Goal: Task Accomplishment & Management: Manage account settings

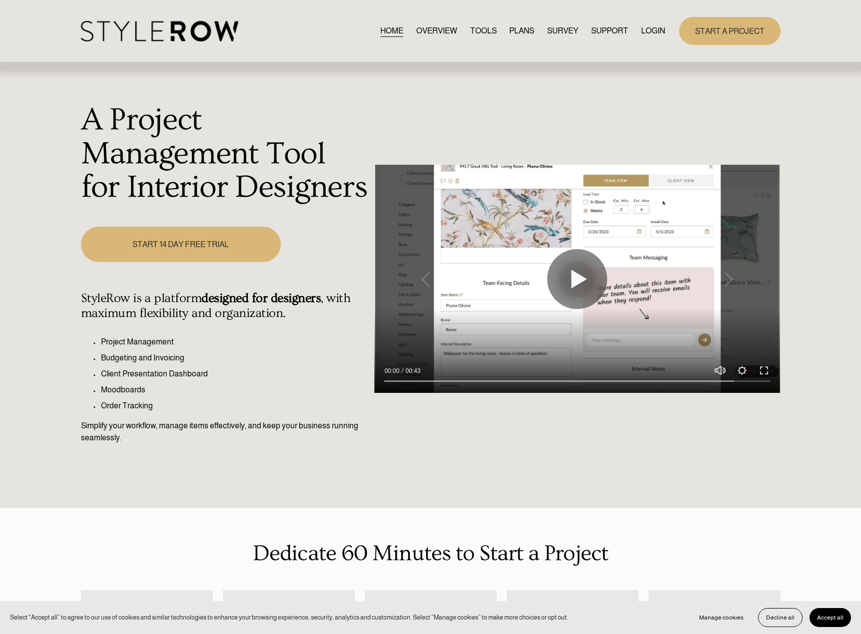
click at [644, 37] on link "LOGIN" at bounding box center [653, 30] width 24 height 13
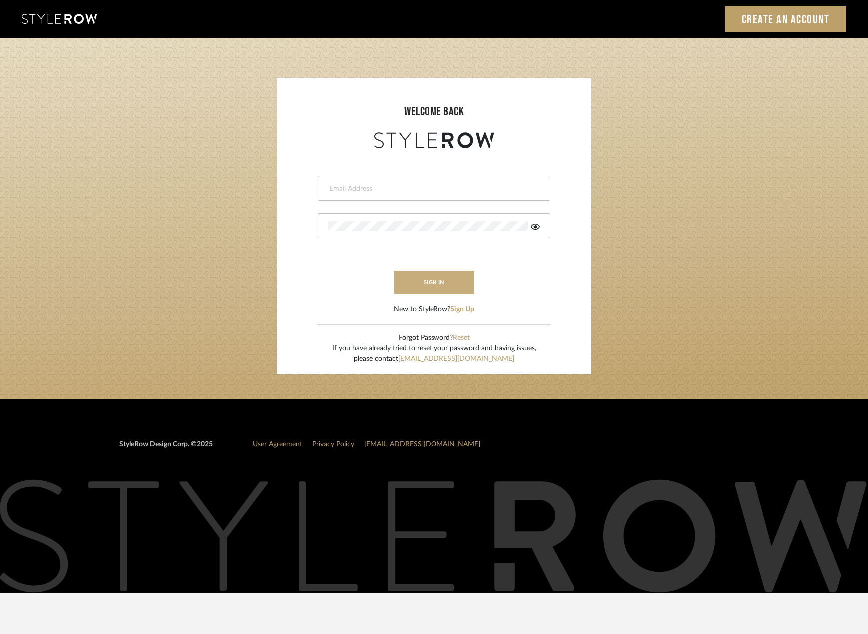
type input "madeleine@studiodb.com"
click at [413, 276] on button "sign in" at bounding box center [434, 282] width 80 height 23
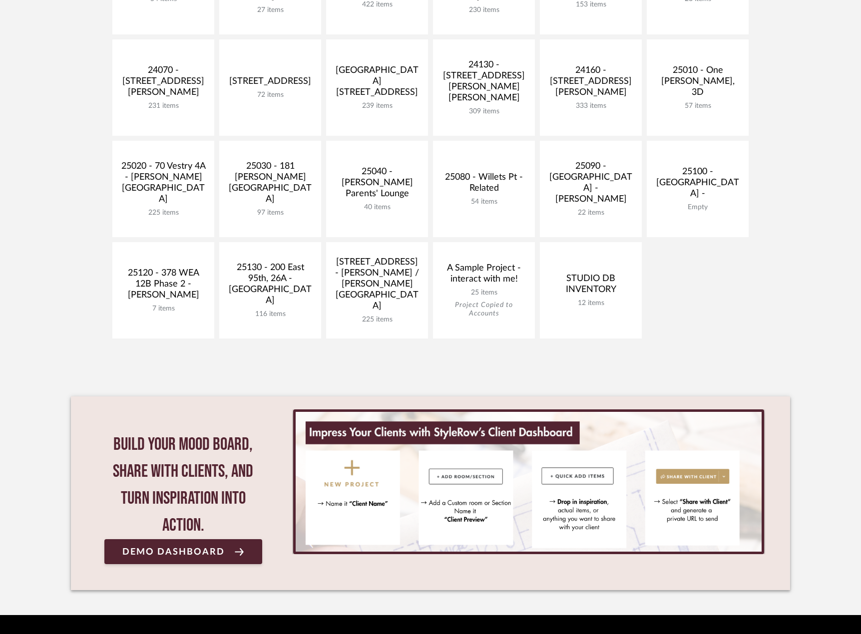
scroll to position [438, 0]
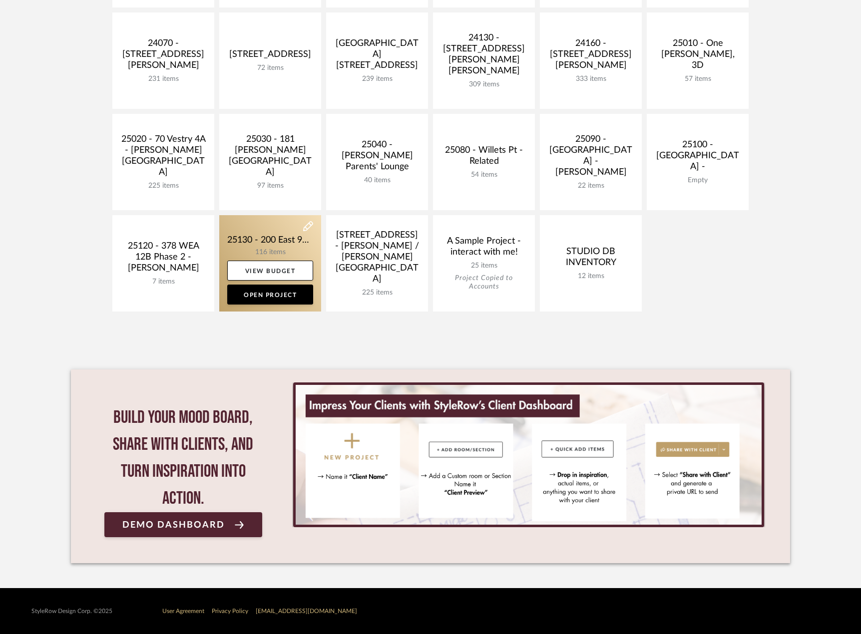
click at [278, 246] on link at bounding box center [270, 263] width 102 height 96
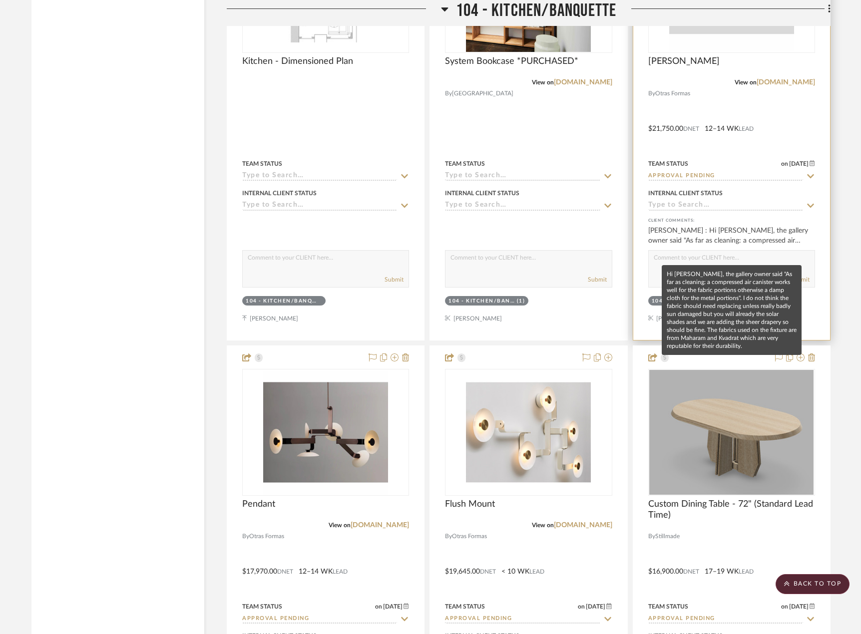
scroll to position [4646, 0]
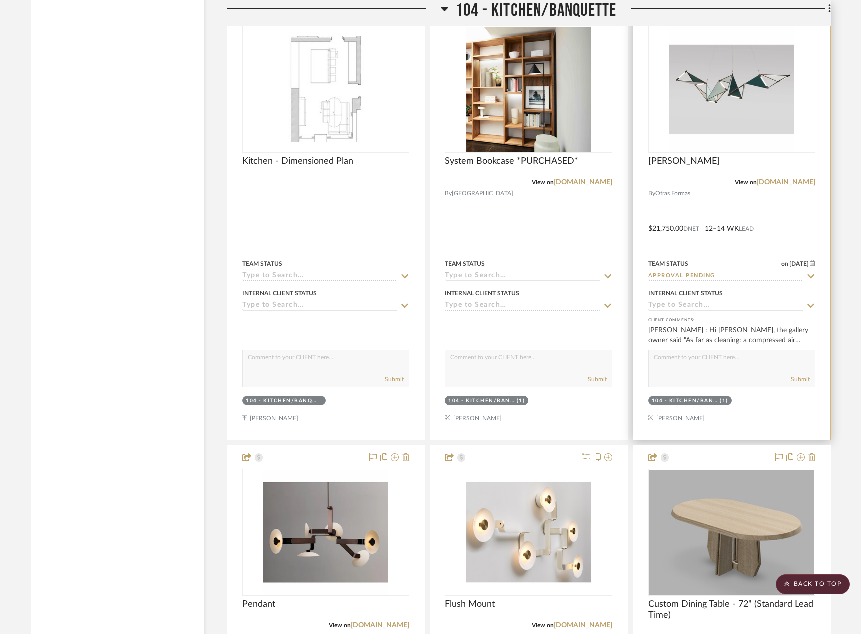
click at [740, 202] on div at bounding box center [731, 221] width 197 height 437
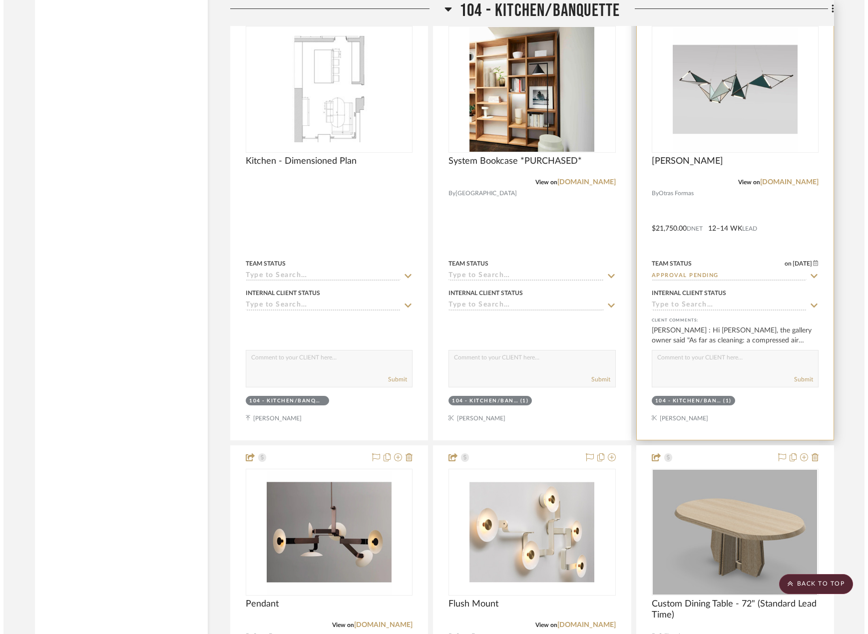
scroll to position [0, 0]
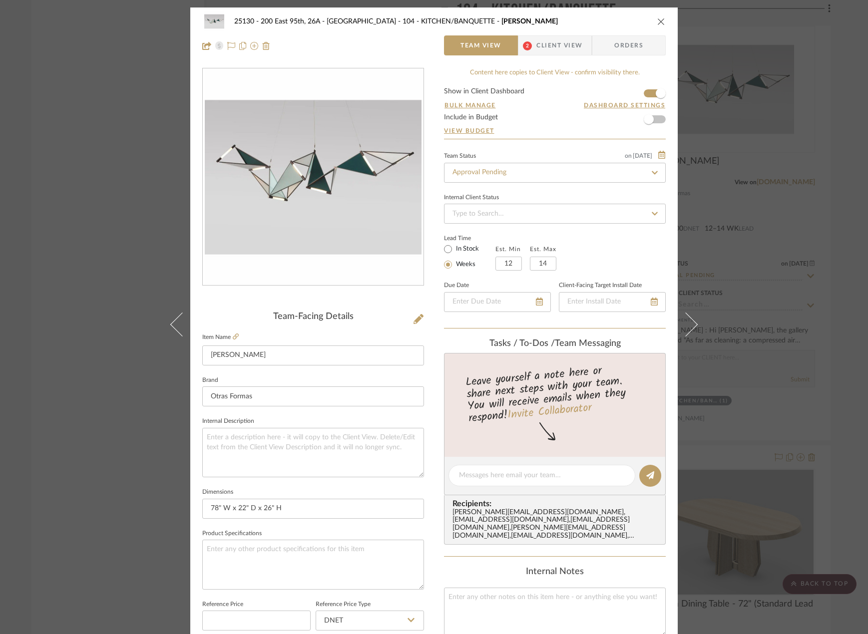
click at [561, 52] on span "Client View" at bounding box center [560, 45] width 46 height 20
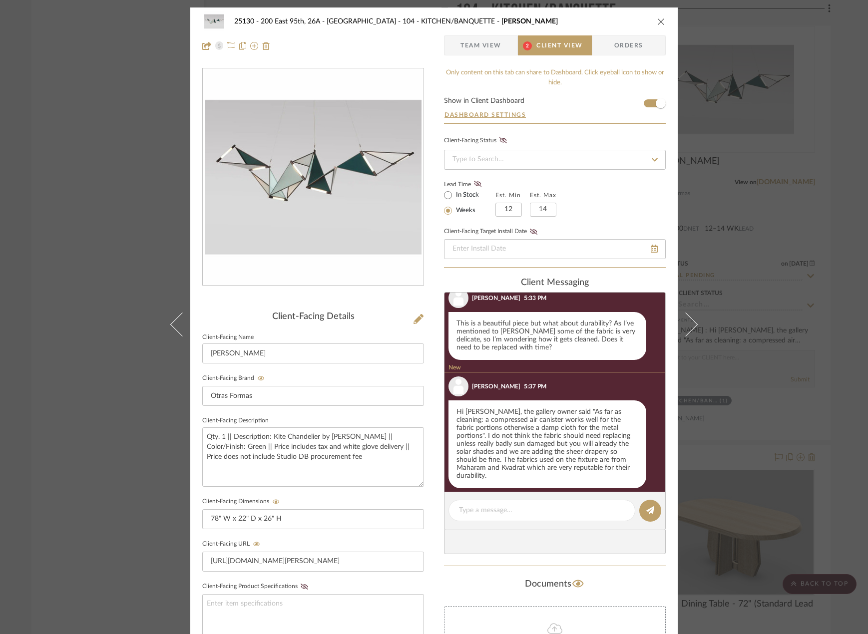
scroll to position [15, 0]
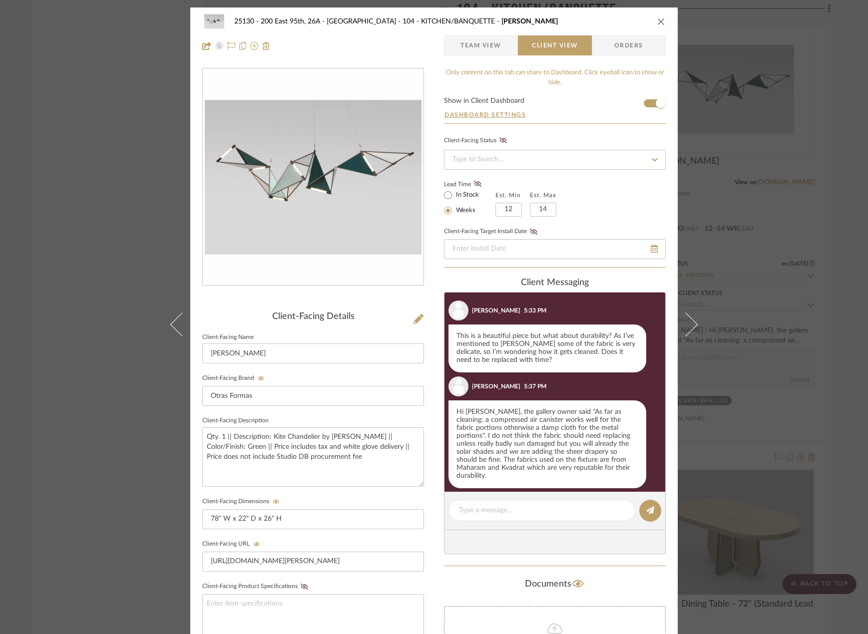
click at [493, 52] on span "Team View" at bounding box center [481, 45] width 41 height 20
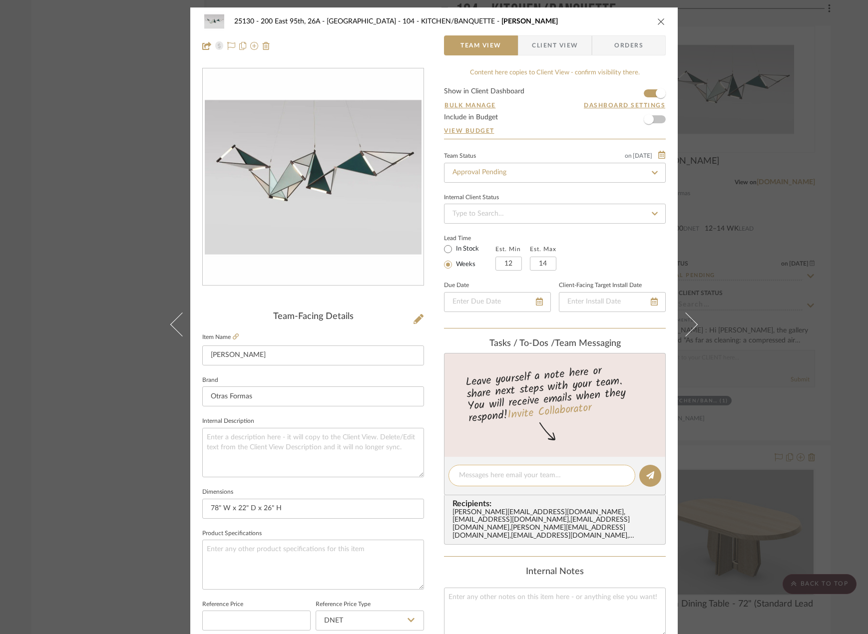
click at [466, 475] on textarea at bounding box center [542, 476] width 166 height 10
click at [525, 38] on span "button" at bounding box center [525, 45] width 13 height 20
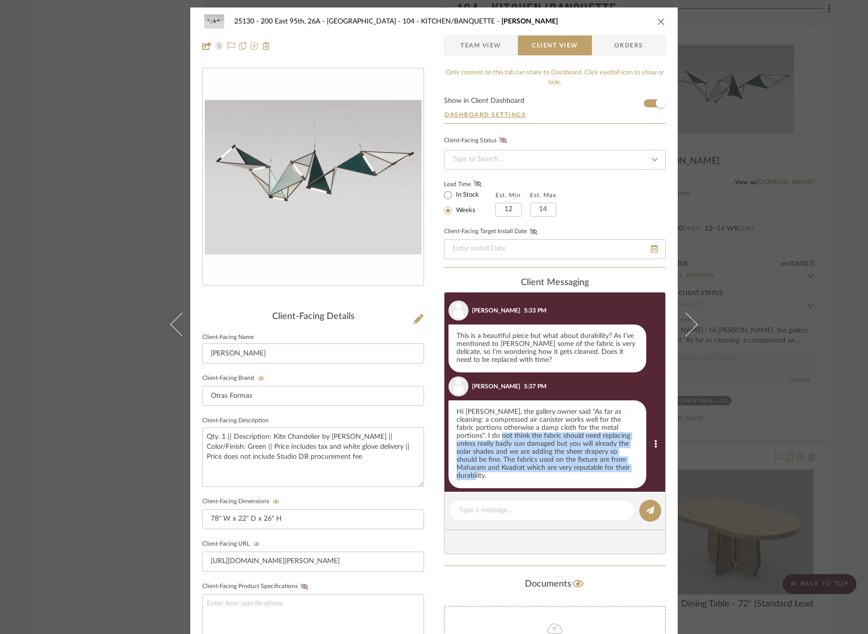
drag, startPoint x: 456, startPoint y: 438, endPoint x: 589, endPoint y: 471, distance: 136.9
click at [589, 471] on div "Hi Marianna, the gallery owner said "As far as cleaning: a compressed air canis…" at bounding box center [548, 445] width 198 height 88
click at [568, 468] on div "Hi Marianna, the gallery owner said "As far as cleaning: a compressed air canis…" at bounding box center [548, 445] width 198 height 88
click at [563, 465] on div "Hi Marianna, the gallery owner said "As far as cleaning: a compressed air canis…" at bounding box center [548, 445] width 198 height 88
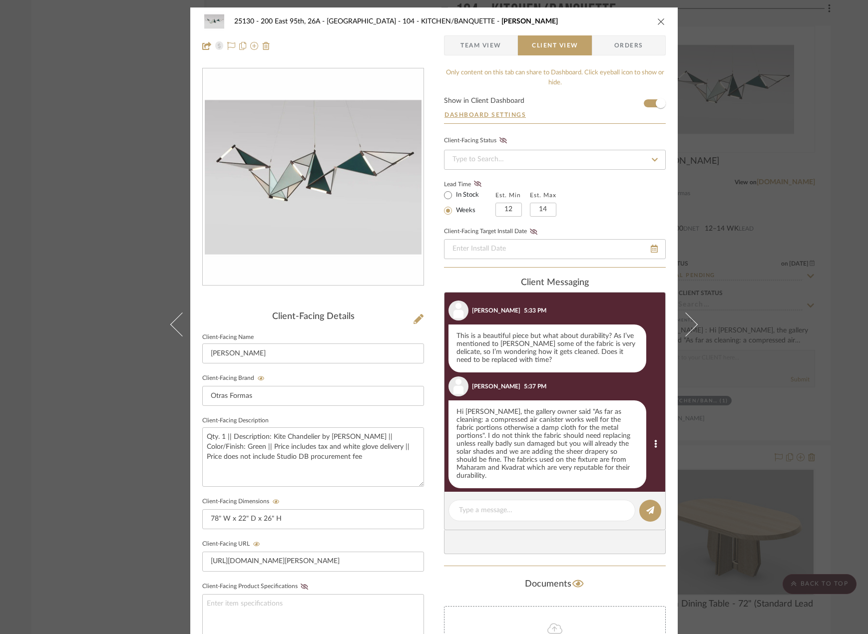
click at [510, 469] on div "Hi Marianna, the gallery owner said "As far as cleaning: a compressed air canis…" at bounding box center [548, 445] width 198 height 88
click at [511, 469] on div "Hi Marianna, the gallery owner said "As far as cleaning: a compressed air canis…" at bounding box center [548, 445] width 198 height 88
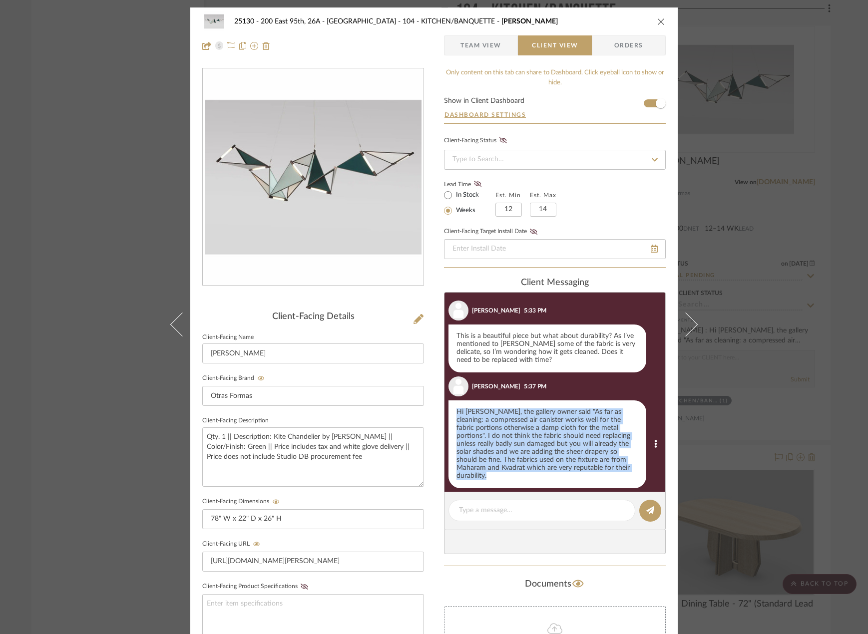
click at [511, 469] on div "Hi Marianna, the gallery owner said "As far as cleaning: a compressed air canis…" at bounding box center [548, 445] width 198 height 88
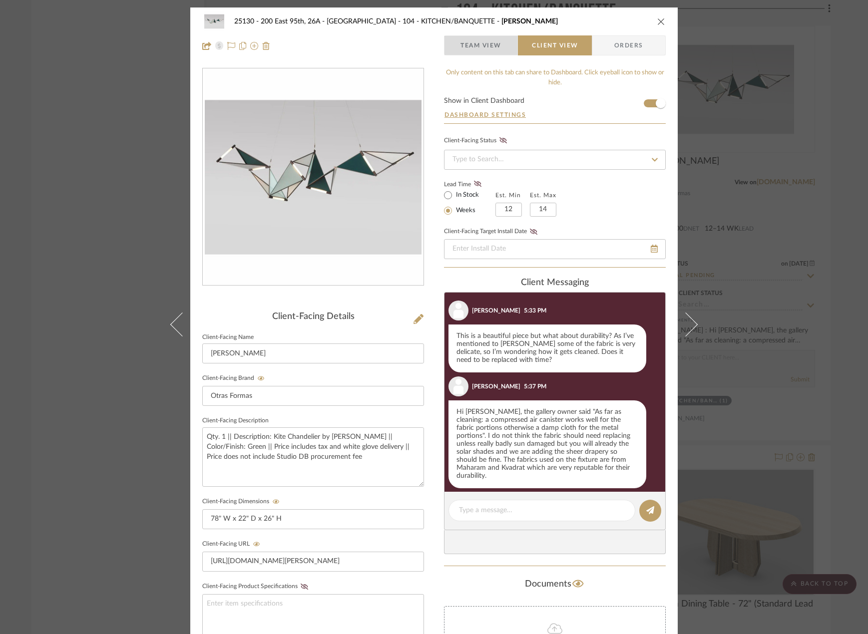
click at [489, 44] on span "Team View" at bounding box center [481, 45] width 41 height 20
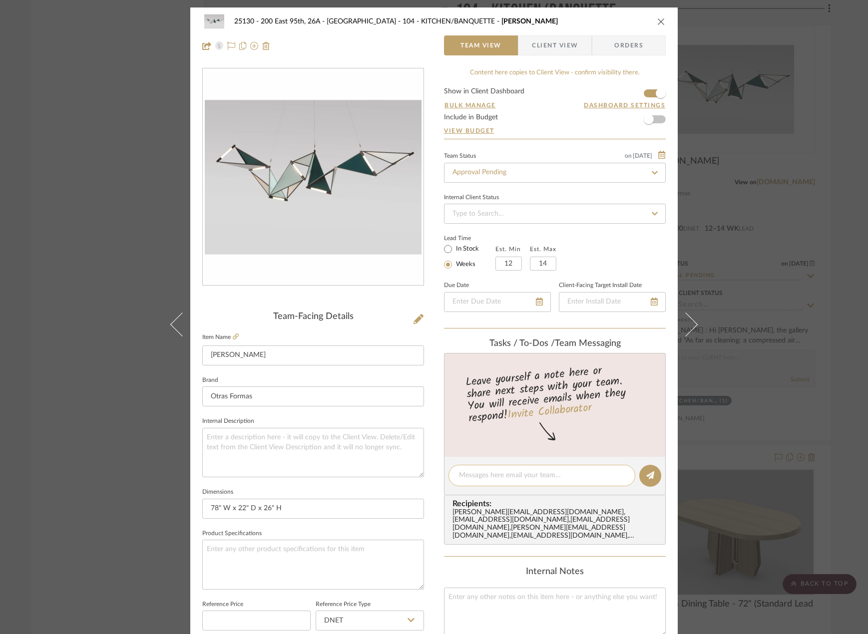
click at [527, 471] on textarea at bounding box center [542, 476] width 166 height 10
type textarea "I"
click at [545, 43] on span "Client View" at bounding box center [555, 45] width 46 height 20
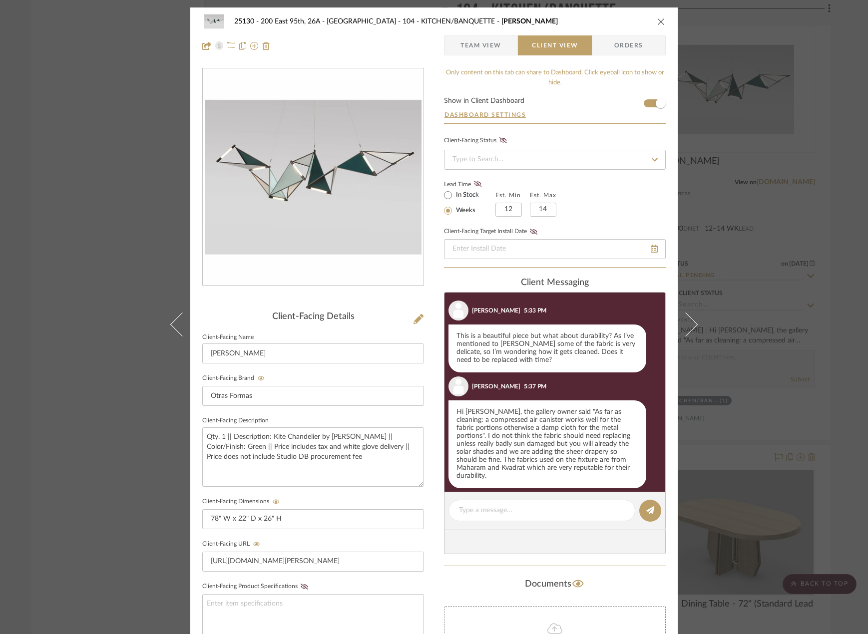
click at [468, 43] on span "Team View" at bounding box center [481, 45] width 41 height 20
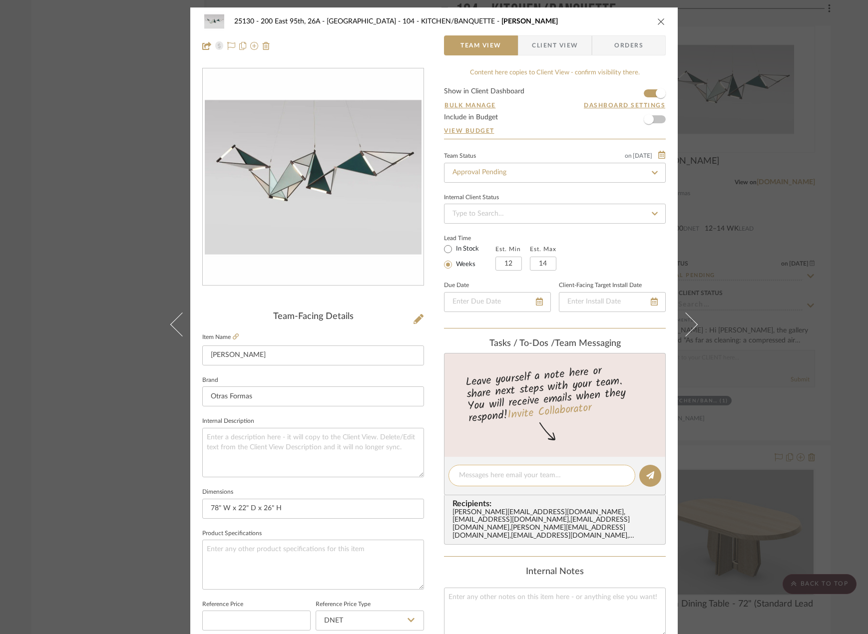
click at [499, 472] on textarea at bounding box center [542, 476] width 166 height 10
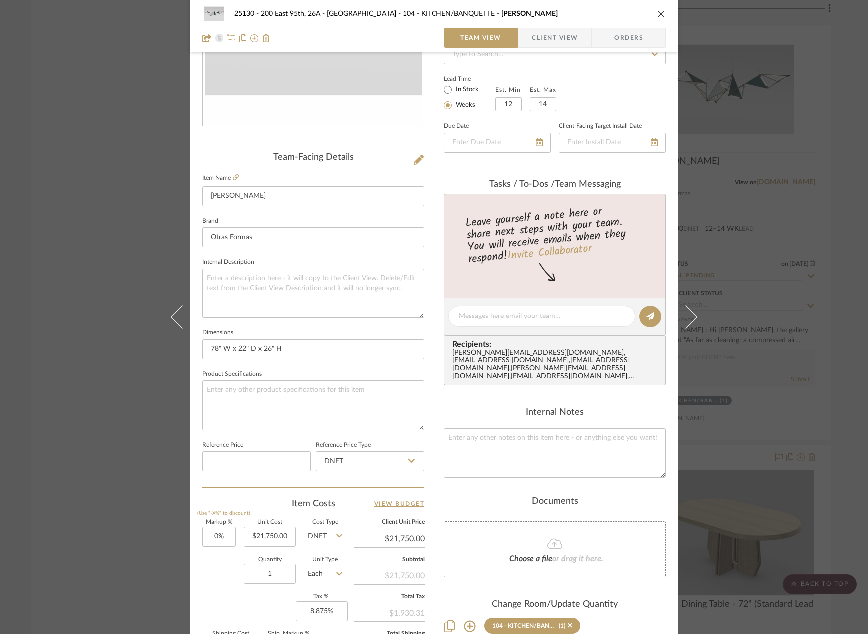
scroll to position [146, 0]
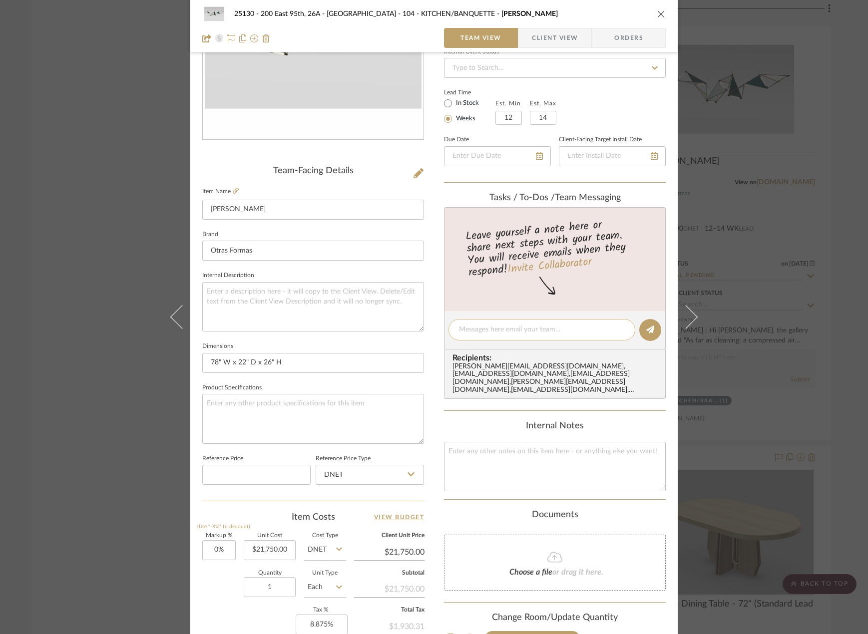
click at [478, 330] on textarea at bounding box center [542, 330] width 166 height 10
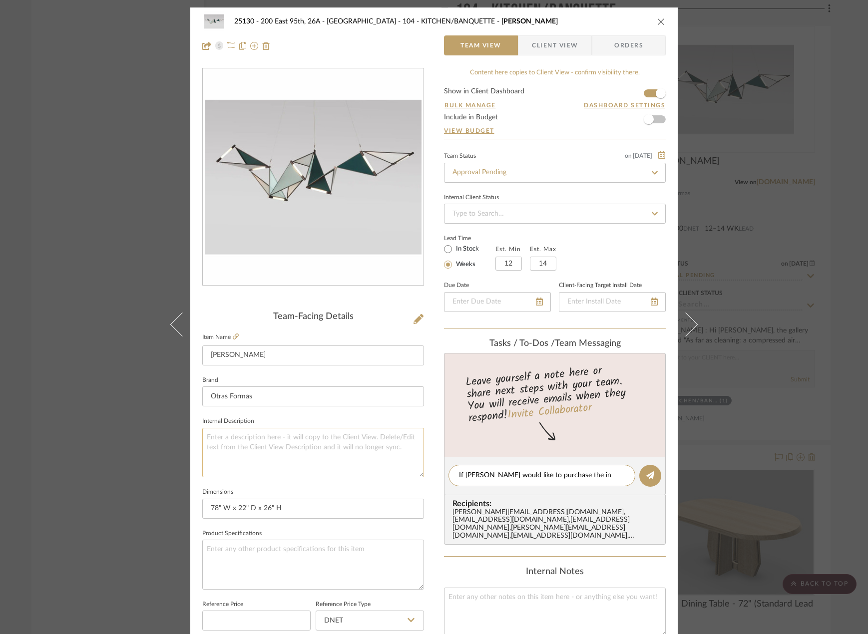
scroll to position [0, 0]
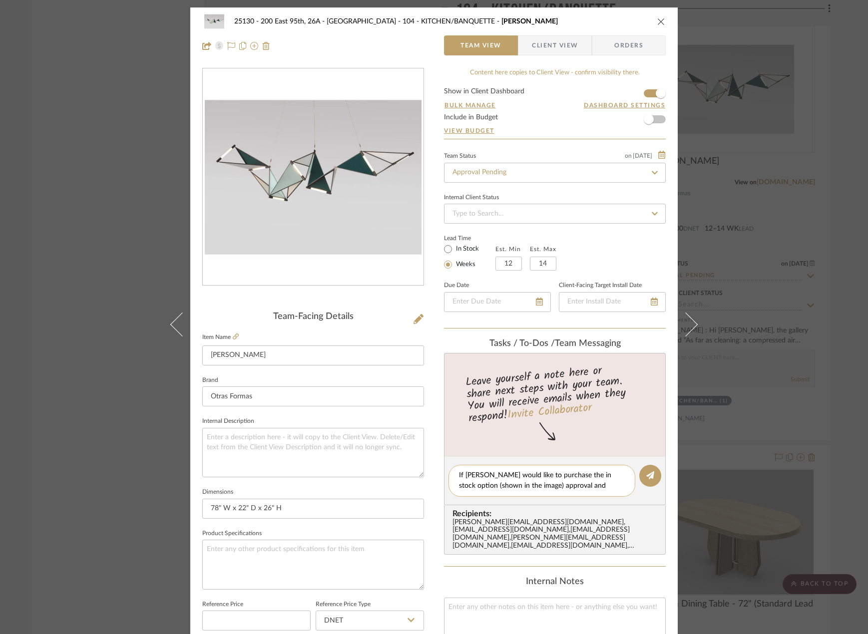
drag, startPoint x: 611, startPoint y: 486, endPoint x: 522, endPoint y: 494, distance: 89.8
click at [522, 494] on div "If Marianna would like to purchase the in stock option (shown in the image) app…" at bounding box center [542, 481] width 187 height 32
click at [613, 489] on textarea "If Marianna would like to purchase the in stock option (shown in the image) the…" at bounding box center [542, 481] width 166 height 21
click at [617, 488] on textarea "If Marianna would like to purchase the in stock option (shown in the image) the…" at bounding box center [542, 481] width 166 height 21
click at [580, 489] on textarea "If Marianna would like to purchase the in stock option (shown in the image) the…" at bounding box center [542, 481] width 166 height 21
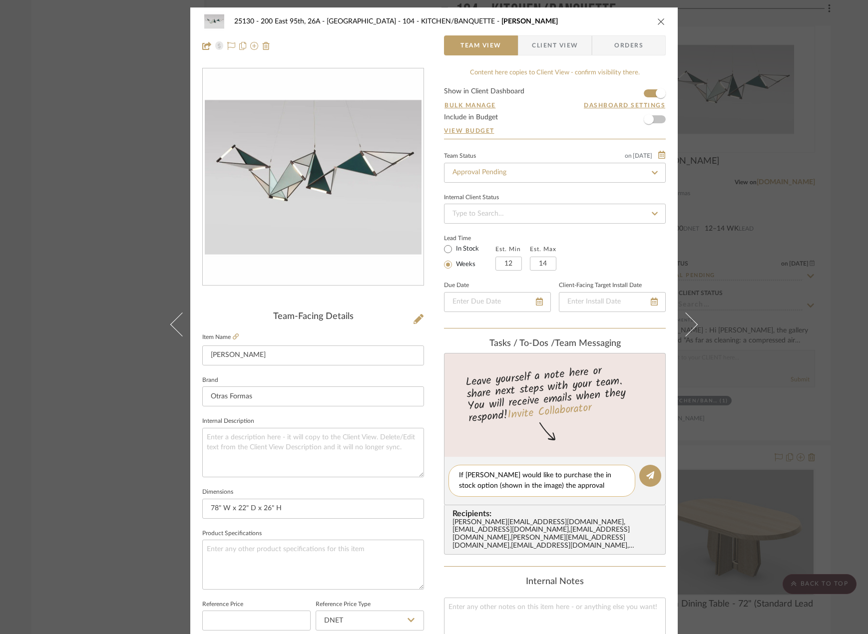
click at [614, 488] on textarea "If Marianna would like to purchase the in stock option (shown in the image) the…" at bounding box center [542, 481] width 166 height 21
click at [546, 486] on textarea "If Marianna would like to purchase the in stock option (shown in the image) the…" at bounding box center [542, 481] width 166 height 21
click at [583, 482] on textarea "If Marianna would like to purchase the in stock option (shown in the image) the…" at bounding box center [542, 481] width 166 height 21
click at [596, 482] on textarea "If Marianna would like to purchase the in stock option (shown in the image) the…" at bounding box center [542, 481] width 166 height 21
click at [618, 487] on textarea "If Marianna would like to purchase the in stock option (shown in the image) the…" at bounding box center [542, 481] width 166 height 21
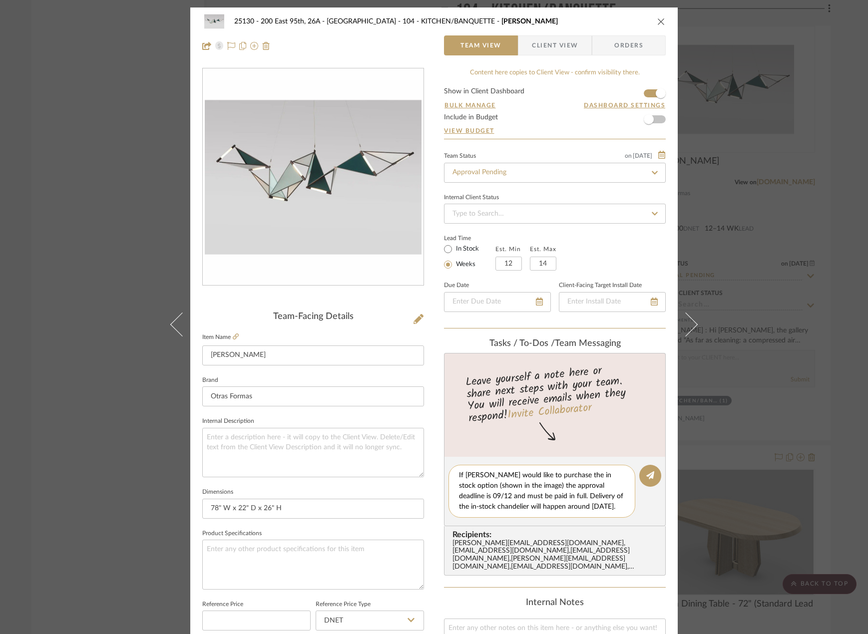
click at [617, 512] on textarea "If Marianna would like to purchase the in stock option (shown in the image) the…" at bounding box center [542, 492] width 166 height 42
click at [459, 474] on textarea "If Marianna would like to purchase the in stock option (shown in the image) the…" at bounding box center [542, 492] width 166 height 42
type textarea "If Marianna would like to purchase the in stock option (shown in the image) the…"
click at [649, 473] on icon at bounding box center [650, 476] width 8 height 8
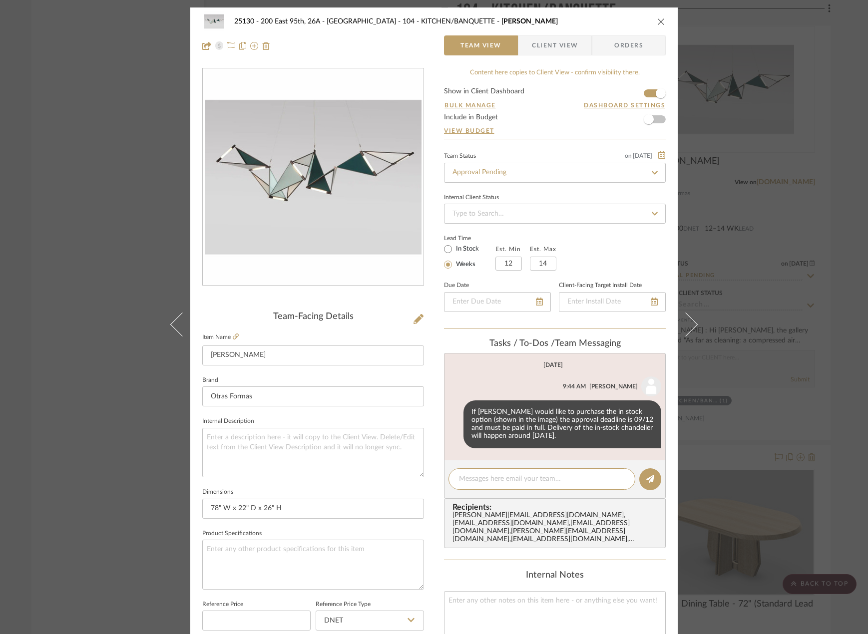
click at [540, 496] on editor-of-message at bounding box center [555, 480] width 222 height 38
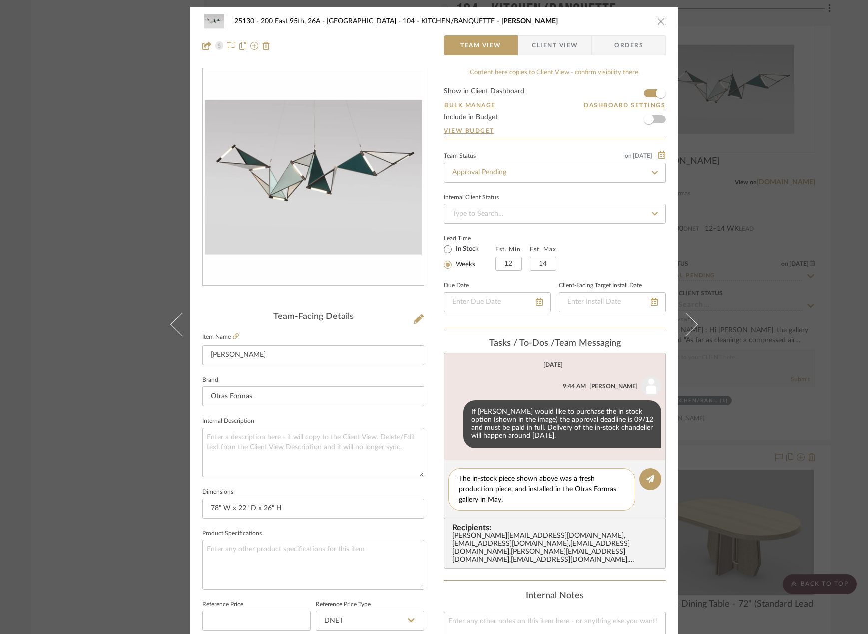
drag, startPoint x: 468, startPoint y: 480, endPoint x: 450, endPoint y: 480, distance: 18.5
click at [450, 480] on div "The in-stock piece shown above was a fresh production piece, and installed in t…" at bounding box center [542, 490] width 187 height 42
type textarea "Just to note: The in-stock piece shown above was a fresh production piece, and …"
click at [550, 507] on div "Just to note: The in-stock piece shown above was a fresh production piece, and …" at bounding box center [542, 490] width 187 height 42
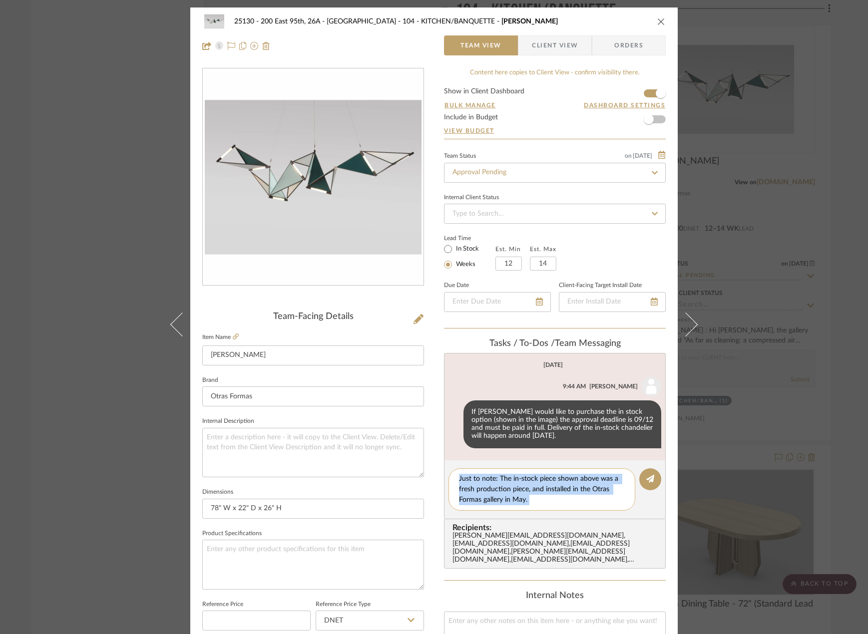
click at [550, 500] on textarea "Just to note: The in-stock piece shown above was a fresh production piece, and …" at bounding box center [542, 489] width 166 height 31
click at [555, 490] on textarea "Just to note: The in-stock piece shown above was a fresh production piece, and …" at bounding box center [542, 489] width 166 height 31
click at [598, 490] on textarea "Just to note: The in-stock piece shown above was a fresh production piece, and …" at bounding box center [542, 489] width 166 height 31
click at [559, 501] on textarea "Just to note: The in-stock piece shown above was a fresh production piece, and …" at bounding box center [542, 489] width 166 height 31
click at [641, 482] on button at bounding box center [650, 480] width 22 height 22
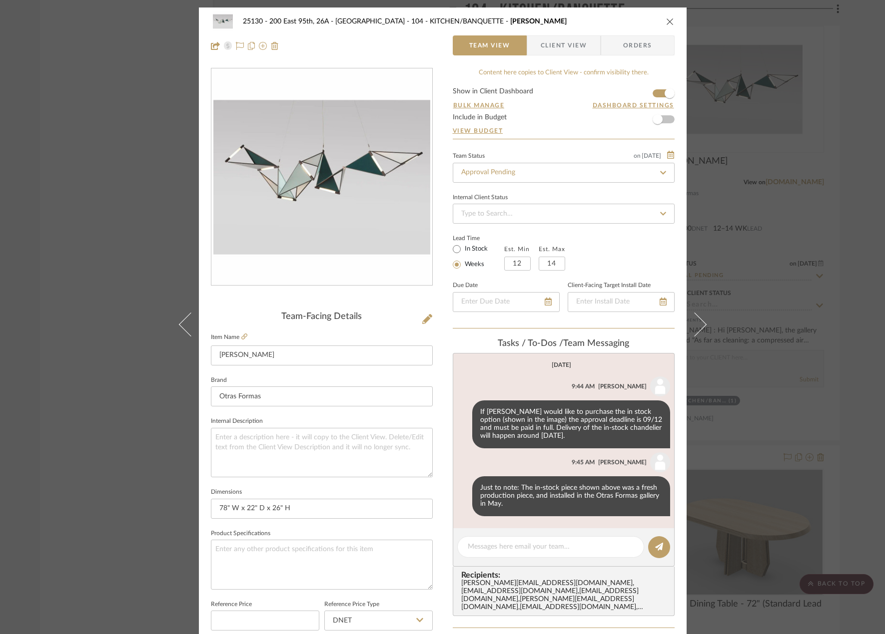
click at [795, 422] on div "25130 - 200 East 95th, 26A - Kosheleva 104 - KITCHEN/BANQUETTE Kite Chandelier …" at bounding box center [442, 317] width 885 height 634
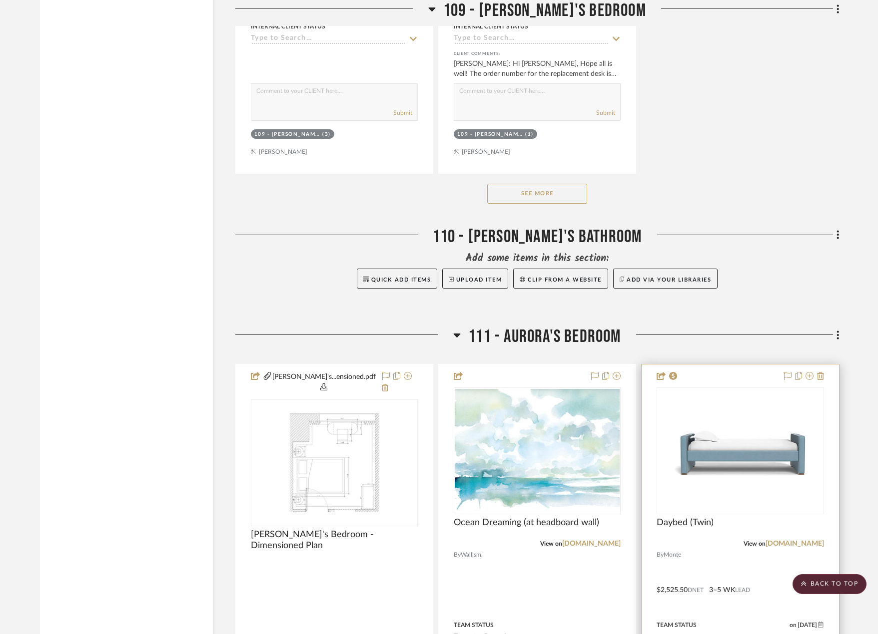
scroll to position [10590, 0]
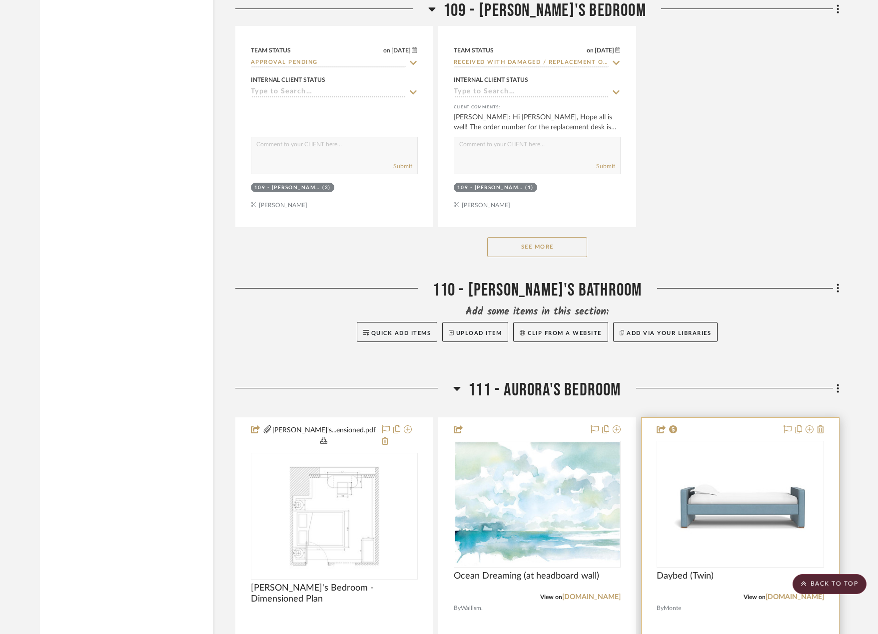
click at [719, 574] on div "Daybed (Twin)" at bounding box center [739, 582] width 167 height 22
click at [680, 571] on span "Daybed (Twin)" at bounding box center [684, 576] width 57 height 11
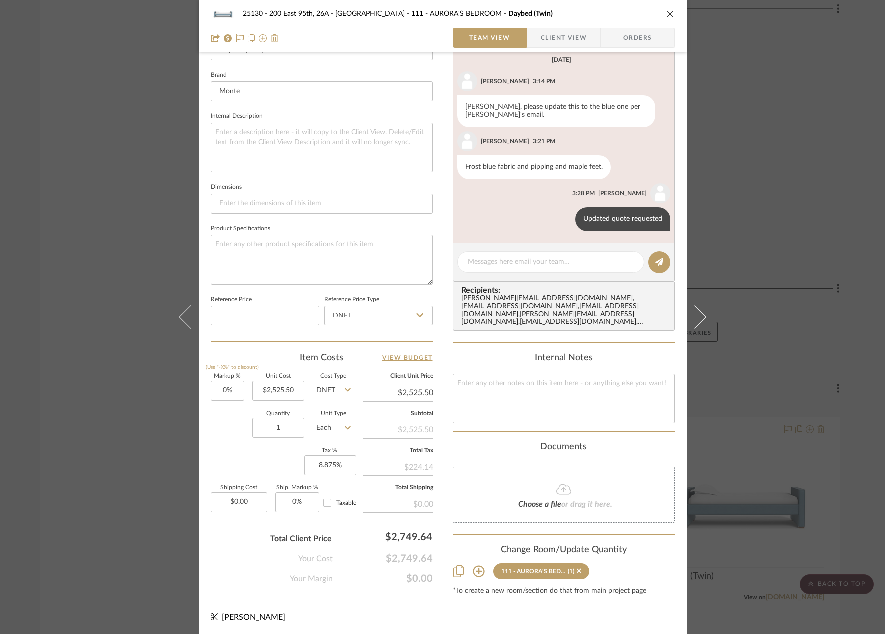
scroll to position [306, 0]
click at [534, 36] on span "button" at bounding box center [533, 38] width 13 height 20
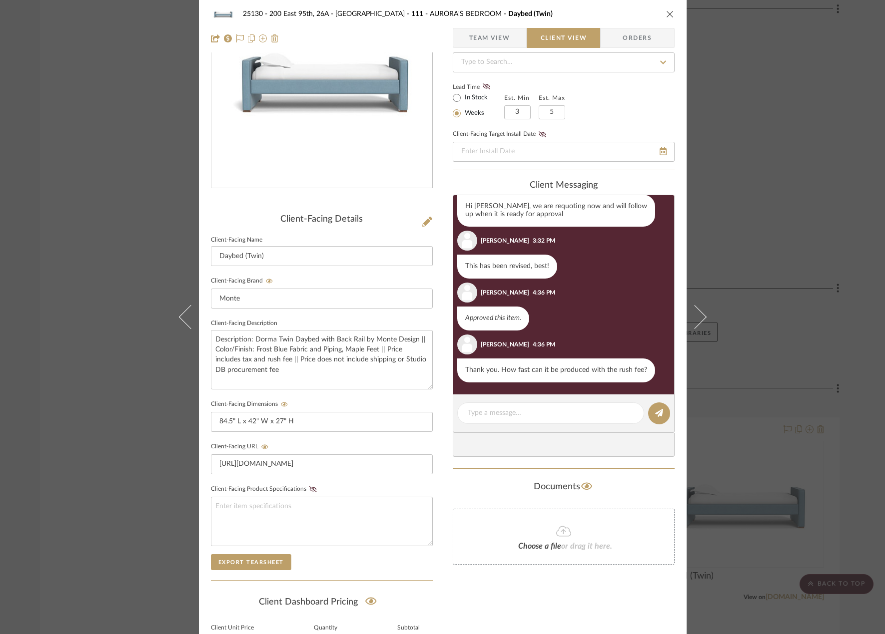
scroll to position [0, 0]
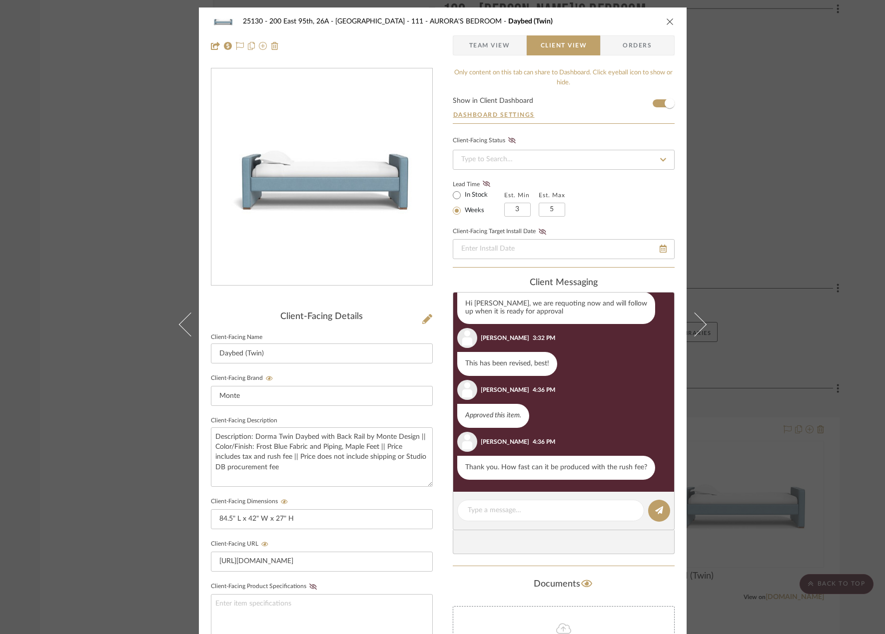
click at [489, 47] on span "Team View" at bounding box center [489, 45] width 41 height 20
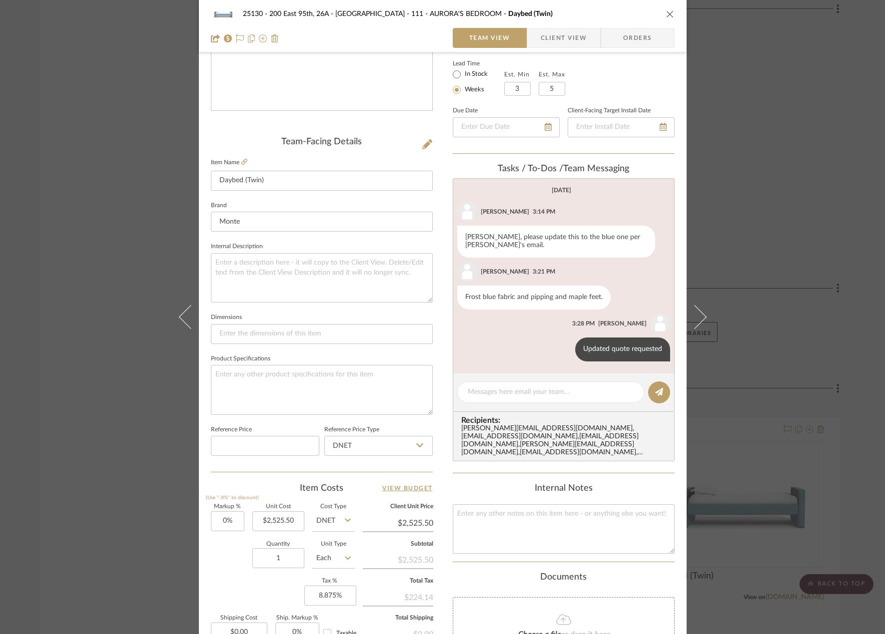
scroll to position [306, 0]
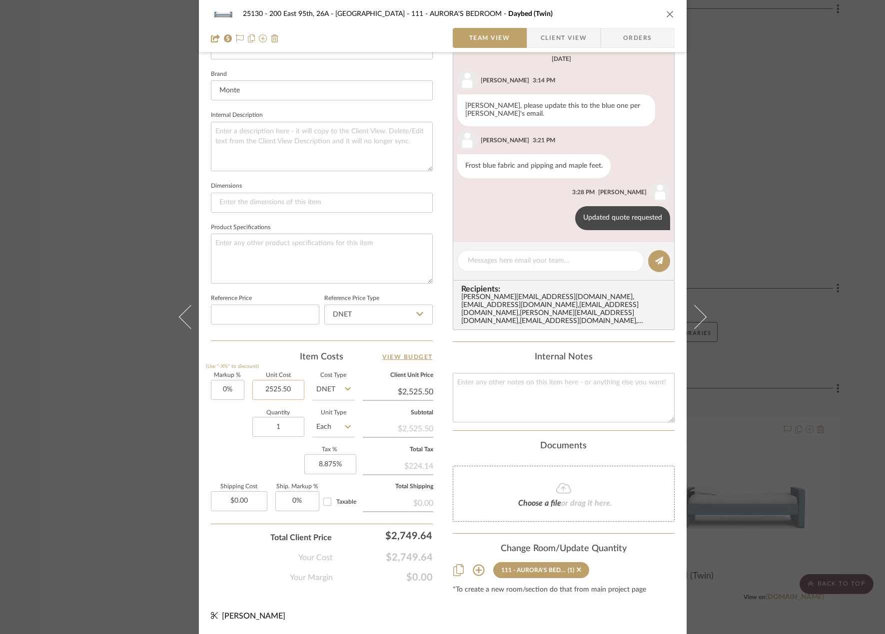
click at [282, 392] on input "2525.50" at bounding box center [278, 390] width 52 height 20
click at [277, 351] on div "Item Costs View Budget" at bounding box center [322, 357] width 222 height 12
click at [291, 392] on input "2525.50" at bounding box center [278, 390] width 52 height 20
type input "$2,125.50"
click at [268, 315] on input at bounding box center [265, 315] width 108 height 20
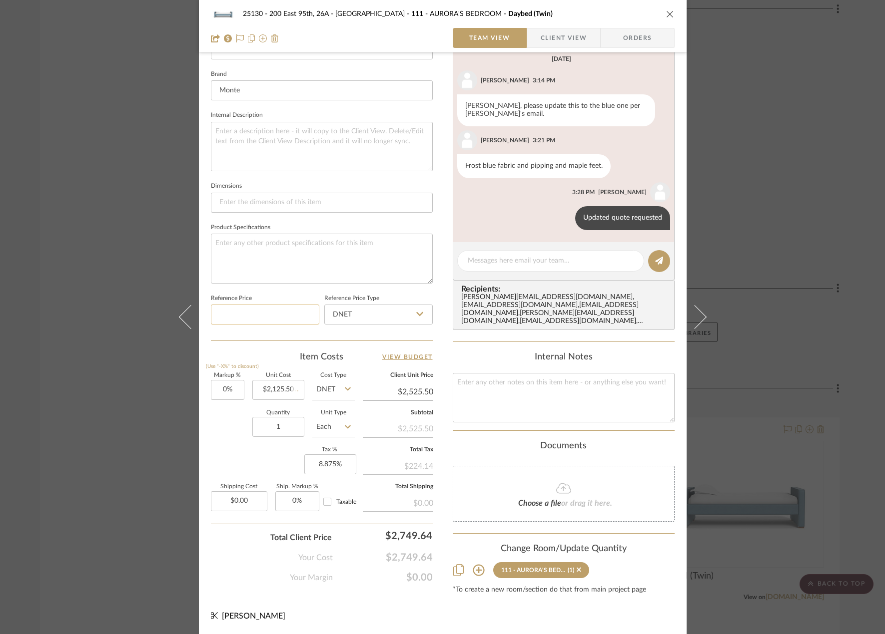
type input "$2,125.50"
click at [570, 256] on textarea at bounding box center [551, 261] width 166 height 10
type textarea "Q"
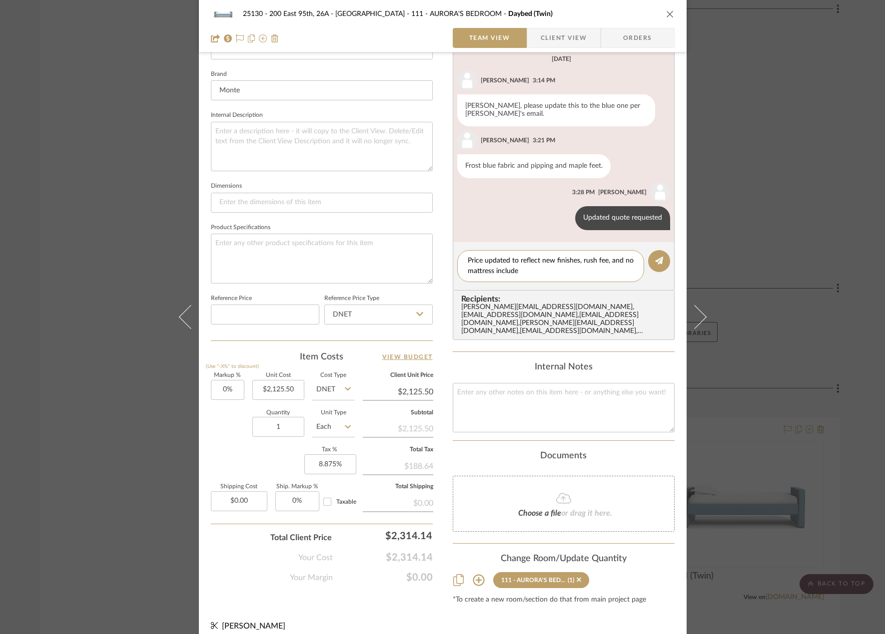
type textarea "Price updated to reflect new finishes, rush fee, and no mattress included"
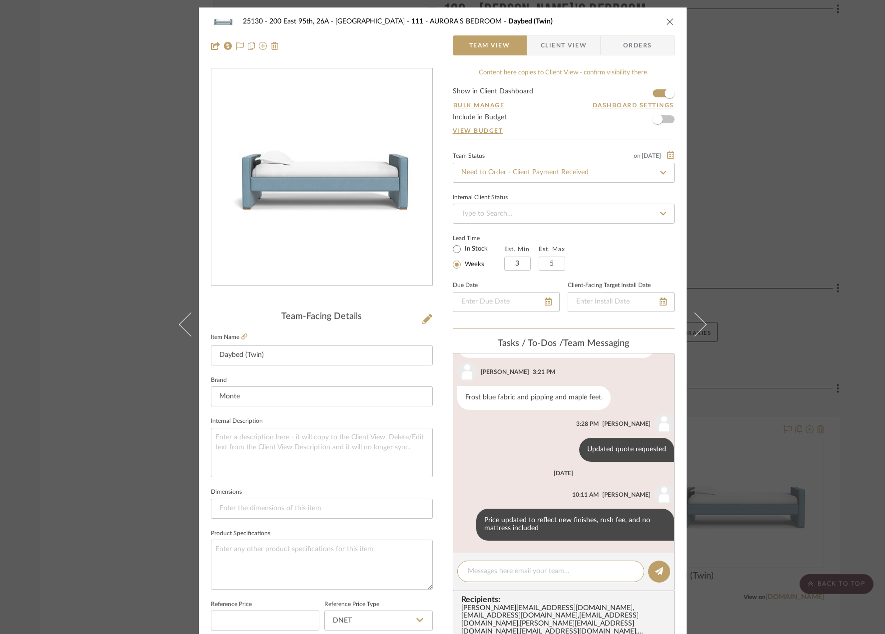
click at [567, 42] on span "Client View" at bounding box center [564, 45] width 46 height 20
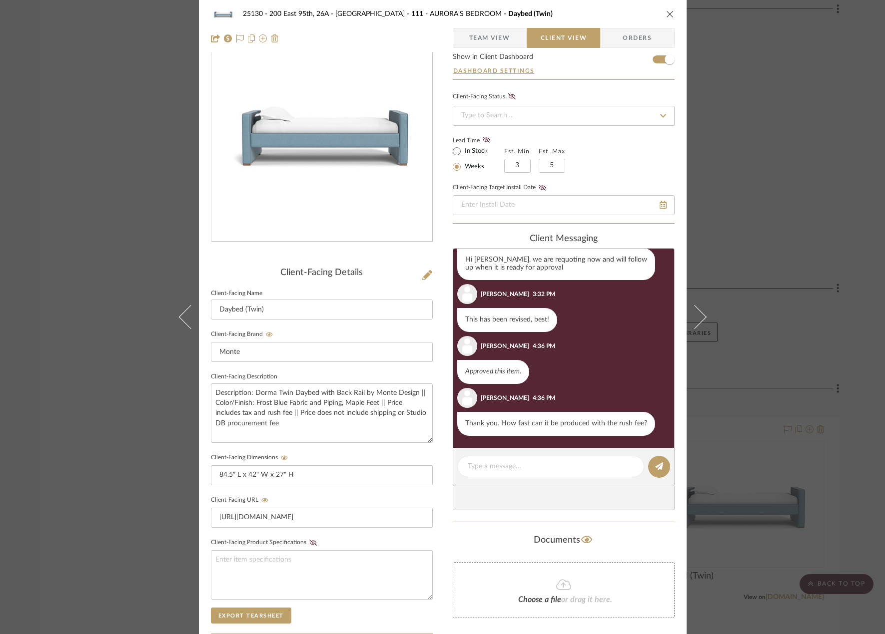
scroll to position [100, 0]
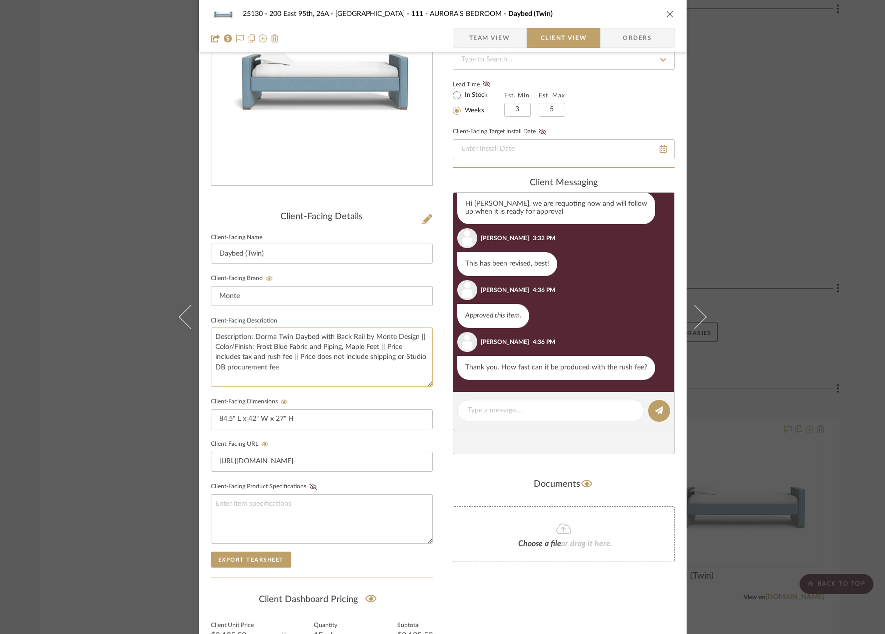
click at [306, 339] on textarea "Description: Dorma Twin Daybed with Back Rail by Monte Design || Color/Finish: …" at bounding box center [322, 357] width 222 height 59
click at [298, 349] on textarea "Description: Dorma Twin Daybed with Back Rail by Monte Design || Color/Finish: …" at bounding box center [322, 357] width 222 height 59
click at [272, 366] on textarea "Description: Dorma Twin Daybed with Back Rail by Monte Design || Color/Finish: …" at bounding box center [322, 357] width 222 height 59
click at [257, 355] on textarea "Description: Dorma Twin Daybed with Back Rail by Monte Design || Color/Finish: …" at bounding box center [322, 357] width 222 height 59
click at [248, 357] on textarea "Description: Dorma Twin Daybed with Back Rail by Monte Design || Color/Finish: …" at bounding box center [322, 357] width 222 height 59
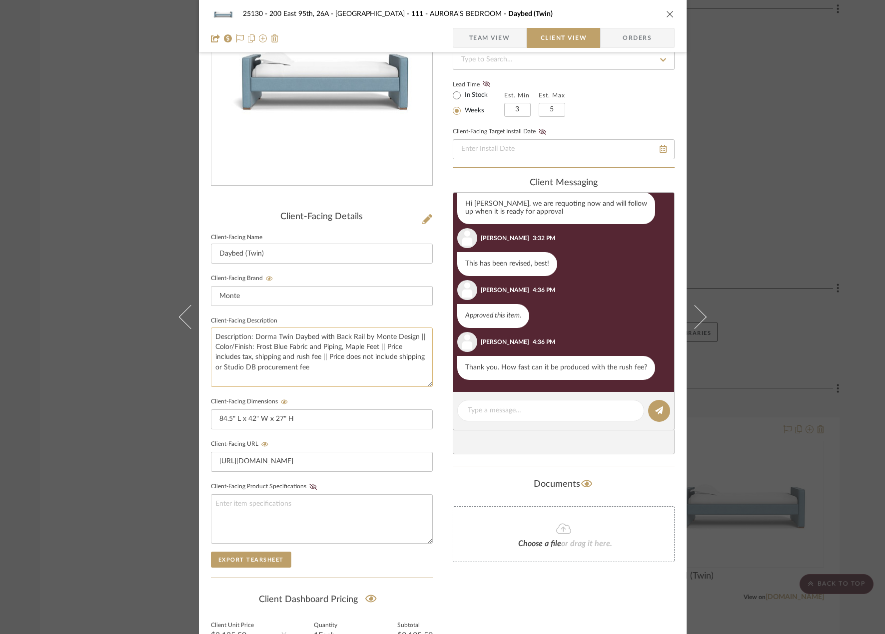
click at [360, 357] on textarea "Description: Dorma Twin Daybed with Back Rail by Monte Design || Color/Finish: …" at bounding box center [322, 357] width 222 height 59
click at [326, 359] on textarea "Description: Dorma Twin Daybed with Back Rail by Monte Design || Color/Finish: …" at bounding box center [322, 357] width 222 height 59
drag, startPoint x: 395, startPoint y: 361, endPoint x: 219, endPoint y: 371, distance: 176.2
click at [219, 371] on textarea "Description: Dorma Twin Daybed with Back Rail by Monte Design || Color/Finish: …" at bounding box center [322, 357] width 222 height 59
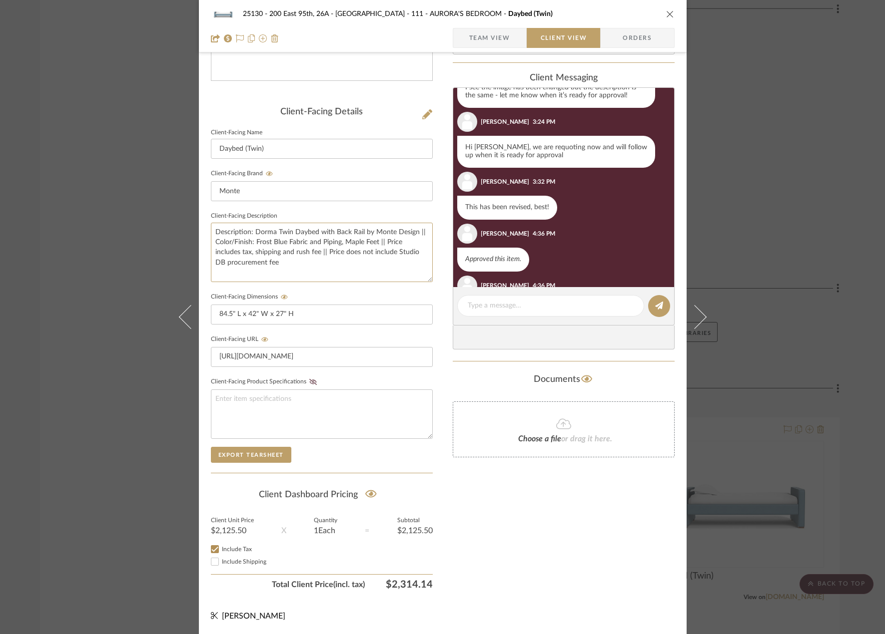
scroll to position [107, 0]
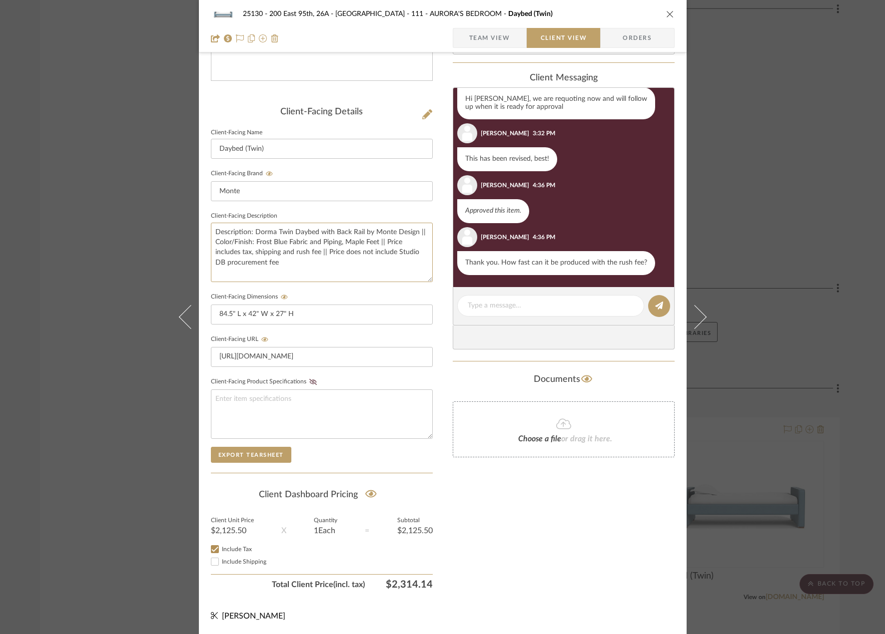
type textarea "Description: Dorma Twin Daybed with Back Rail by Monte Design || Color/Finish: …"
click at [503, 32] on span "Team View" at bounding box center [489, 38] width 41 height 20
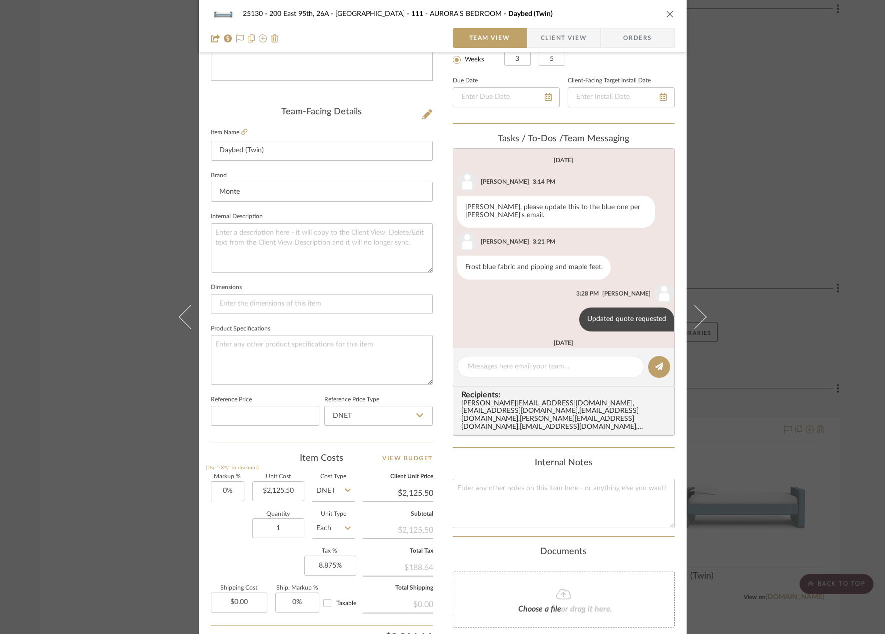
scroll to position [74, 0]
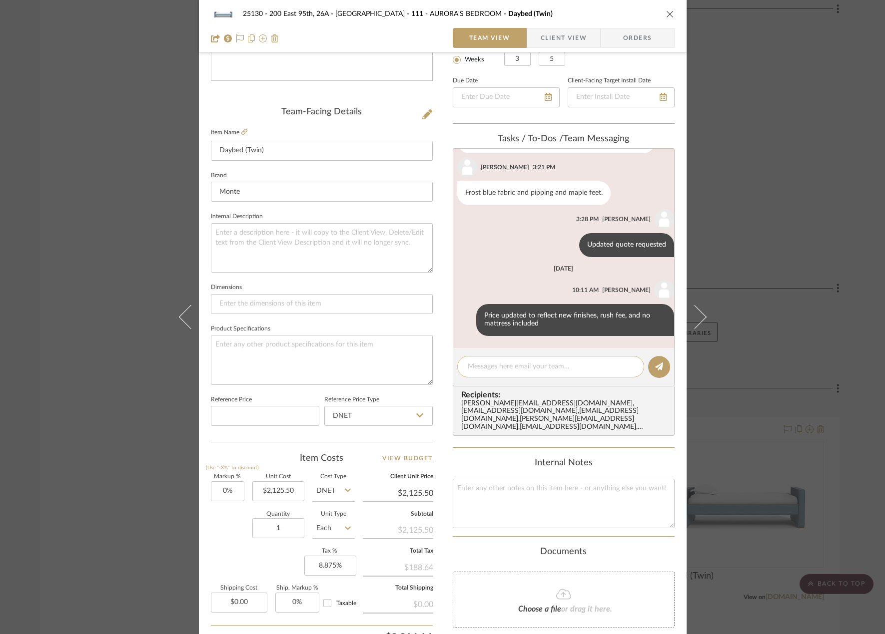
click at [512, 367] on textarea at bounding box center [551, 367] width 166 height 10
type textarea "S"
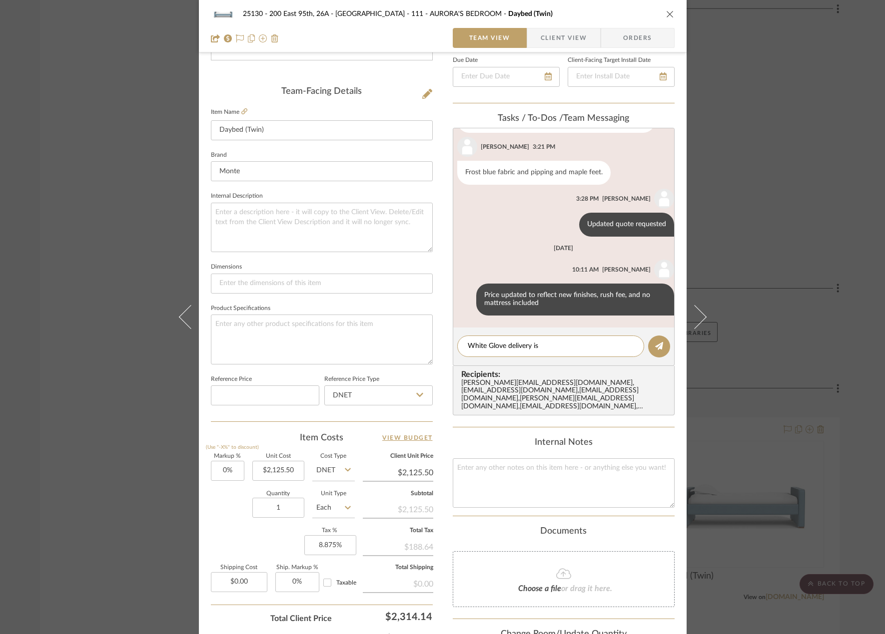
scroll to position [255, 0]
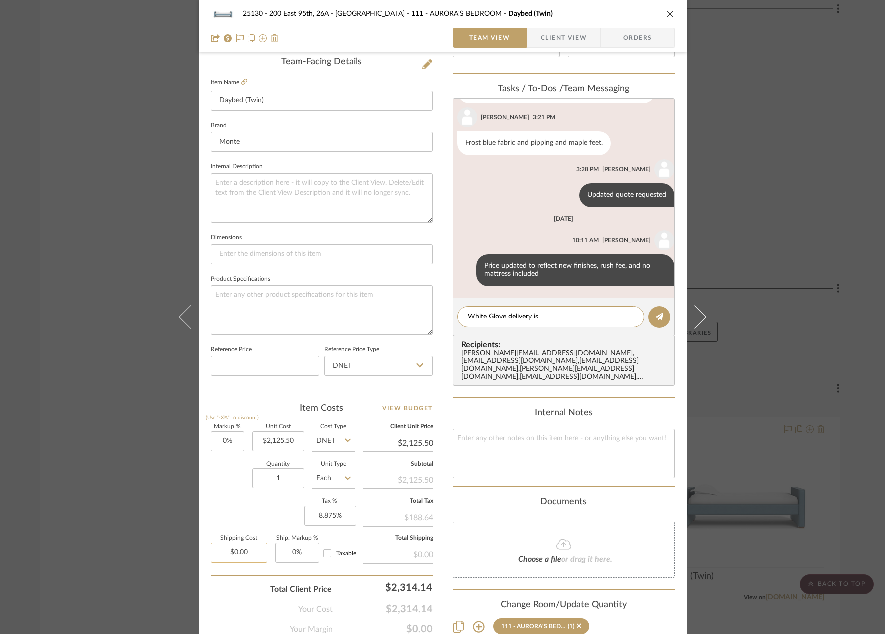
type textarea "White Glove delivery is"
type input "0.00"
click at [250, 551] on input "0.00" at bounding box center [239, 553] width 56 height 20
type input "2125.50"
type input "$0.00"
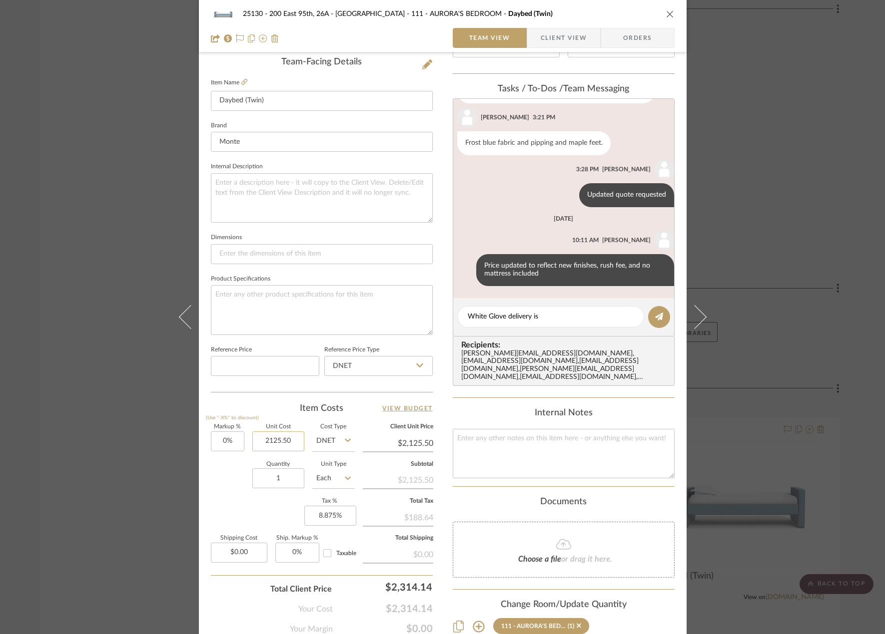
click at [283, 448] on input "2125.50" at bounding box center [278, 442] width 52 height 20
type input "$1,730.50"
type input "0.00"
click at [244, 554] on input "0.00" at bounding box center [239, 553] width 56 height 20
type input "$1,730.50"
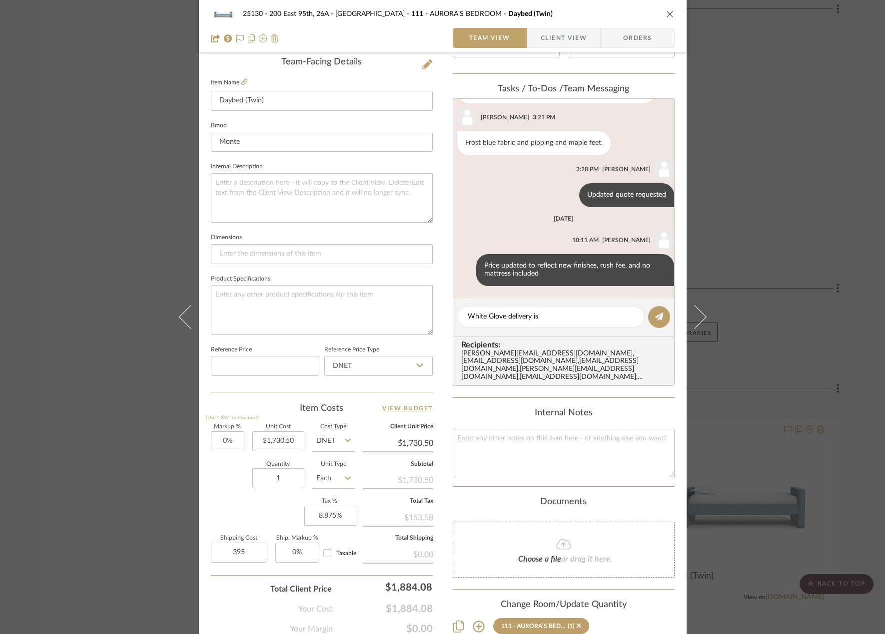
type input "$395.00"
click at [247, 508] on div "Markup % (Use "-X%" to discount) 0% Unit Cost $1,730.50 Cost Type DNET Client U…" at bounding box center [322, 498] width 222 height 146
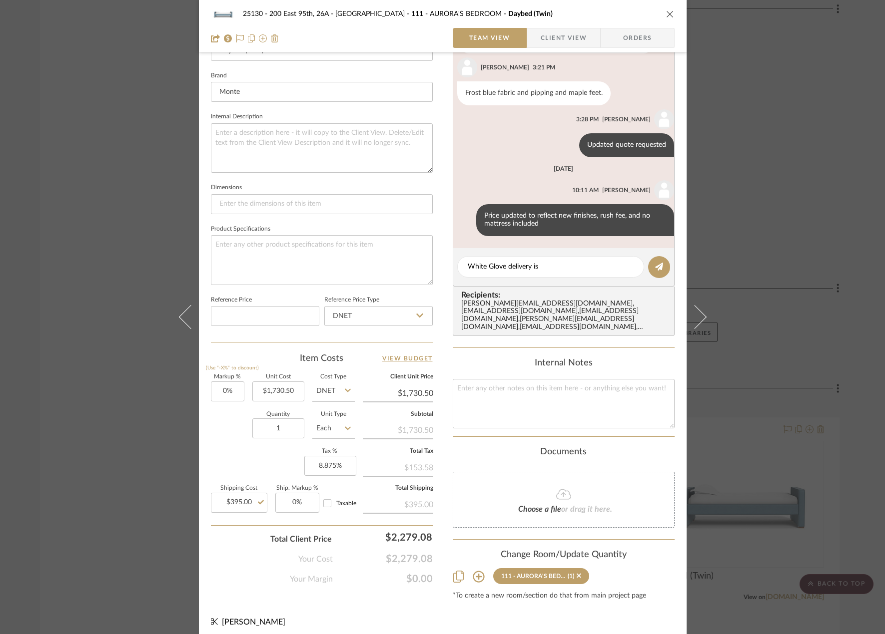
click at [329, 498] on input "Taxable" at bounding box center [327, 504] width 16 height 16
checkbox input "true"
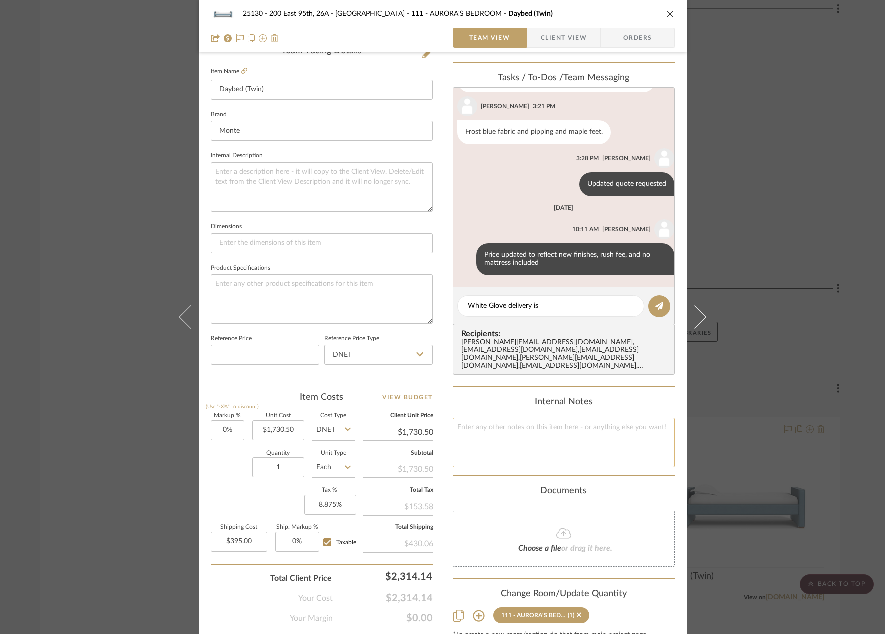
scroll to position [205, 0]
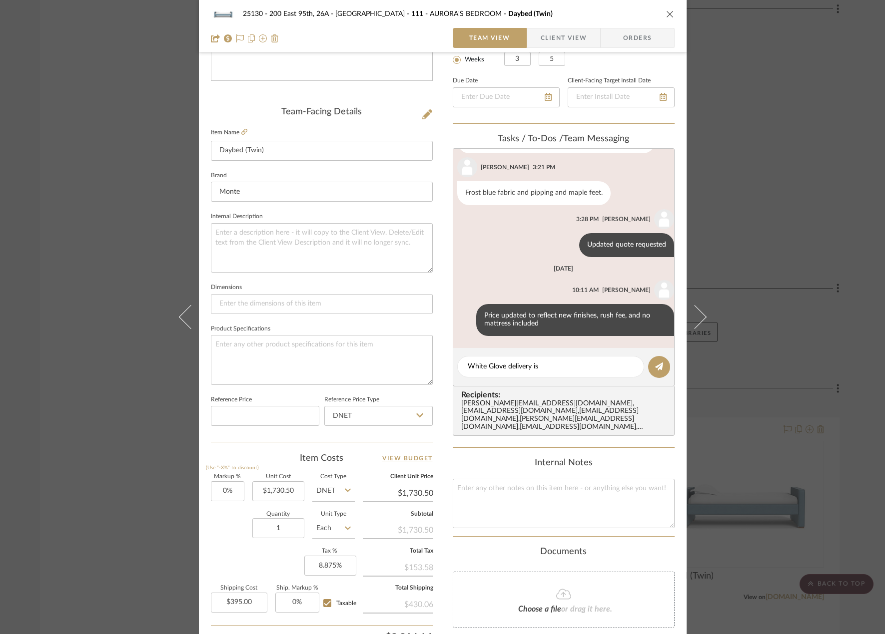
click at [562, 33] on span "Client View" at bounding box center [564, 38] width 46 height 20
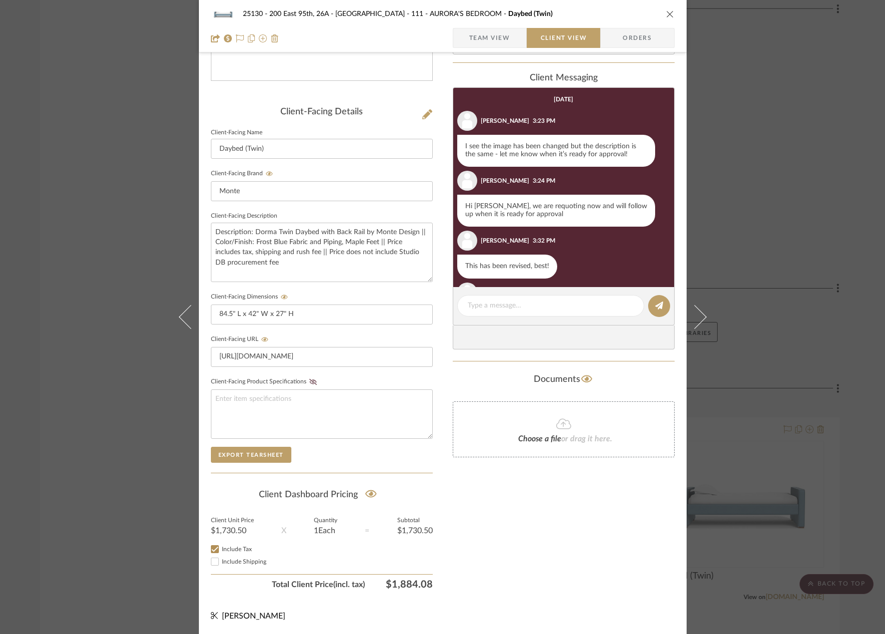
scroll to position [107, 0]
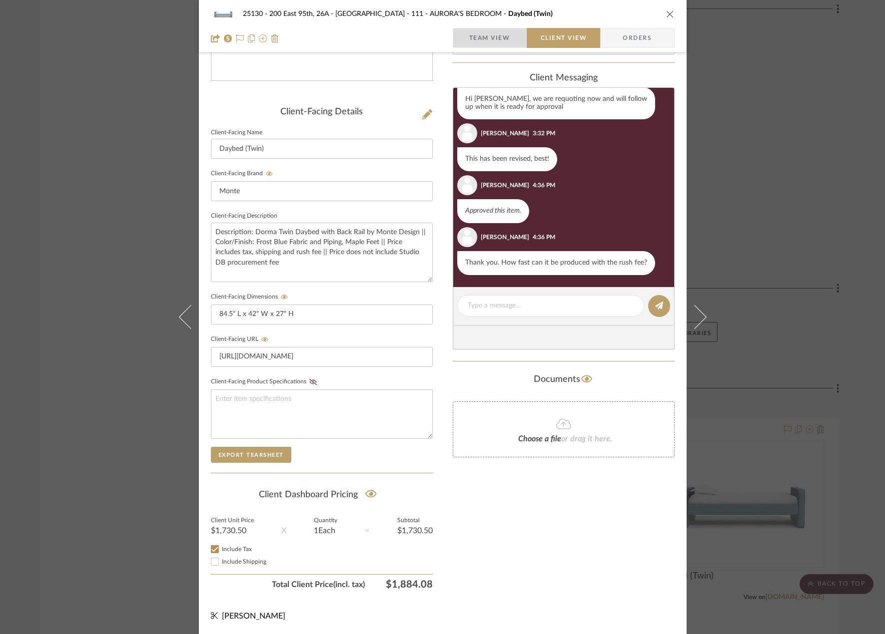
click at [489, 35] on span "Team View" at bounding box center [489, 38] width 41 height 20
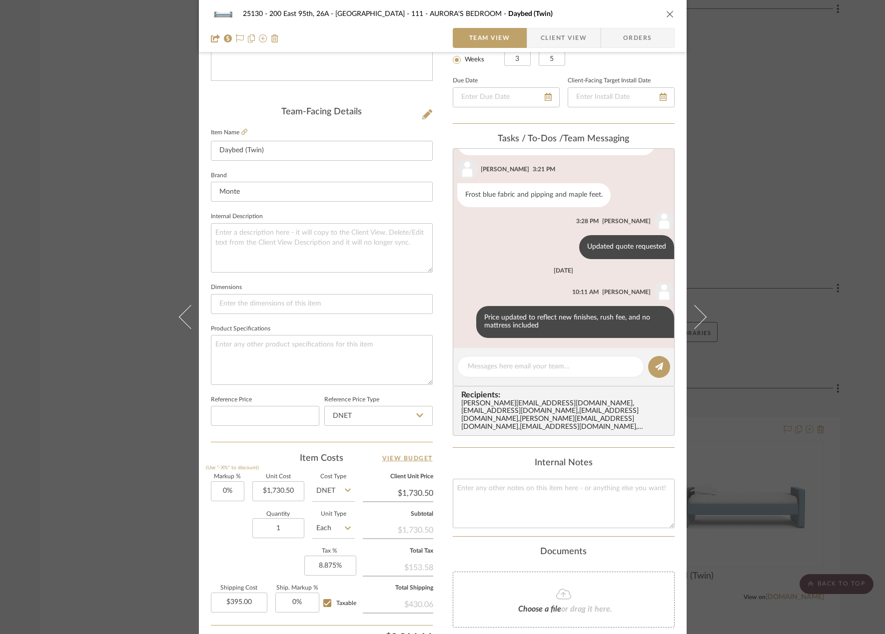
scroll to position [74, 0]
click at [507, 371] on textarea at bounding box center [551, 367] width 166 height 10
click at [500, 367] on textarea at bounding box center [551, 367] width 166 height 10
type textarea "F"
paste textarea "Rush Fee 2-3 weeks to manufacture & 1-2 weeks shipping"
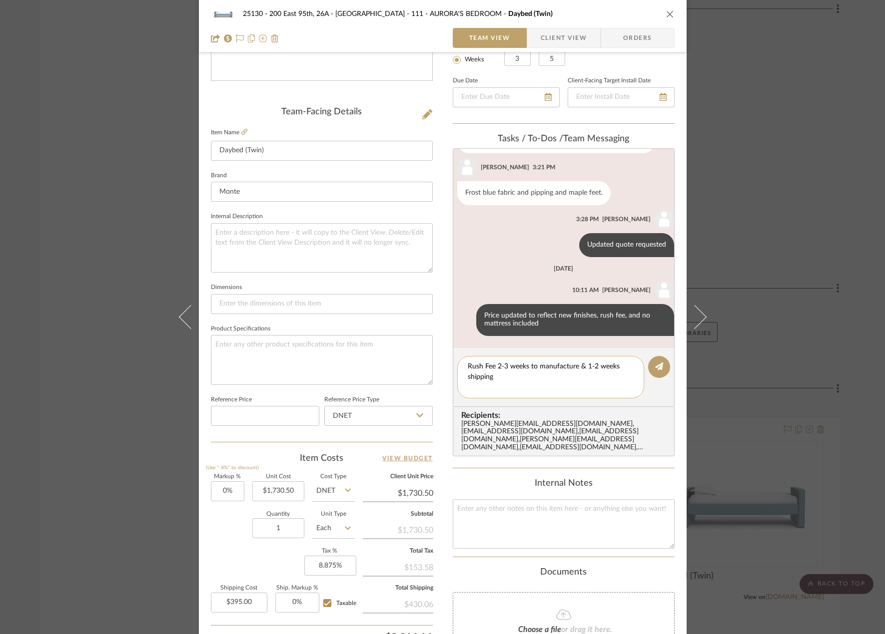
scroll to position [0, 0]
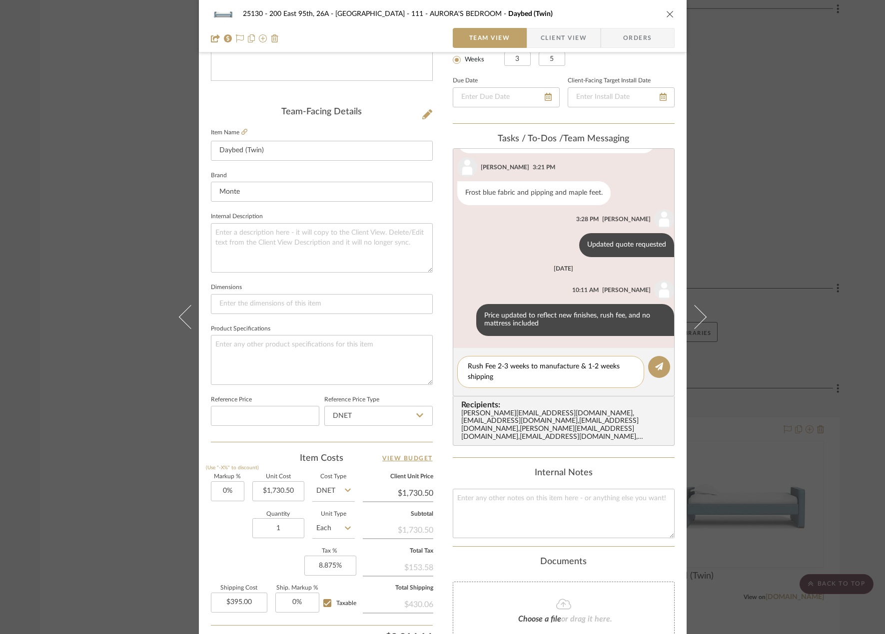
click at [491, 367] on textarea "Rush Fee 2-3 weeks to manufacture & 1-2 weeks shipping" at bounding box center [551, 372] width 166 height 21
click at [516, 374] on textarea "Rush Fee: 2-3 weeks to manufacture & 1-2 weeks shipping" at bounding box center [551, 372] width 166 height 21
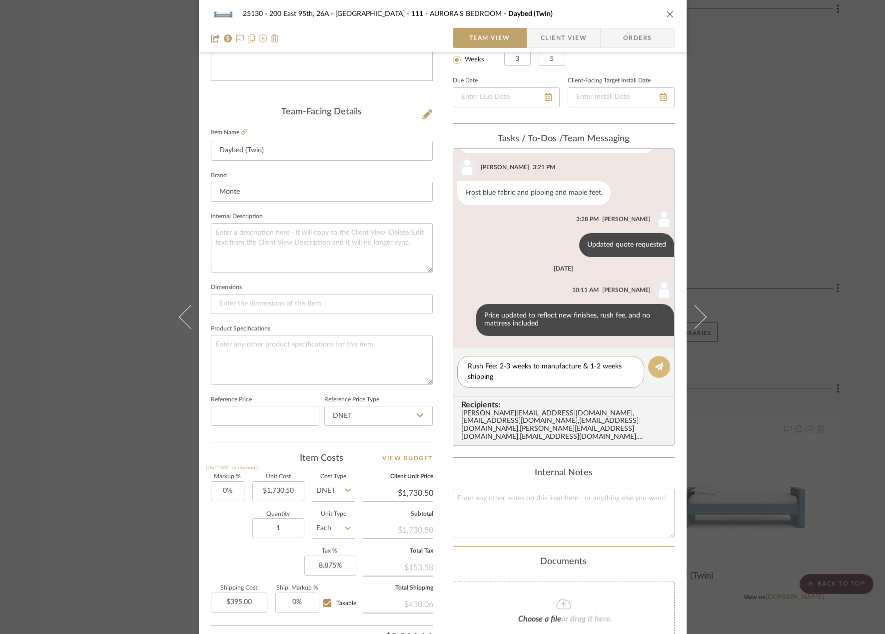
type textarea "Rush Fee: 2-3 weeks to manufacture & 1-2 weeks shipping"
click at [656, 374] on button at bounding box center [659, 367] width 22 height 22
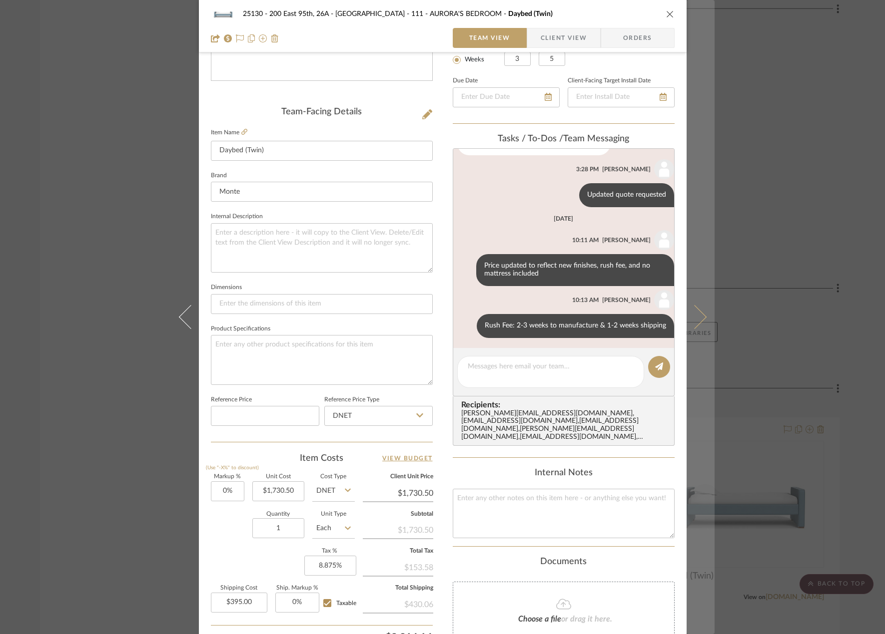
scroll to position [126, 0]
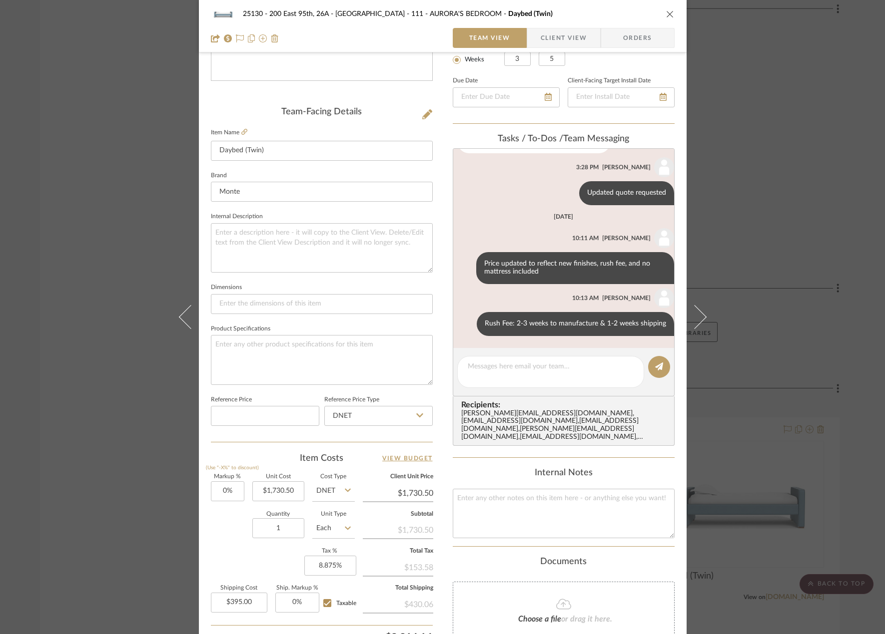
click at [828, 477] on div "25130 - 200 East 95th, 26A - Kosheleva 111 - AURORA'S BEDROOM Daybed (Twin) Tea…" at bounding box center [442, 317] width 885 height 634
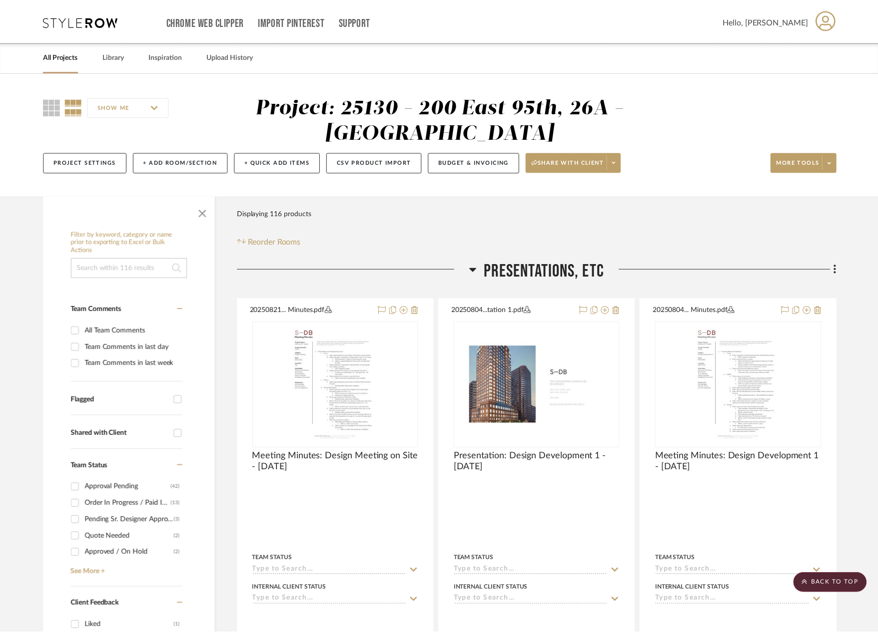
scroll to position [10590, 0]
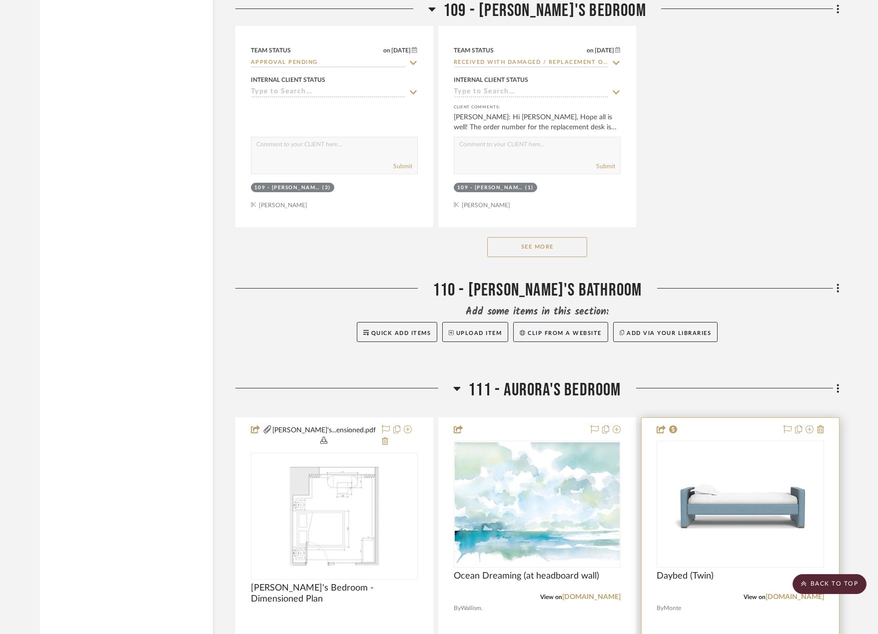
click at [720, 593] on div "View on montedesign.com" at bounding box center [739, 597] width 167 height 9
click at [710, 522] on img "0" at bounding box center [739, 504] width 165 height 99
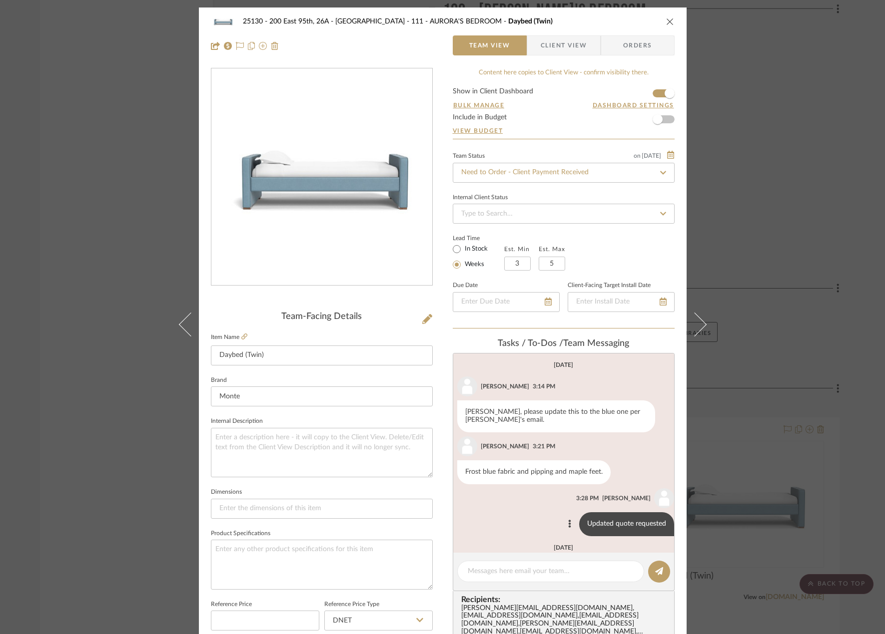
scroll to position [126, 0]
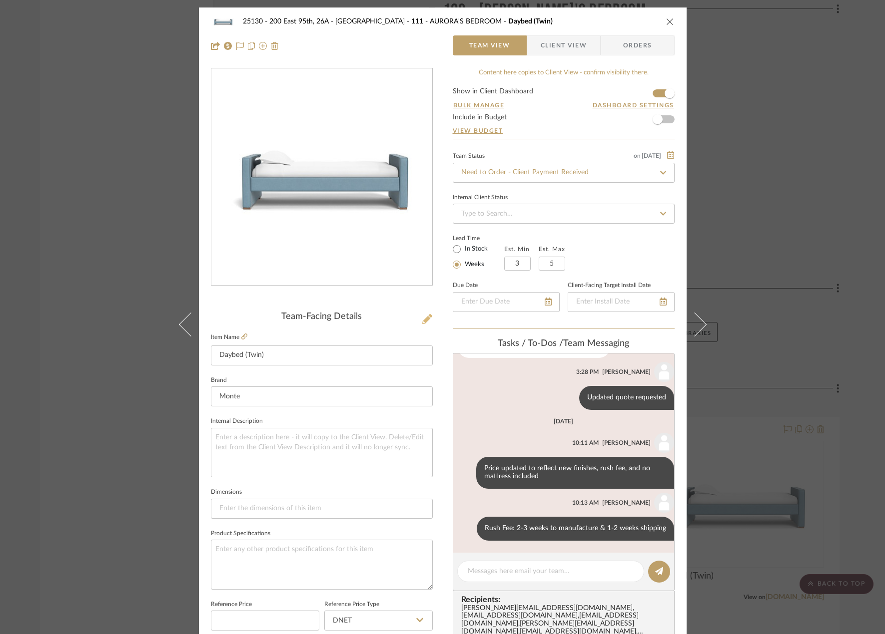
click at [422, 318] on icon at bounding box center [427, 319] width 10 height 10
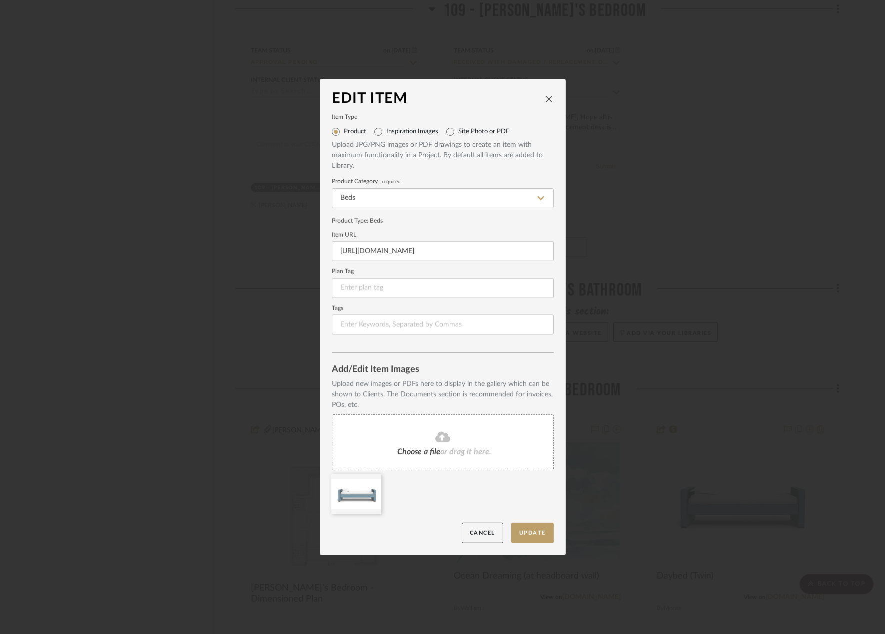
click at [454, 436] on fa-icon at bounding box center [442, 437] width 91 height 13
click at [370, 480] on icon at bounding box center [373, 481] width 7 height 8
click at [522, 530] on button "Update" at bounding box center [532, 533] width 42 height 20
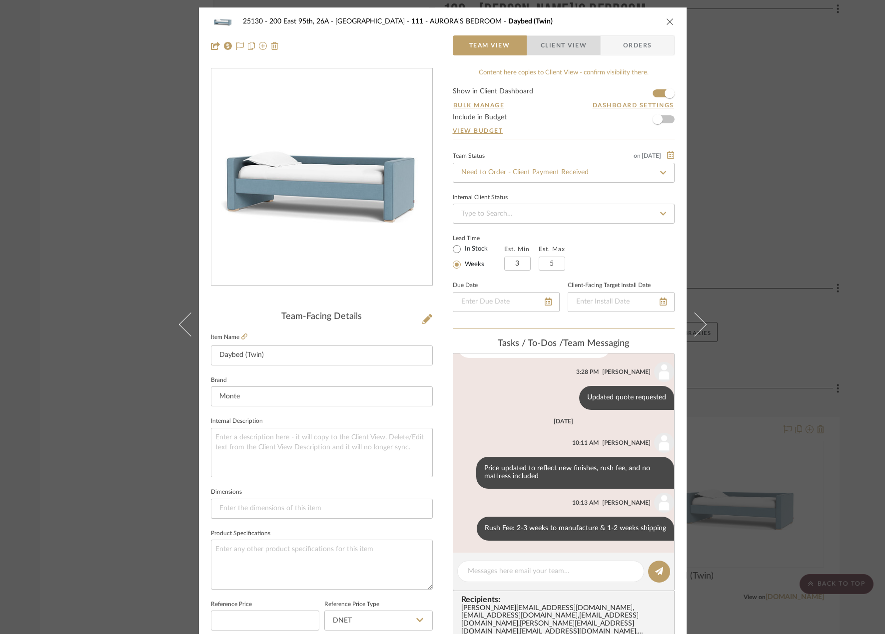
click at [558, 45] on span "Client View" at bounding box center [564, 45] width 46 height 20
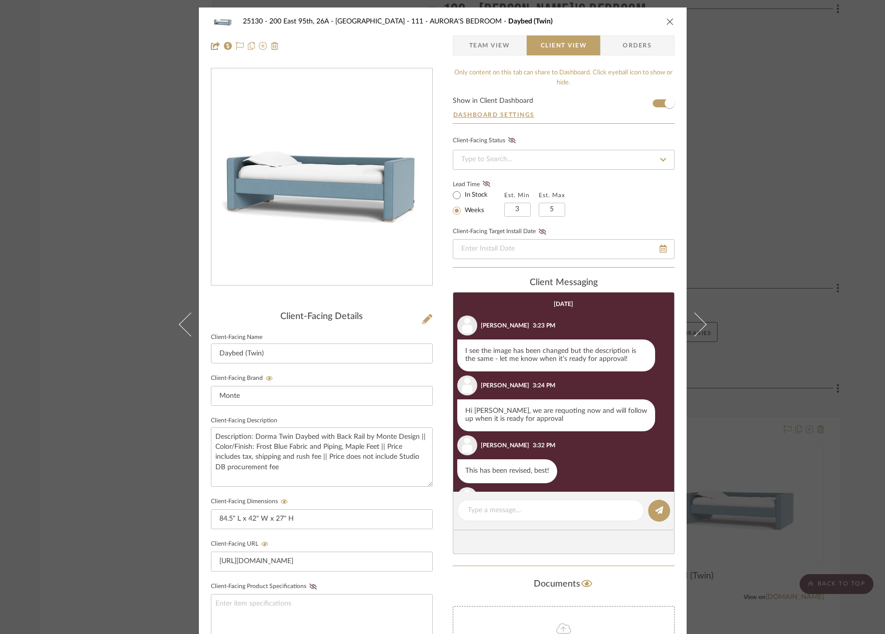
scroll to position [107, 0]
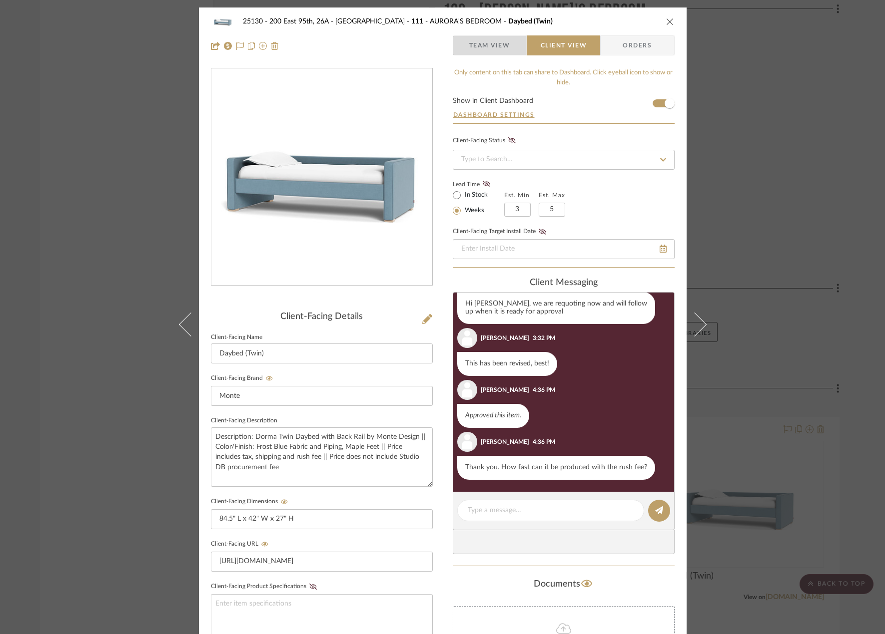
click at [491, 49] on span "Team View" at bounding box center [489, 45] width 41 height 20
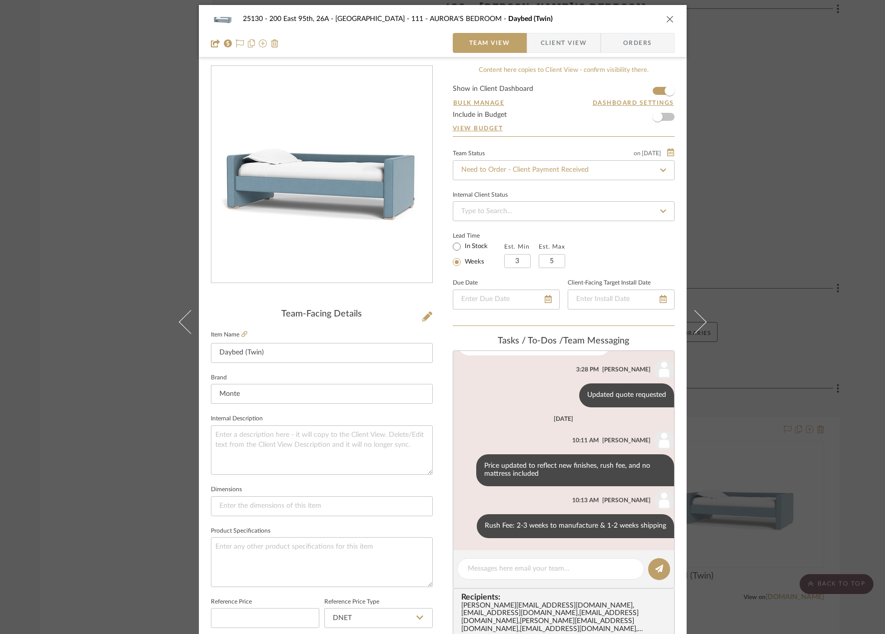
scroll to position [0, 0]
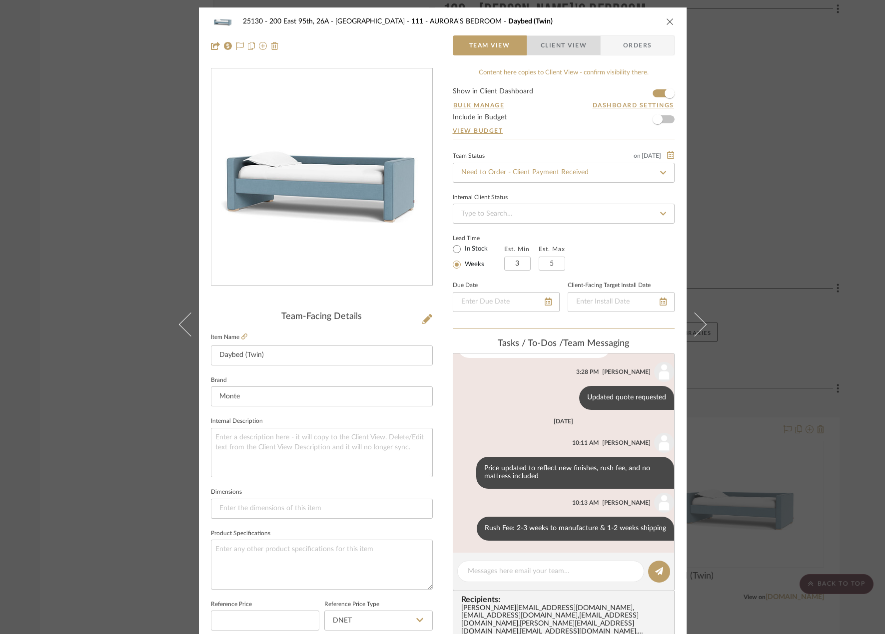
click at [574, 42] on span "Client View" at bounding box center [564, 45] width 46 height 20
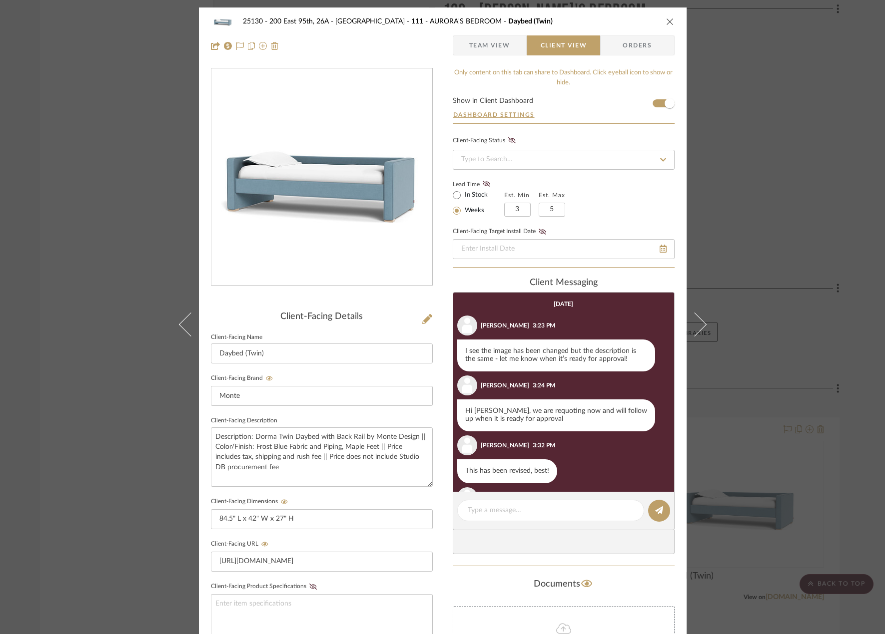
scroll to position [107, 0]
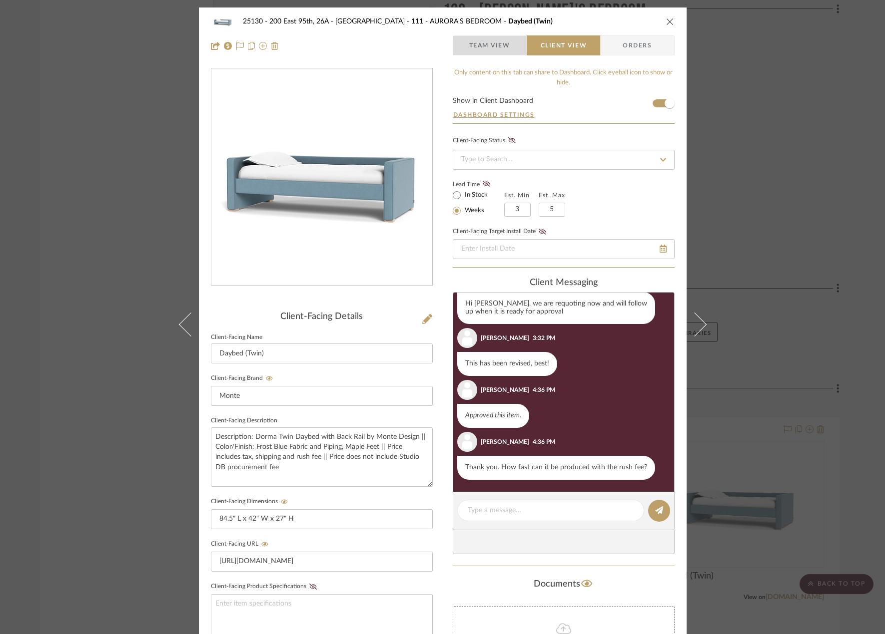
click at [486, 48] on span "Team View" at bounding box center [489, 45] width 41 height 20
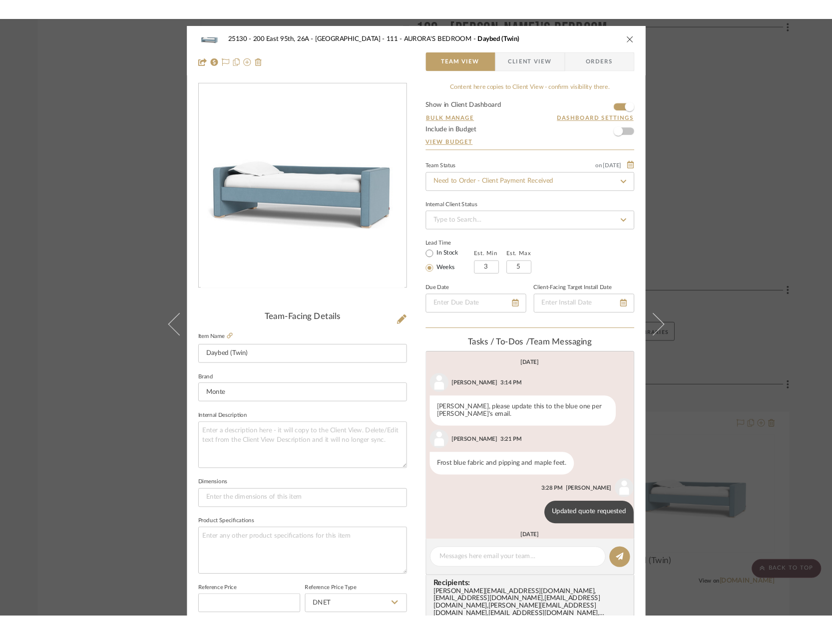
scroll to position [126, 0]
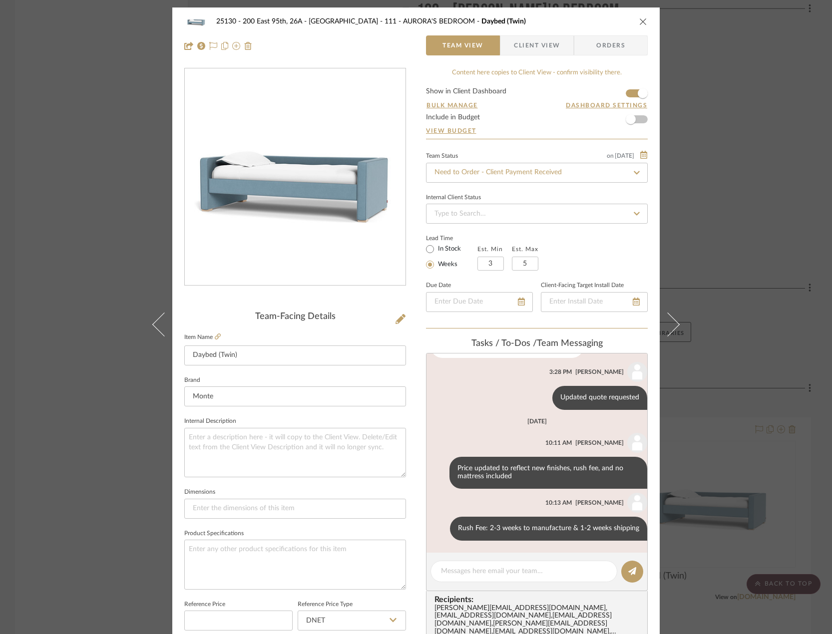
click at [774, 74] on div "25130 - 200 East 95th, 26A - Kosheleva 111 - AURORA'S BEDROOM Daybed (Twin) Tea…" at bounding box center [416, 317] width 832 height 634
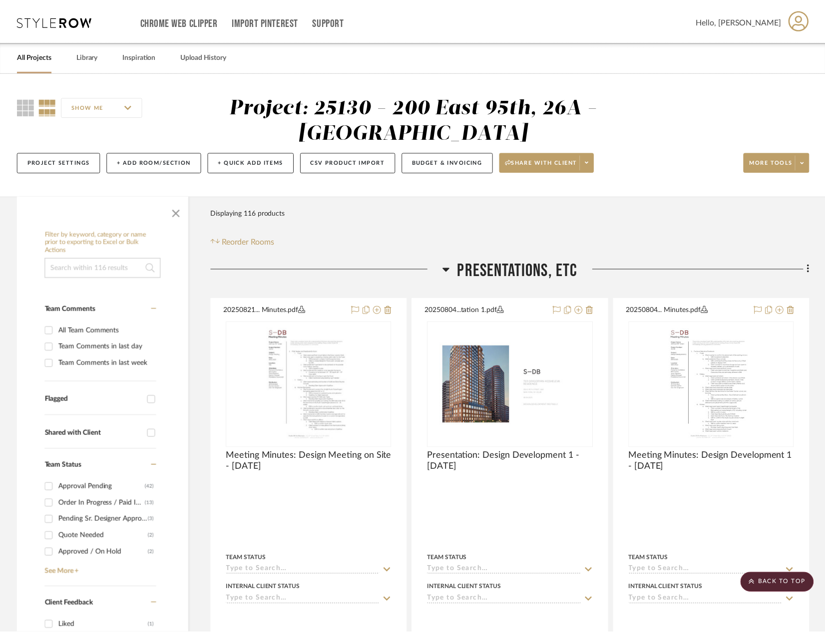
scroll to position [10590, 0]
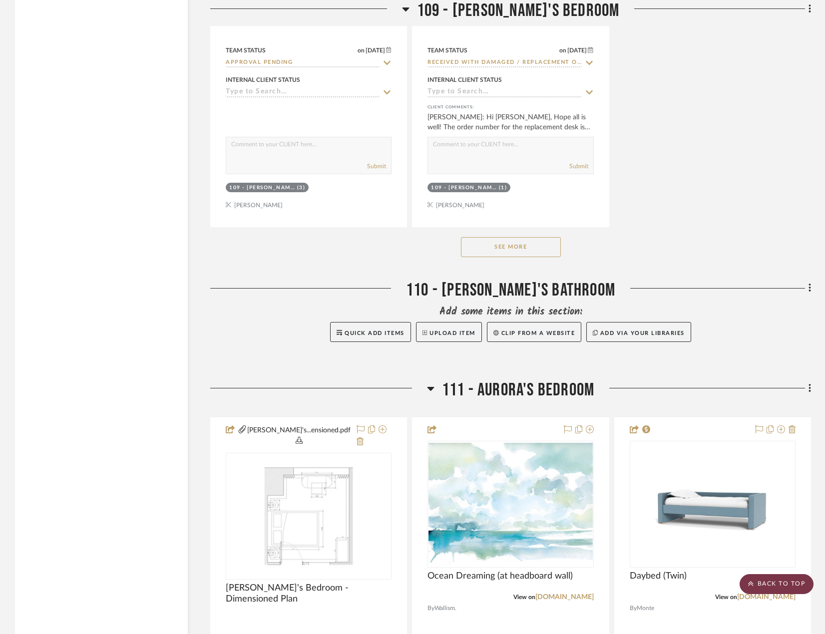
click at [774, 577] on scroll-to-top-button "BACK TO TOP" at bounding box center [777, 584] width 74 height 20
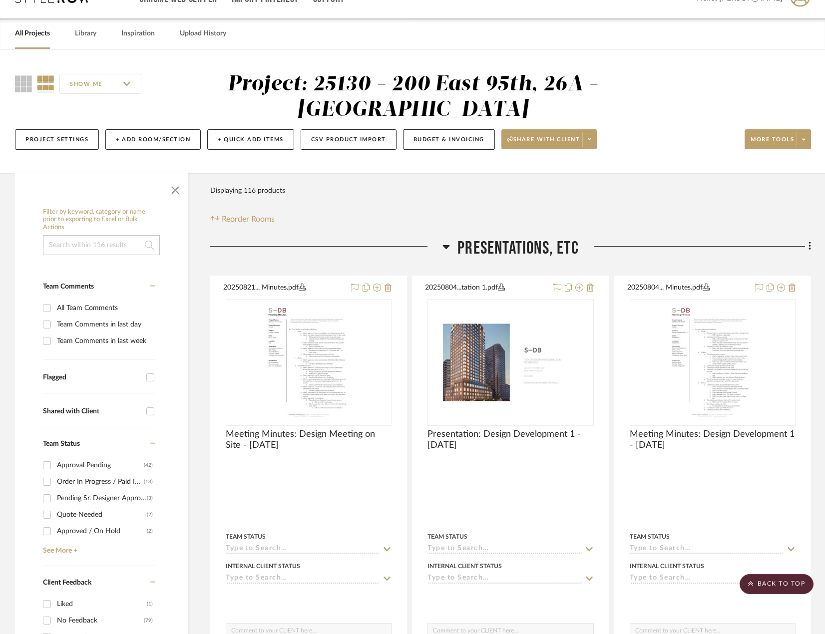
scroll to position [0, 0]
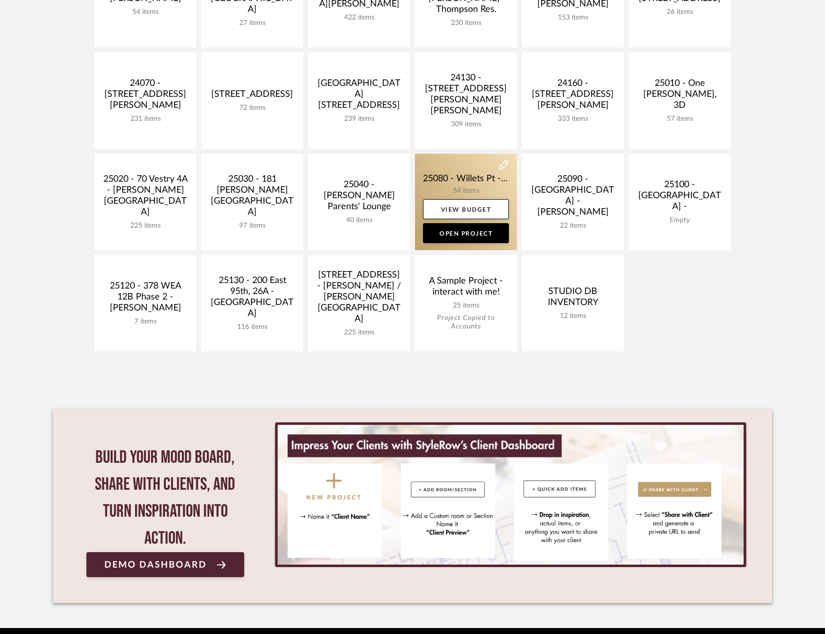
scroll to position [388, 0]
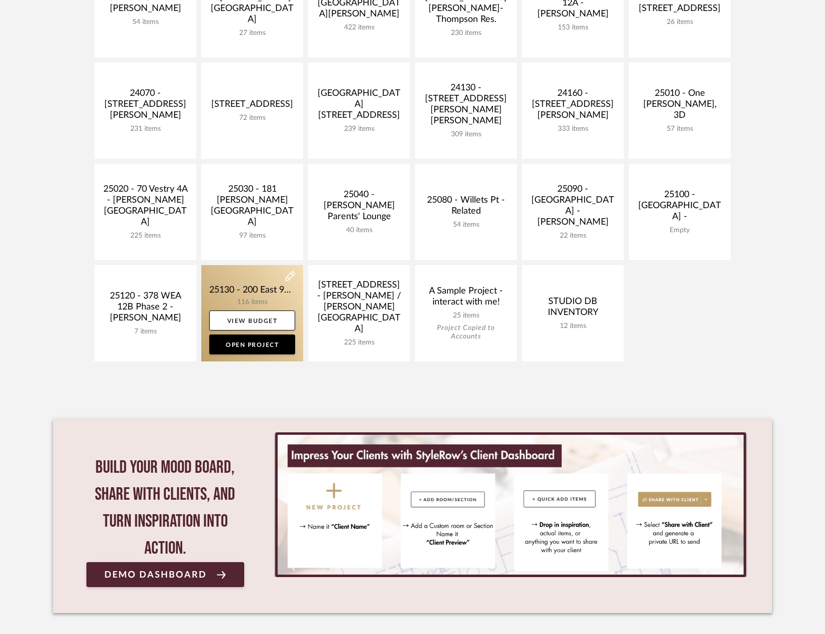
click at [279, 288] on link at bounding box center [252, 313] width 102 height 96
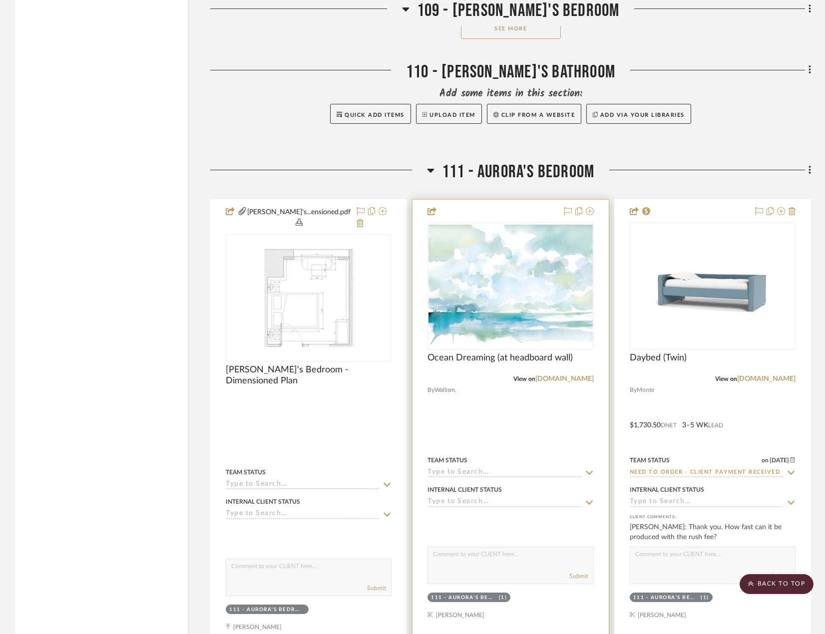
scroll to position [11001, 0]
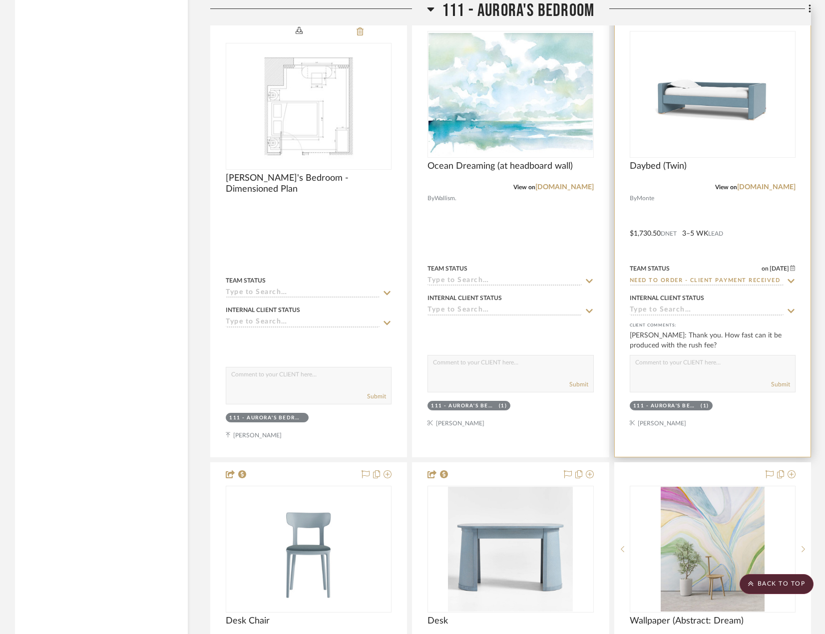
click at [775, 277] on input "Need to Order - Client Payment Received" at bounding box center [707, 281] width 154 height 9
click at [789, 277] on icon at bounding box center [791, 281] width 9 height 8
type input "[DATE]"
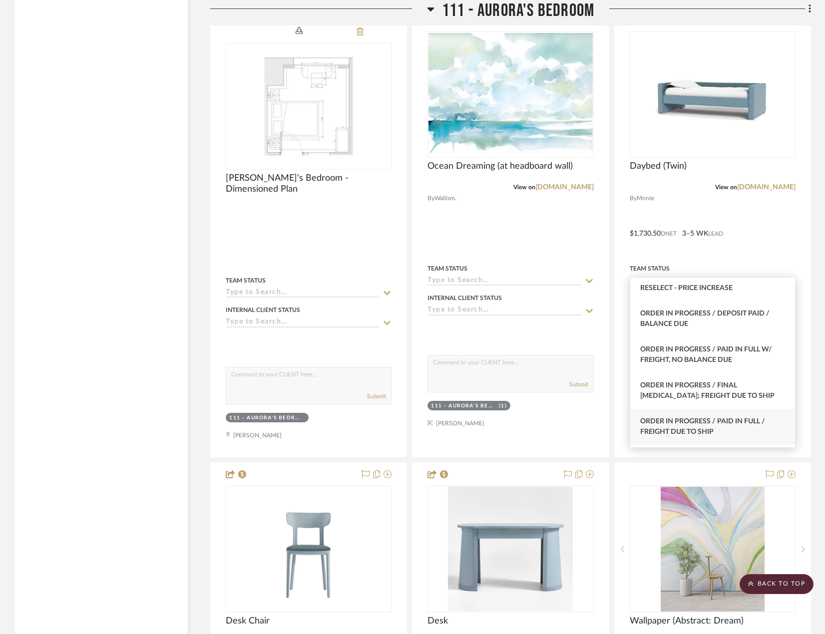
scroll to position [999, 0]
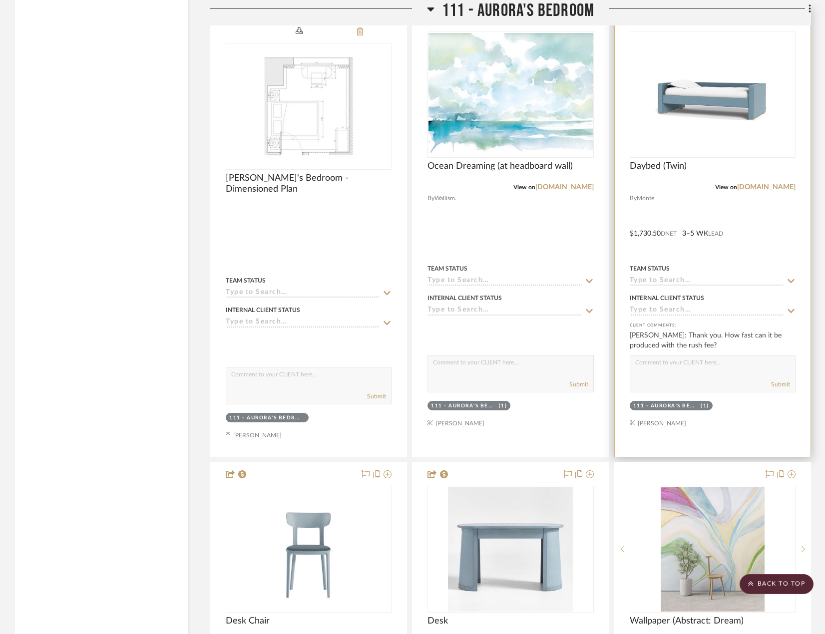
click at [745, 400] on div "111 - AURORA'S BEDROOM (1)" at bounding box center [713, 407] width 168 height 14
click at [713, 277] on input at bounding box center [707, 281] width 154 height 9
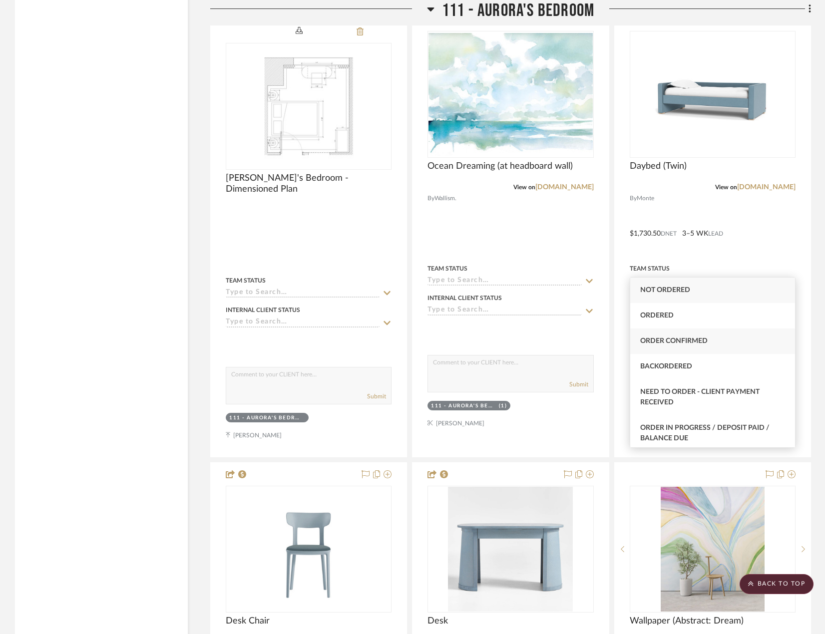
scroll to position [50, 0]
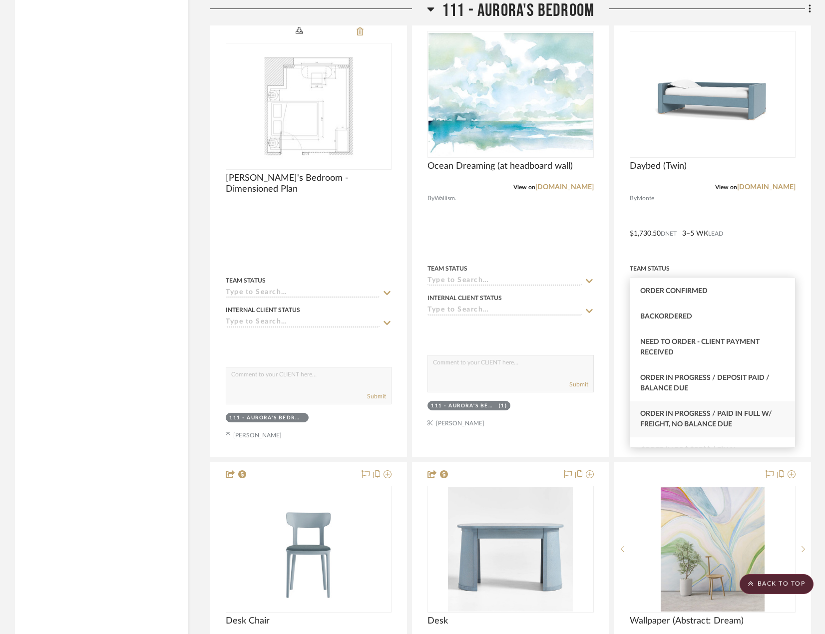
click at [760, 425] on div "Order In Progress / Paid In Full w/ Freight, No Balance due" at bounding box center [712, 420] width 165 height 36
type input "Order In Progress / Paid In Full w/ Freight, No Balance due"
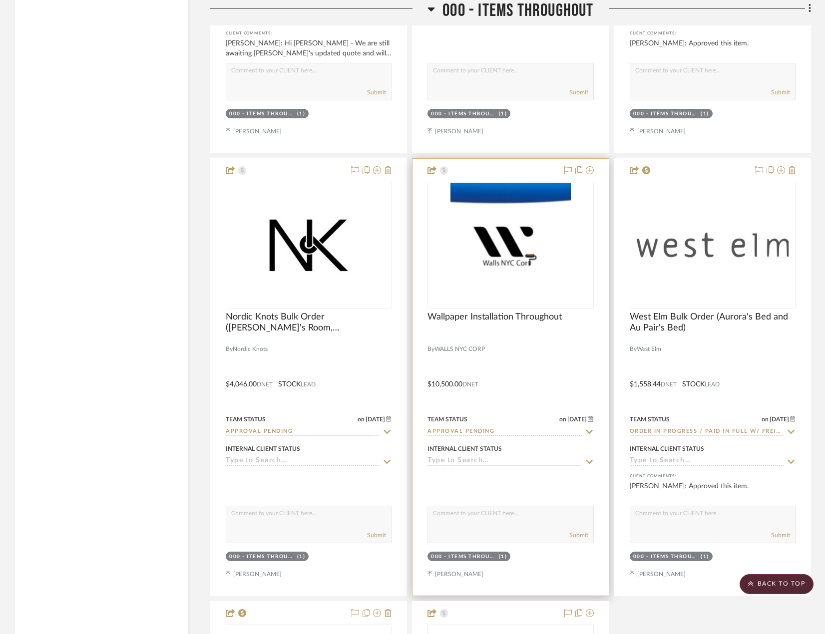
scroll to position [1998, 0]
click at [0, 0] on img at bounding box center [0, 0] width 0 height 0
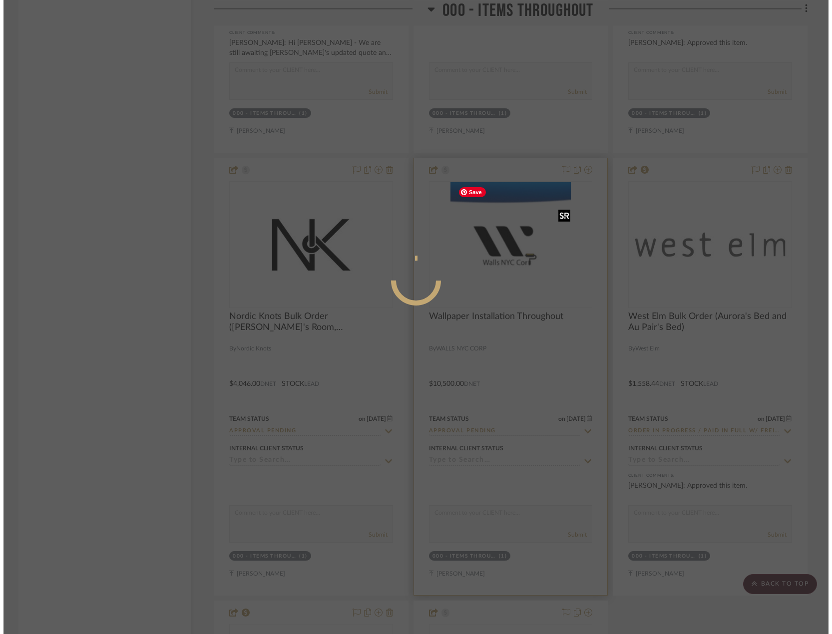
scroll to position [0, 0]
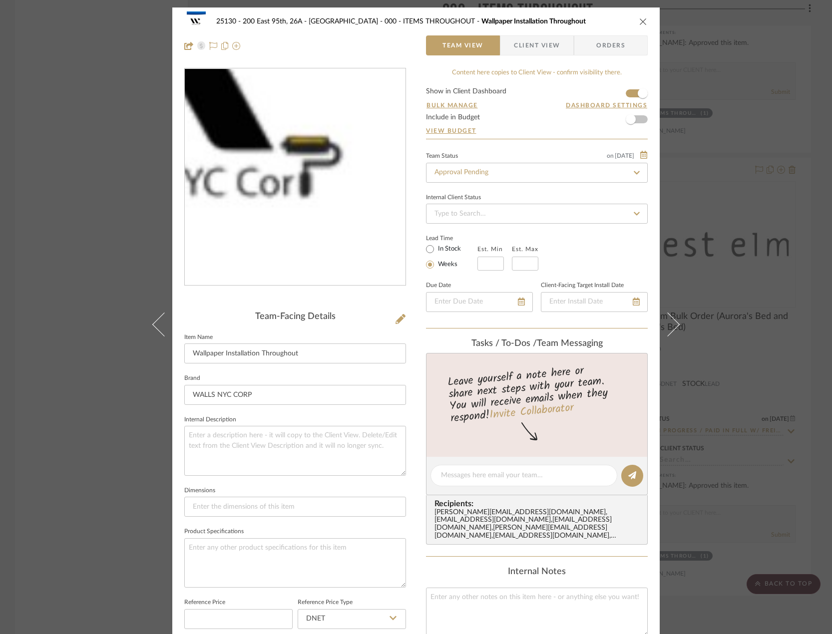
click at [321, 206] on img "0" at bounding box center [295, 177] width 209 height 217
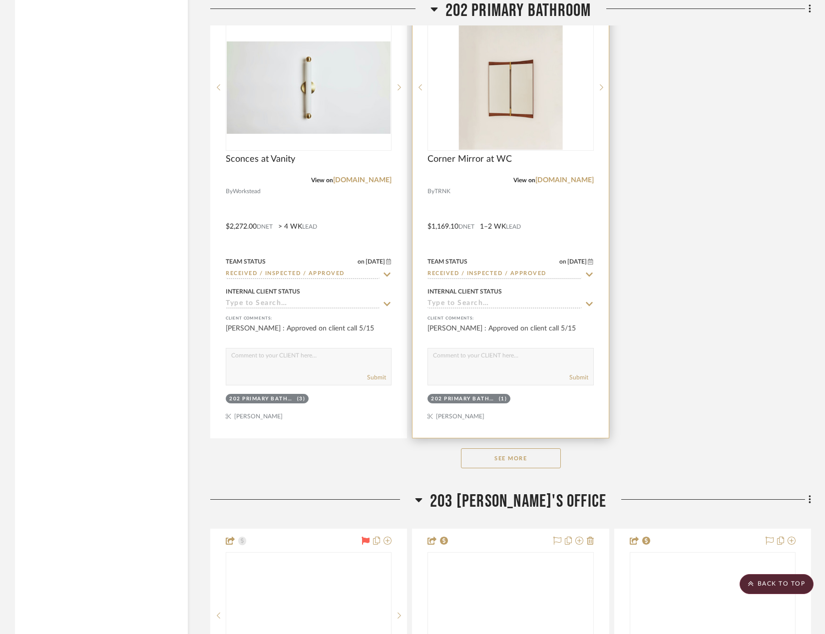
scroll to position [23079, 0]
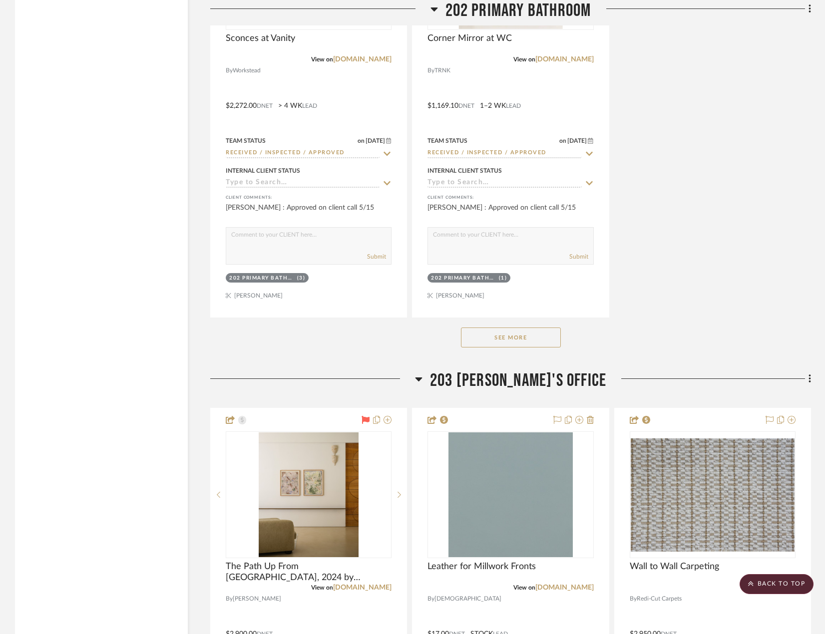
click at [515, 341] on button "See More" at bounding box center [511, 338] width 100 height 20
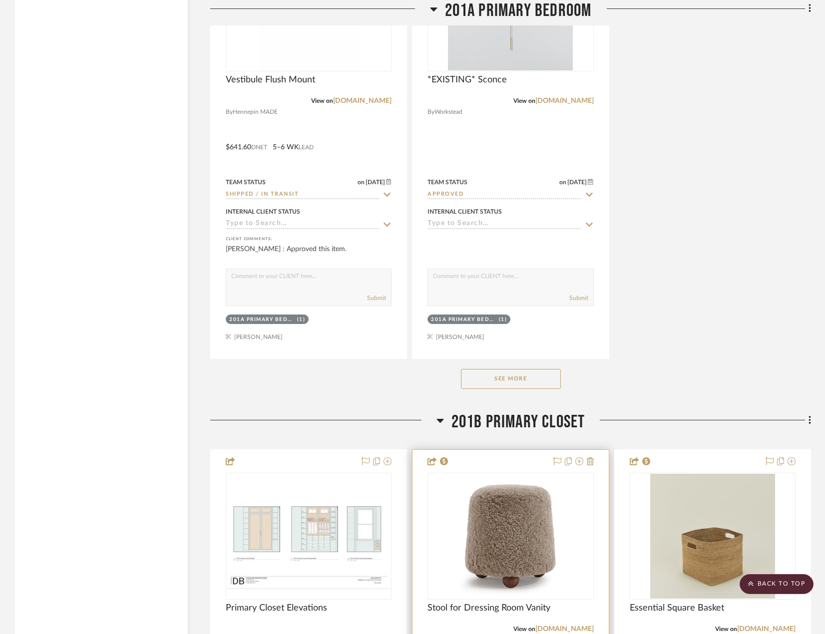
scroll to position [20731, 0]
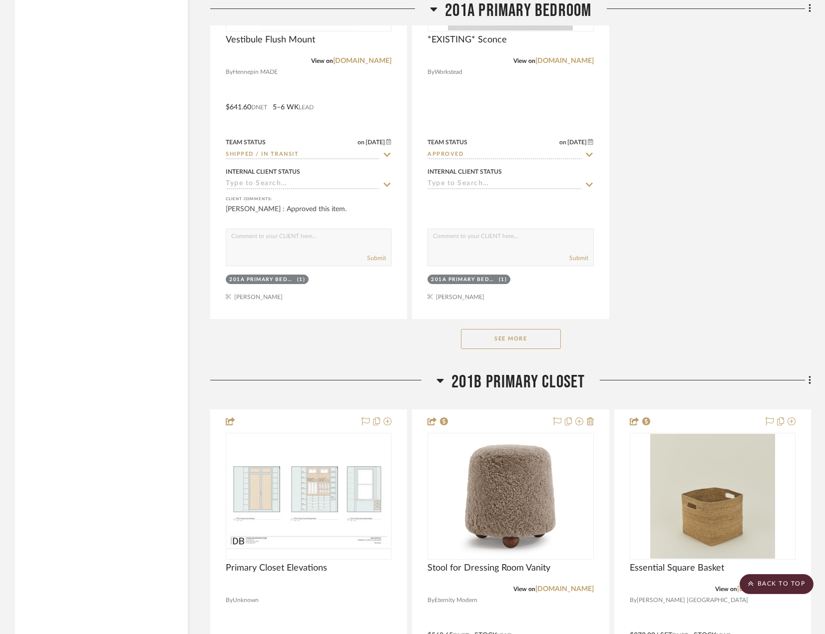
click at [508, 341] on button "See More" at bounding box center [511, 339] width 100 height 20
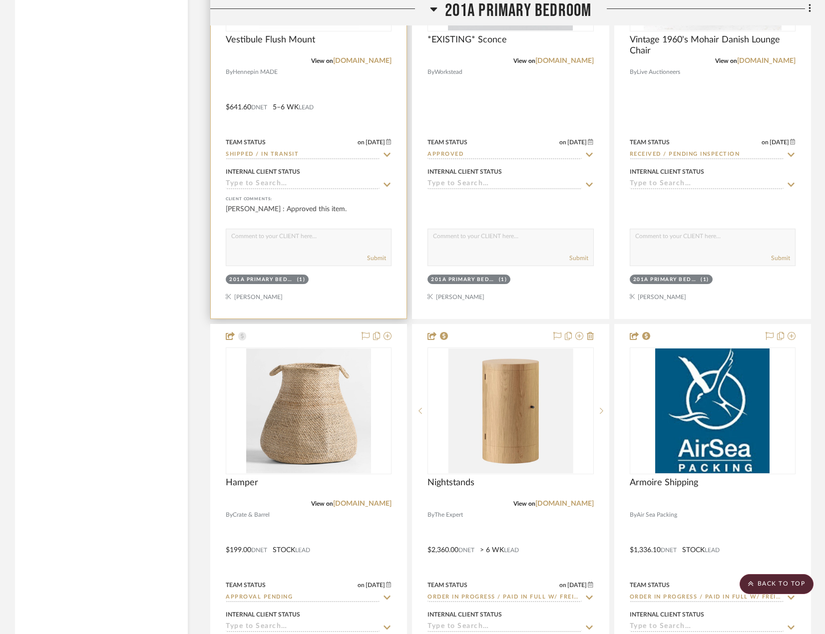
click at [346, 153] on input "Shipped / In Transit" at bounding box center [303, 154] width 154 height 9
click at [386, 154] on icon at bounding box center [387, 155] width 9 height 8
type input "[DATE]"
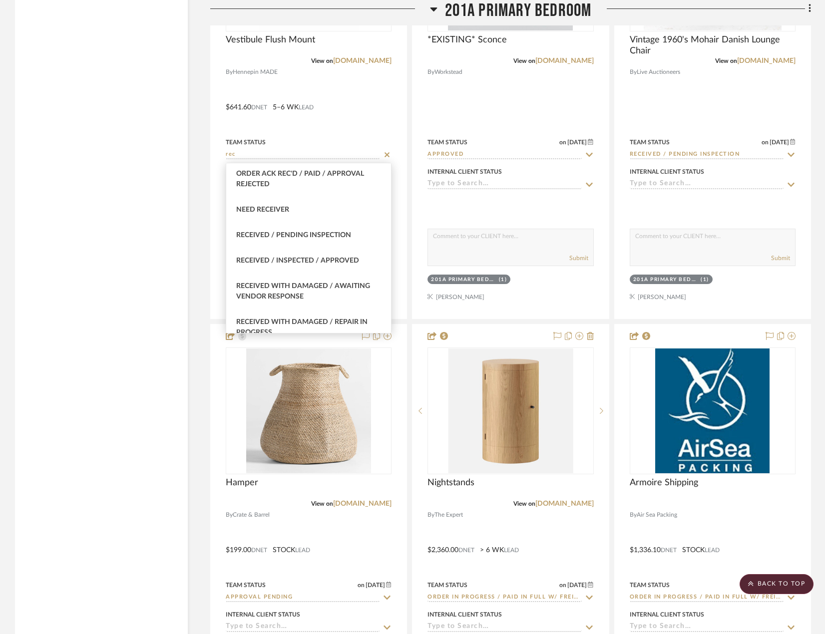
scroll to position [279, 0]
click at [347, 256] on div "Received / Inspected / Approved" at bounding box center [308, 261] width 165 height 25
type input "Received / Inspected / Approved"
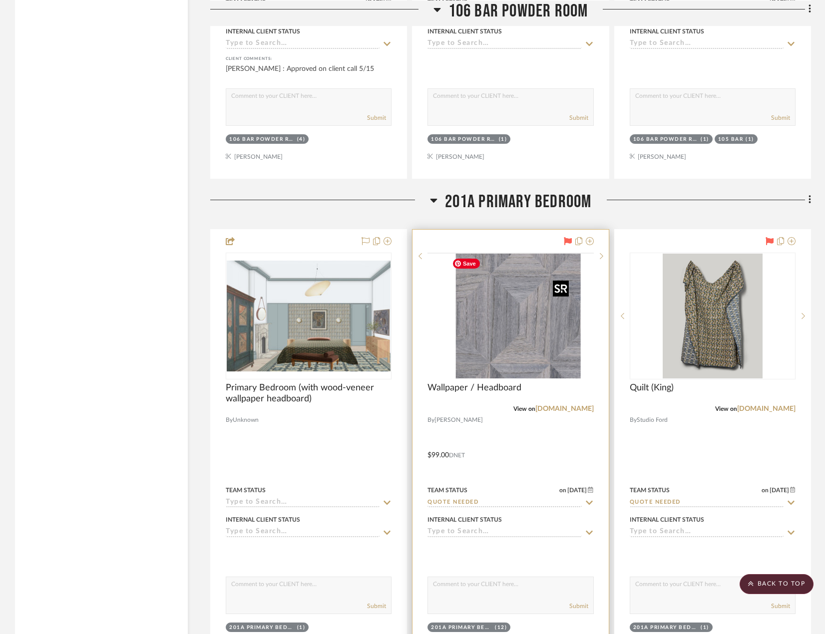
scroll to position [19382, 0]
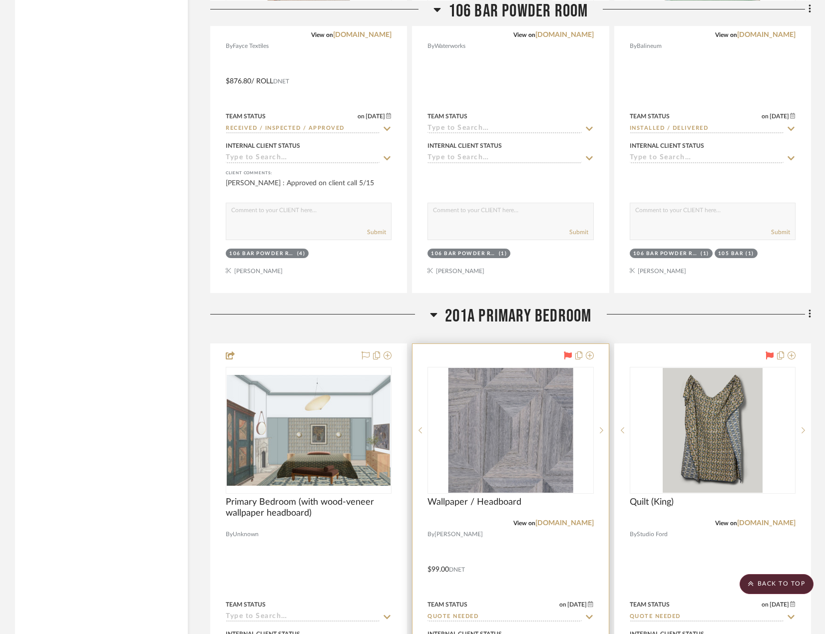
click at [508, 549] on div at bounding box center [511, 562] width 196 height 437
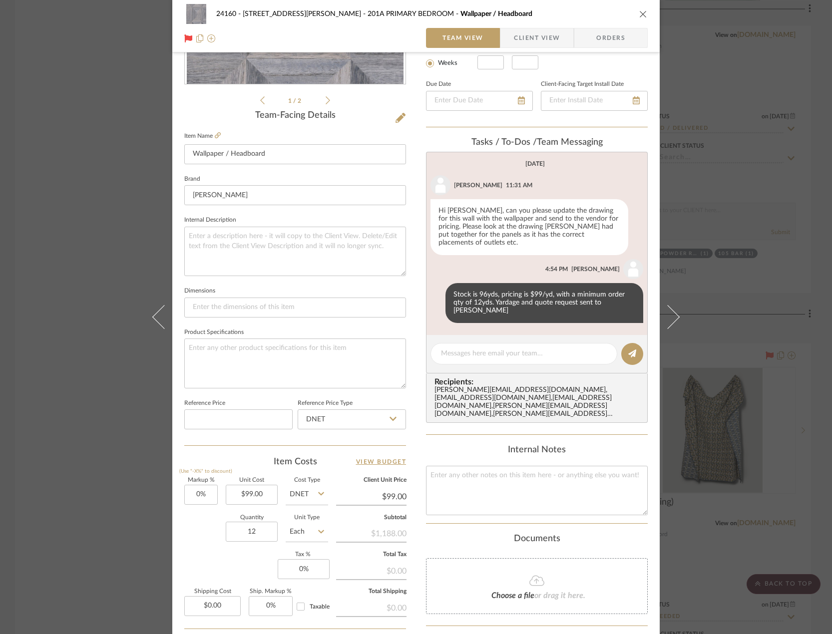
scroll to position [296, 0]
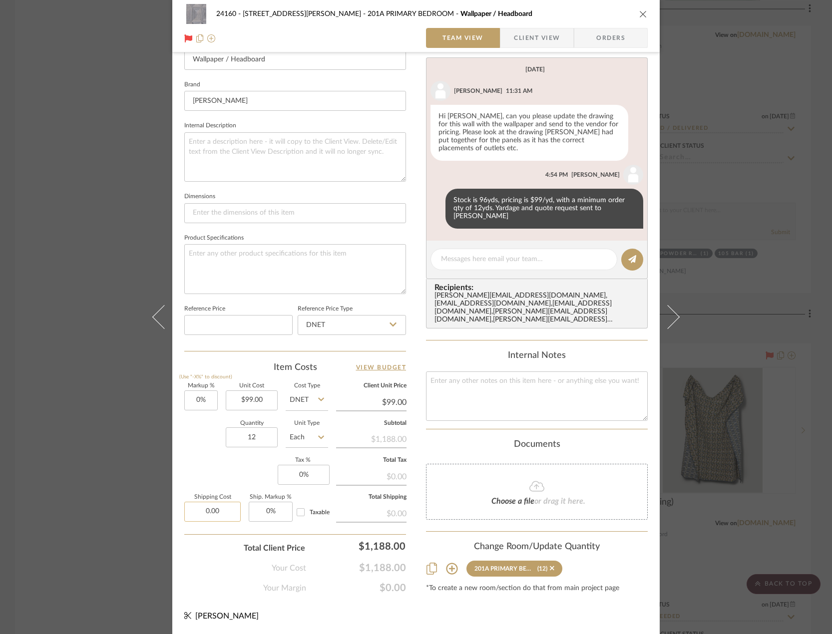
click at [207, 514] on input "0.00" at bounding box center [212, 512] width 56 height 20
type input "$0.00"
click at [209, 471] on div "Markup % (Use "-X%" to discount) 0% Unit Cost $99.00 Cost Type DNET Client Unit…" at bounding box center [295, 457] width 222 height 146
click at [748, 473] on div "24160 - 214 E 18th Street - Satow Elliot 201A PRIMARY BEDROOM Wallpaper / Headb…" at bounding box center [416, 317] width 832 height 634
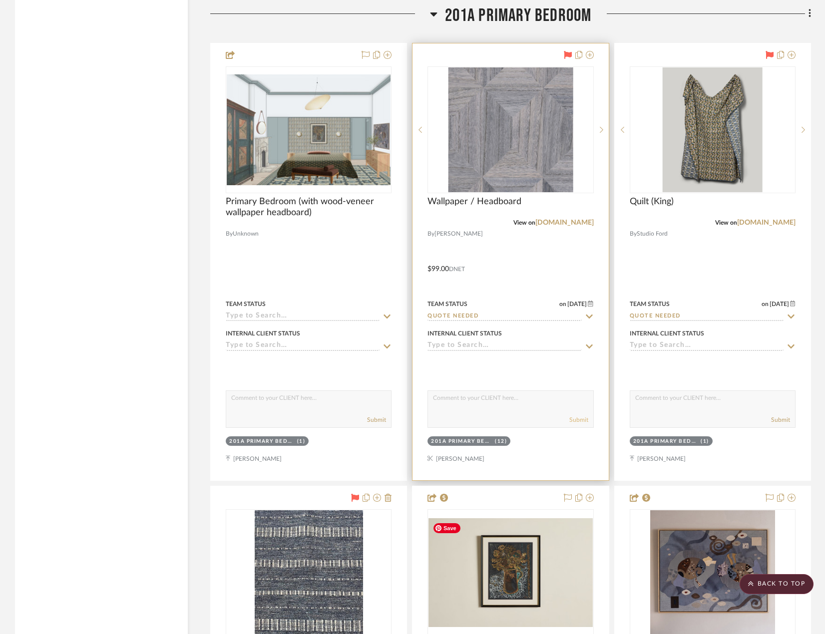
scroll to position [19532, 0]
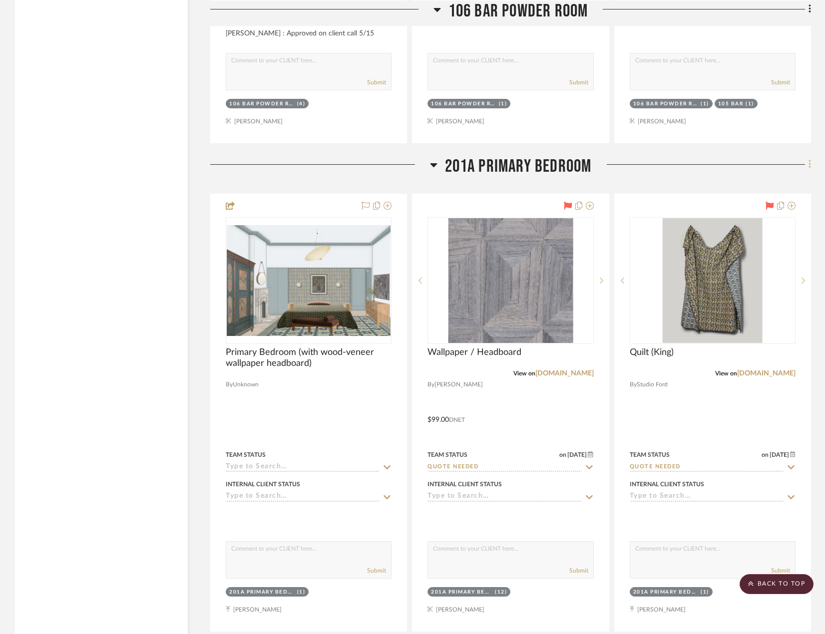
click at [807, 167] on fa-icon at bounding box center [808, 165] width 6 height 16
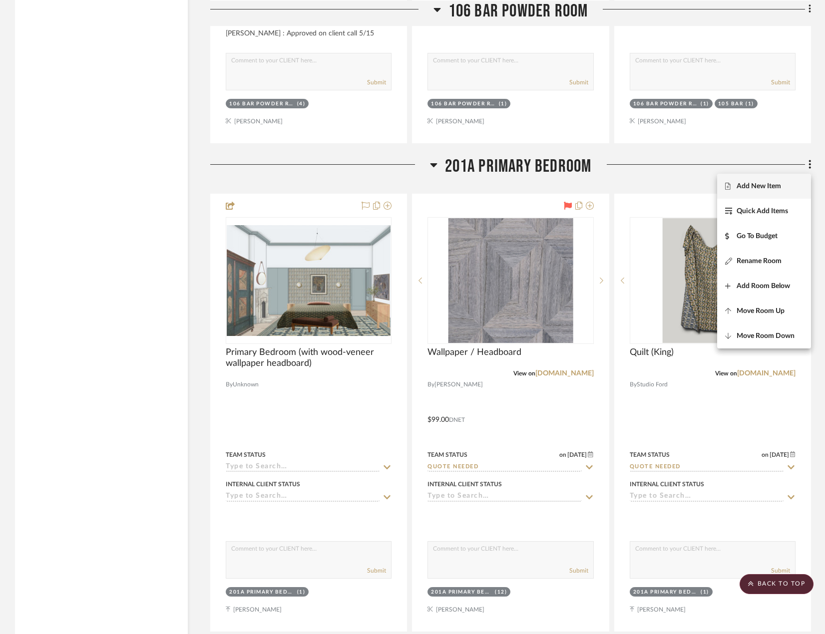
click at [799, 192] on button "Add New Item" at bounding box center [764, 186] width 94 height 25
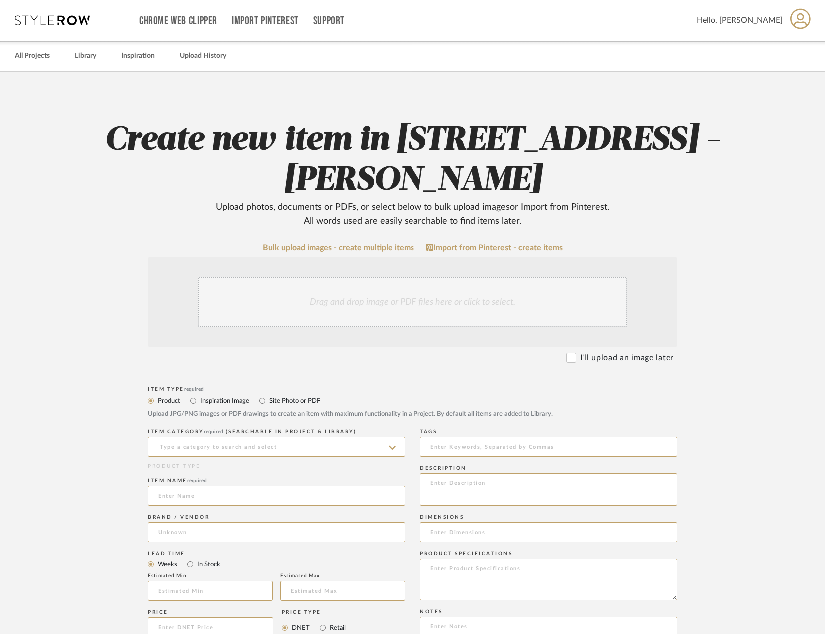
click at [452, 294] on div "Drag and drop image or PDF files here or click to select." at bounding box center [413, 302] width 430 height 50
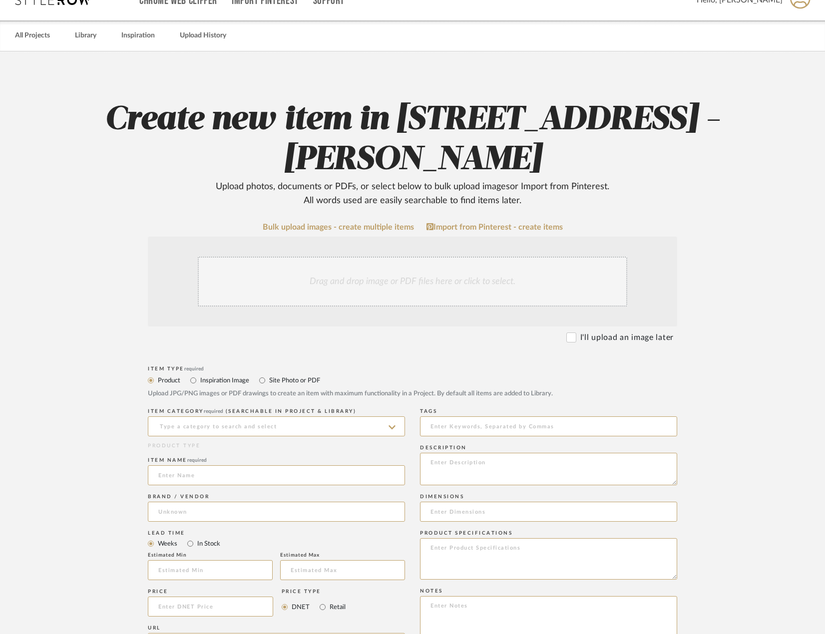
scroll to position [50, 0]
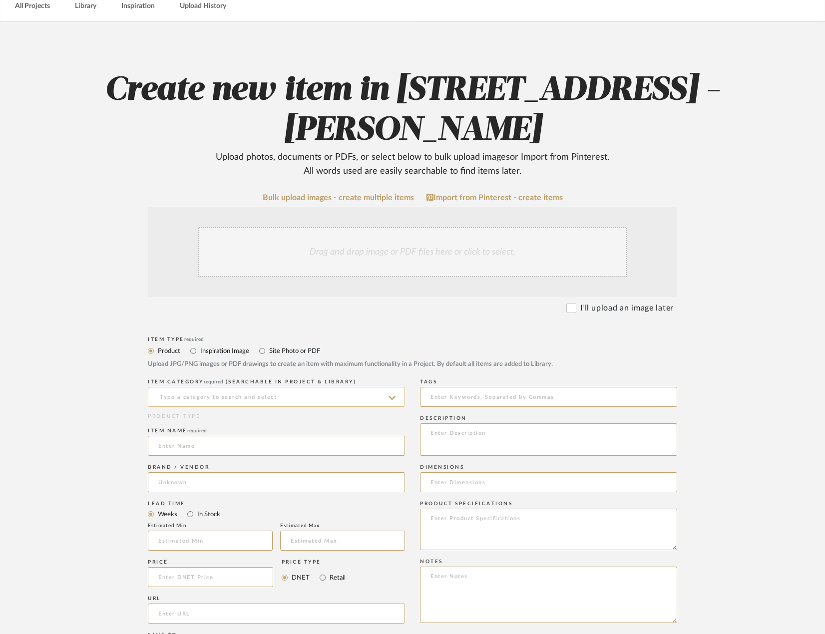
click at [190, 406] on input at bounding box center [276, 397] width 257 height 20
click at [230, 423] on div "Uncategorized" at bounding box center [276, 422] width 256 height 25
type input "Uncategorized"
click at [222, 444] on input at bounding box center [276, 446] width 257 height 20
type input "W"
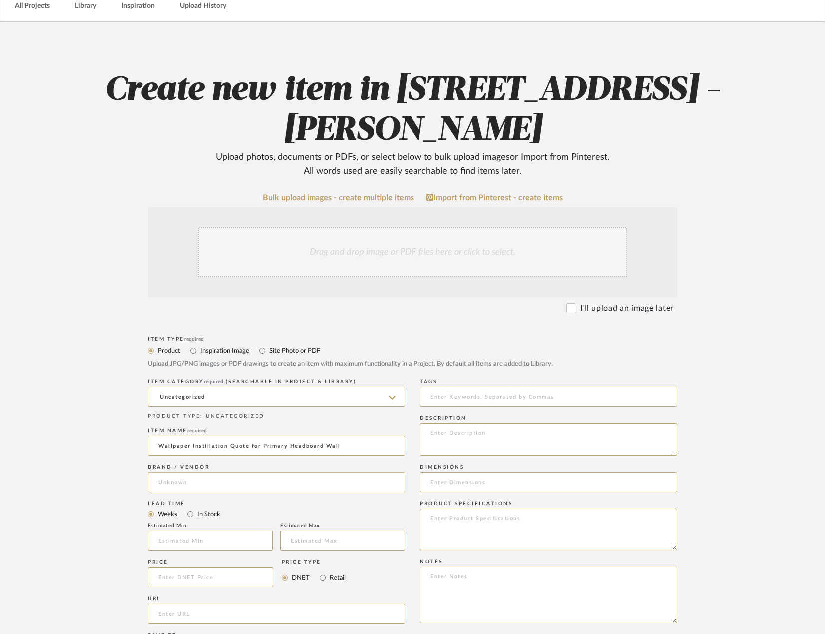
type input "Wallpaper Instillation Quote for Primary Headboard Wall"
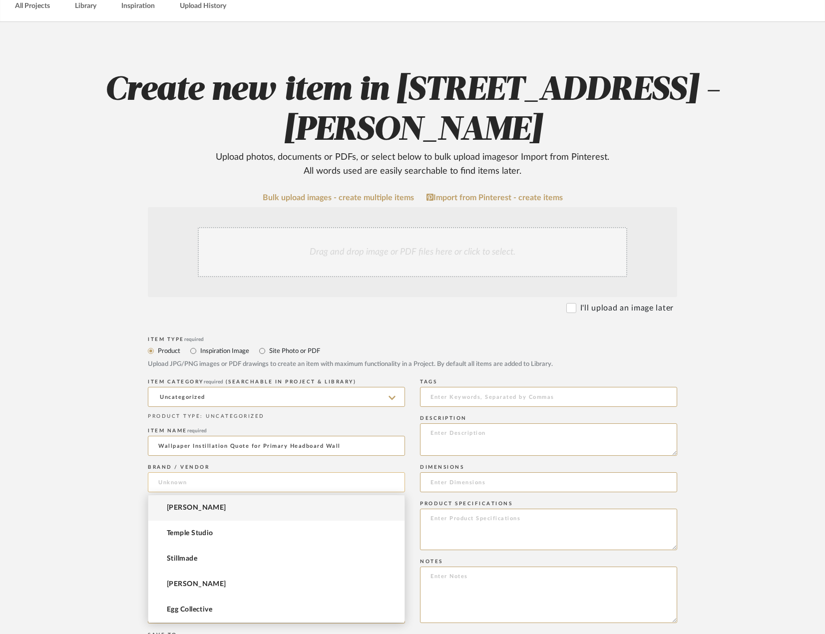
click at [325, 486] on input at bounding box center [276, 483] width 257 height 20
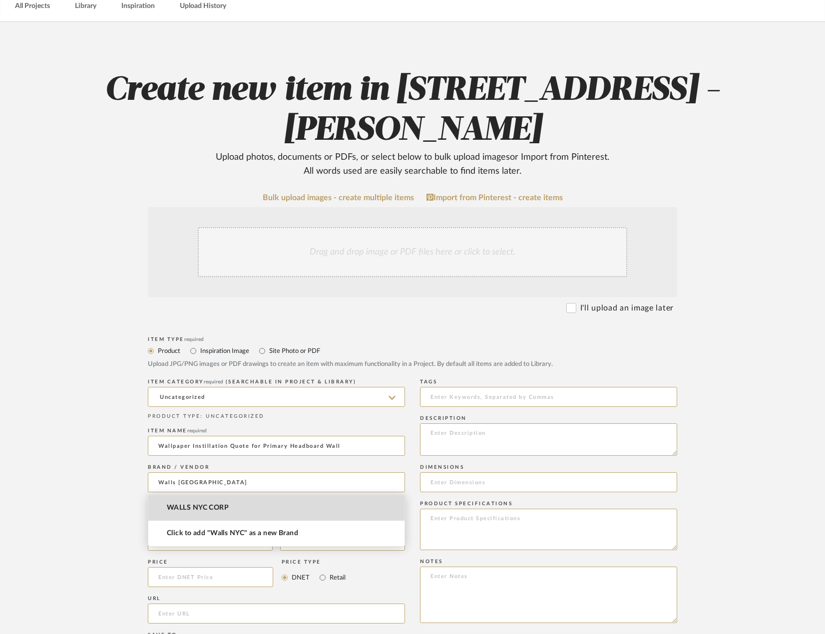
click at [298, 505] on mat-option "WALLS NYC CORP" at bounding box center [276, 508] width 256 height 25
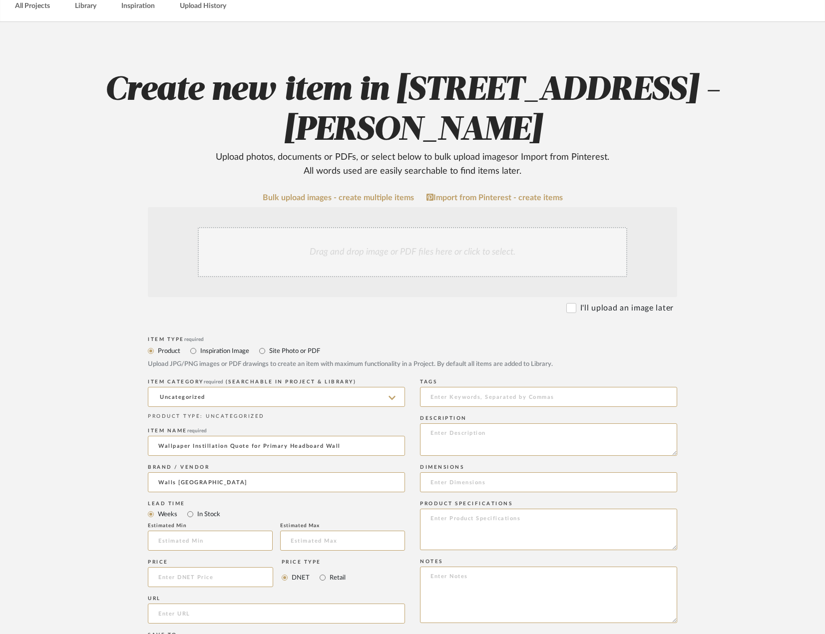
type input "WALLS NYC CORP"
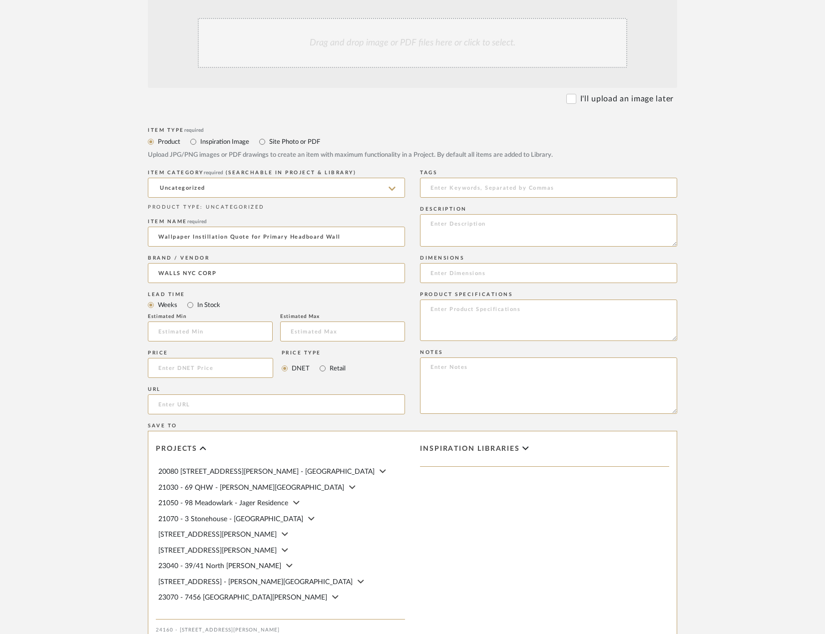
scroll to position [350, 0]
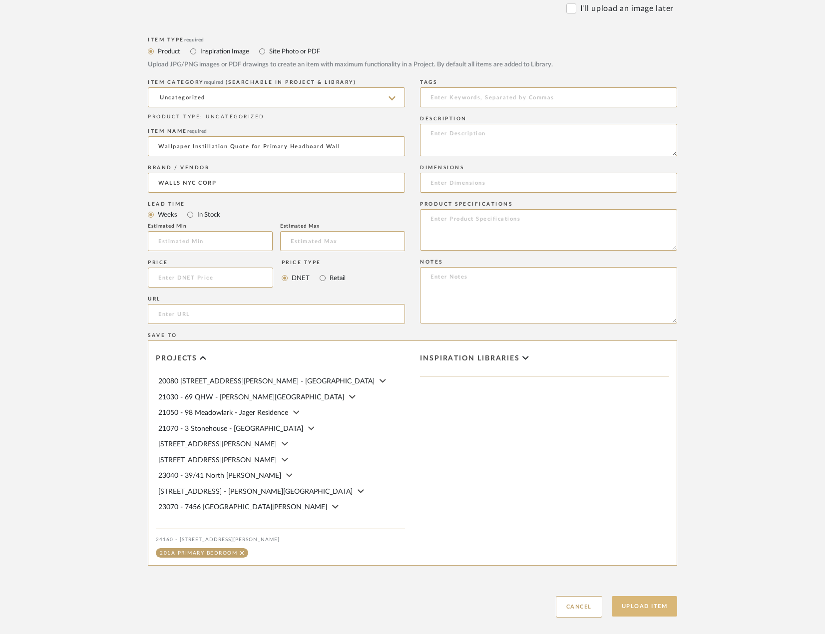
click at [658, 605] on button "Upload Item" at bounding box center [645, 606] width 66 height 20
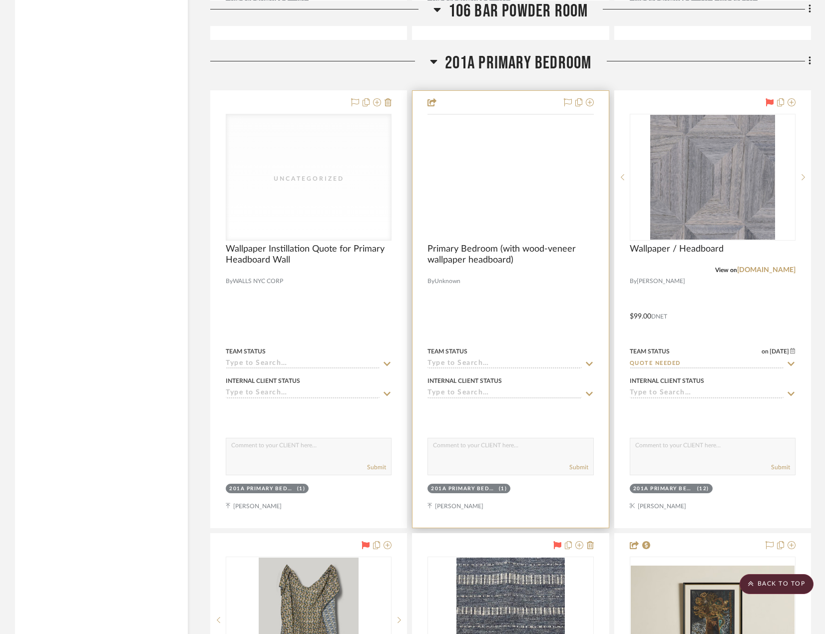
scroll to position [19649, 0]
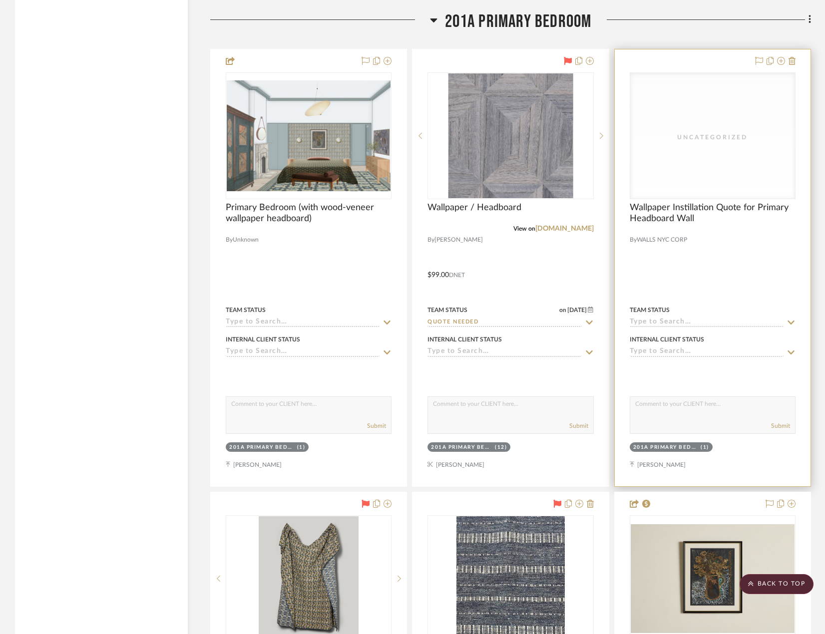
click at [664, 135] on div "Uncategorized" at bounding box center [713, 137] width 100 height 10
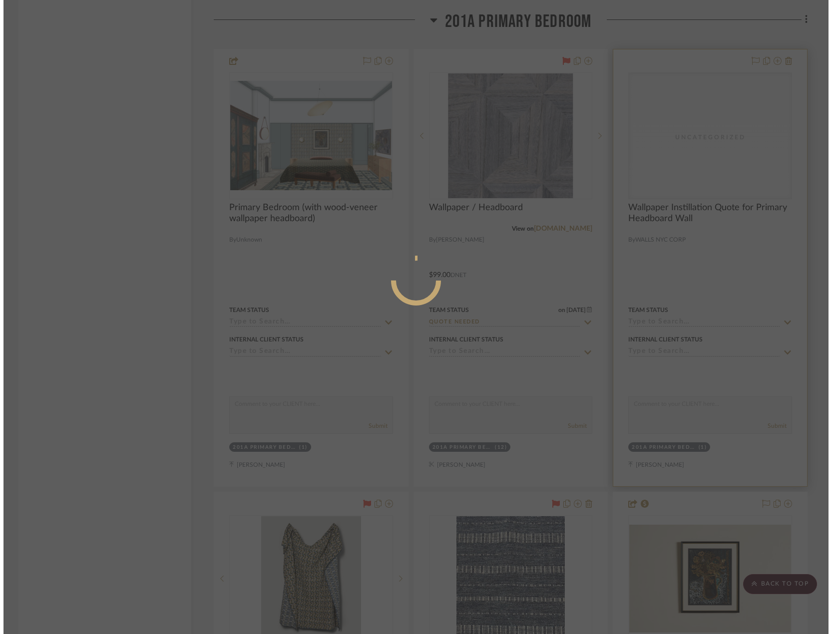
scroll to position [0, 0]
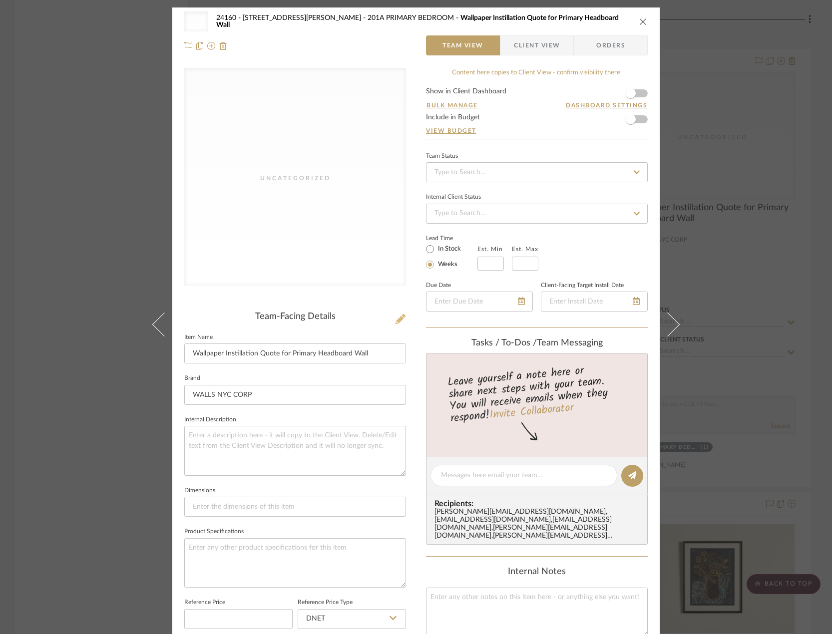
click at [396, 320] on icon at bounding box center [401, 319] width 10 height 10
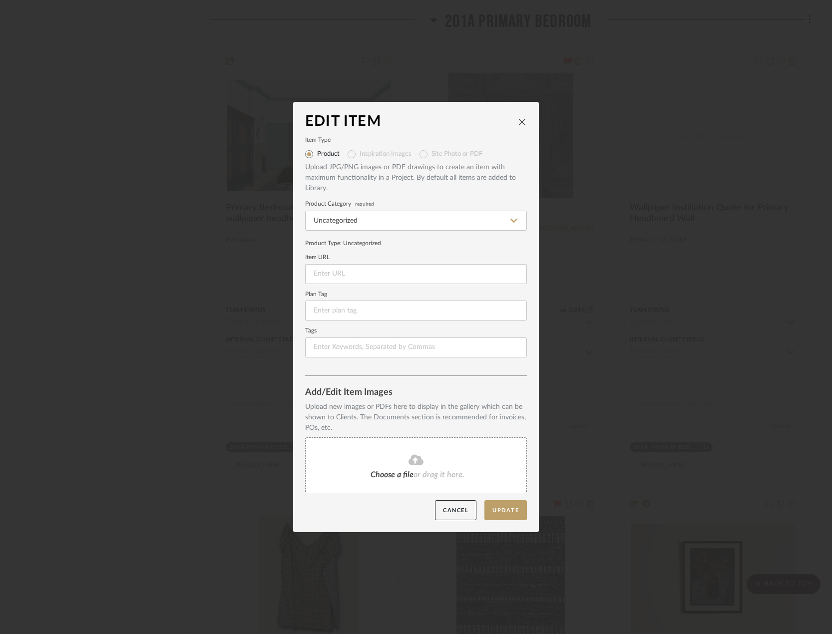
click at [435, 458] on fa-icon at bounding box center [416, 460] width 91 height 13
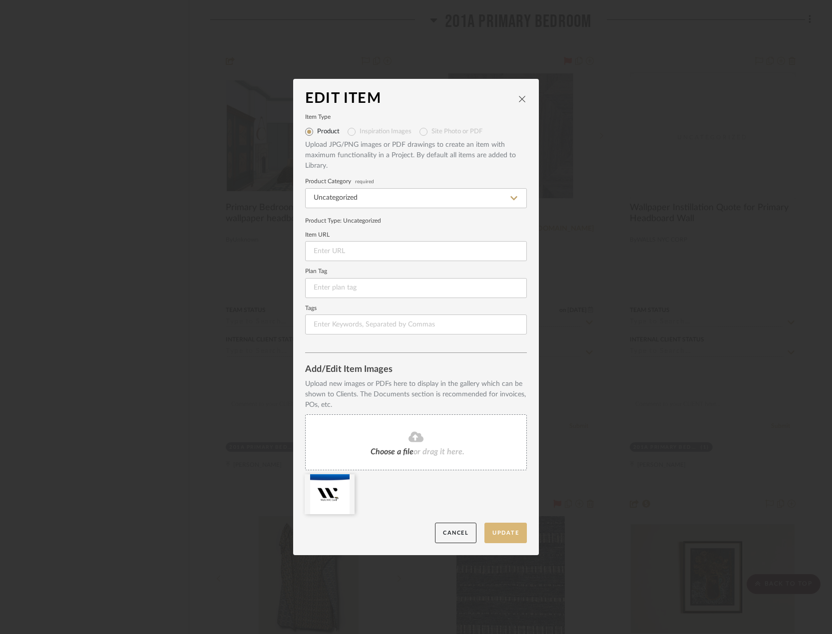
click at [485, 526] on button "Update" at bounding box center [506, 533] width 42 height 20
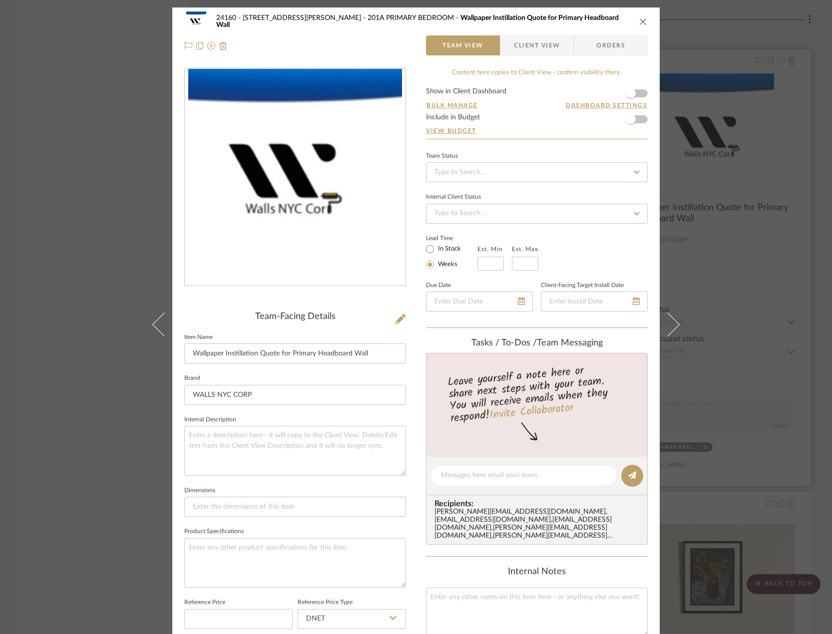
drag, startPoint x: 760, startPoint y: 244, endPoint x: 670, endPoint y: 480, distance: 252.5
click at [759, 245] on div "24160 - 214 E 18th Street - Satow Elliot 201A PRIMARY BEDROOM Wallpaper Instill…" at bounding box center [416, 317] width 832 height 634
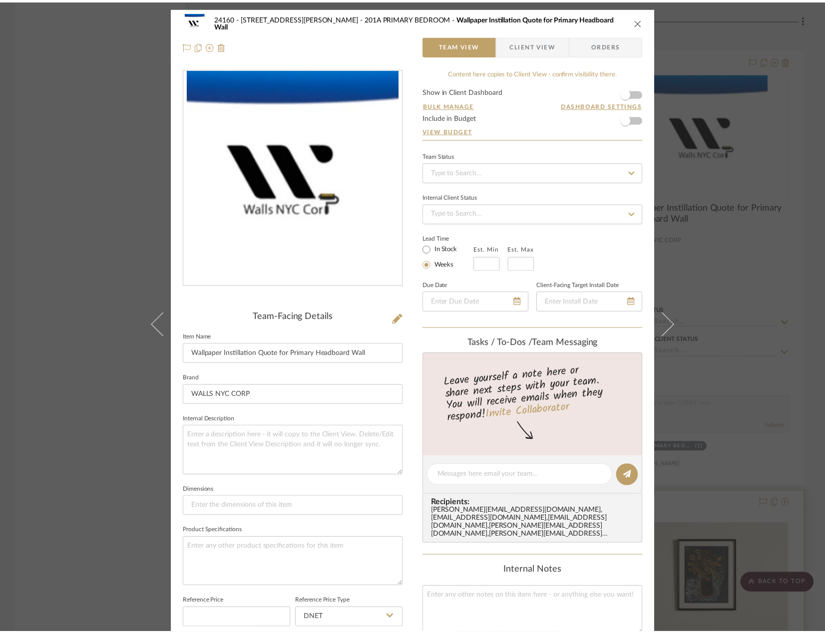
scroll to position [19649, 0]
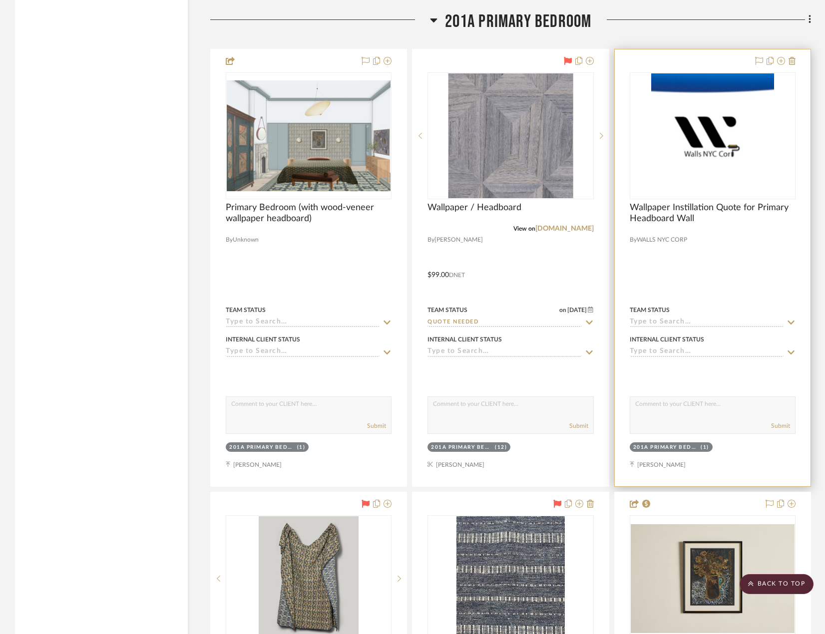
click at [748, 254] on div at bounding box center [713, 267] width 196 height 437
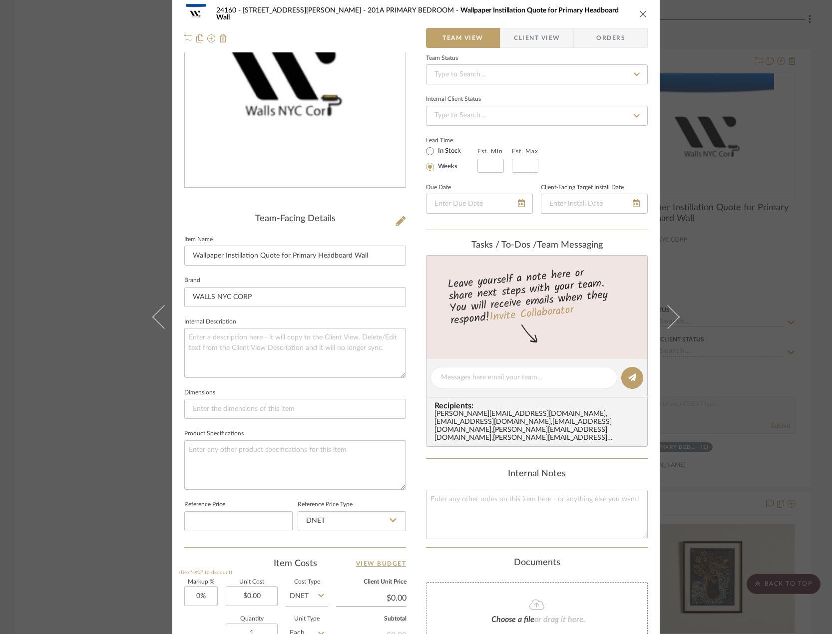
scroll to position [200, 0]
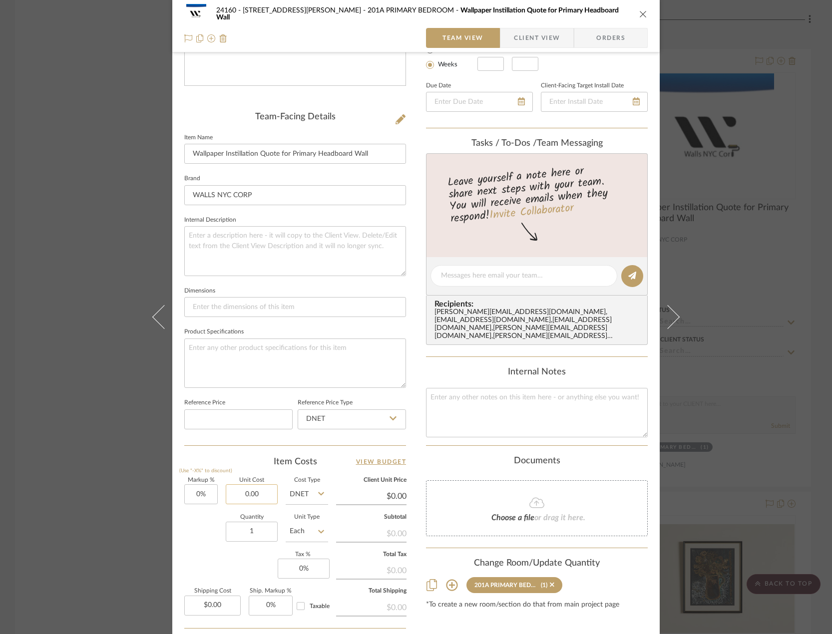
click at [255, 492] on input "0.00" at bounding box center [252, 495] width 52 height 20
type input "$1,000.00"
click at [309, 333] on fieldset "Product Specifications" at bounding box center [295, 356] width 222 height 63
type input "$1,000.00"
click at [520, 37] on span "Client View" at bounding box center [537, 38] width 46 height 20
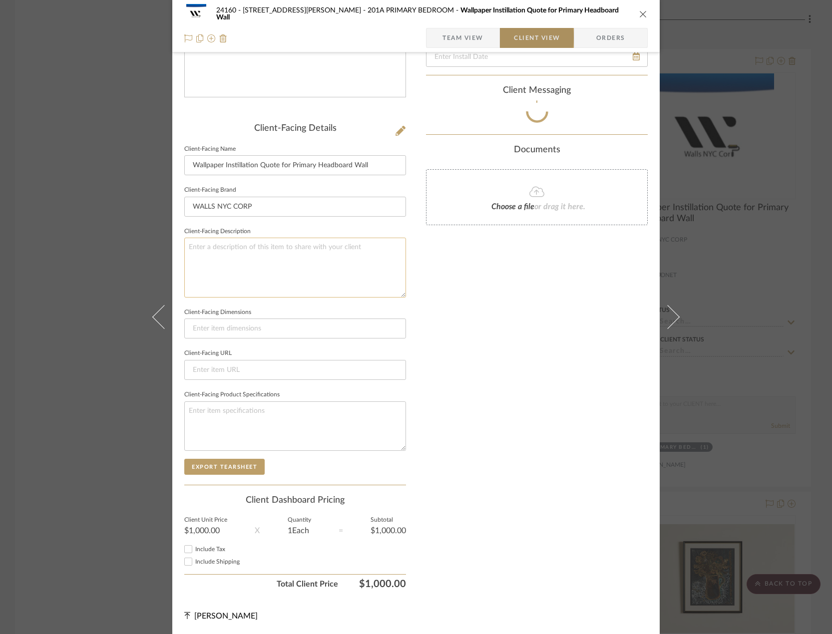
scroll to position [188, 0]
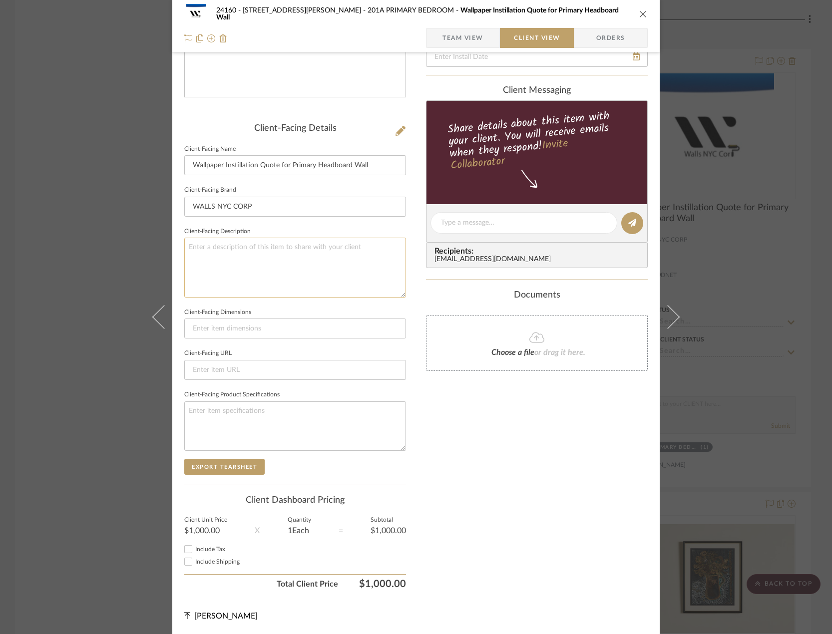
click at [323, 270] on textarea at bounding box center [295, 267] width 222 height 59
click at [348, 260] on textarea "Description: Installation Cost for Primary Headboard Wallpaper || Price include…" at bounding box center [295, 267] width 222 height 59
click at [345, 260] on textarea "Description: Installation Cost for Primary Headboard Wallpaper || Price include…" at bounding box center [295, 267] width 222 height 59
click at [348, 266] on textarea "Description: Installation Cost for Primary Headboard Wallpaper || Price include…" at bounding box center [295, 267] width 222 height 59
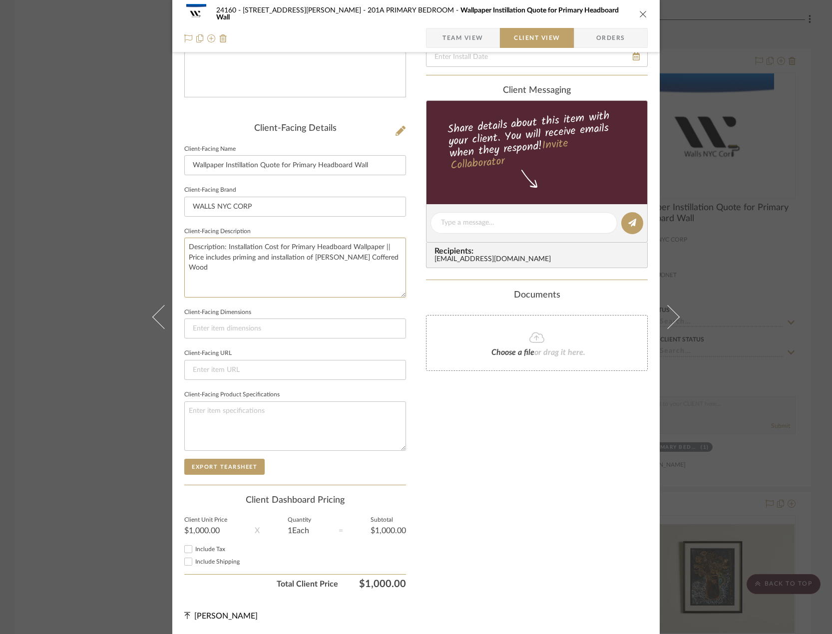
type textarea "Description: Installation Cost for Primary Headboard Wallpaper || Price include…"
click at [336, 274] on textarea "Description: Installation Cost for Primary Headboard Wallpaper || Price include…" at bounding box center [295, 267] width 222 height 59
click at [355, 261] on textarea "Description: Installation Cost for Primary Headboard Wallpaper || Price include…" at bounding box center [295, 267] width 222 height 59
type textarea "Description: Installation Cost for Primary Headboard Wallpaper || Price include…"
click at [377, 431] on textarea at bounding box center [295, 426] width 222 height 49
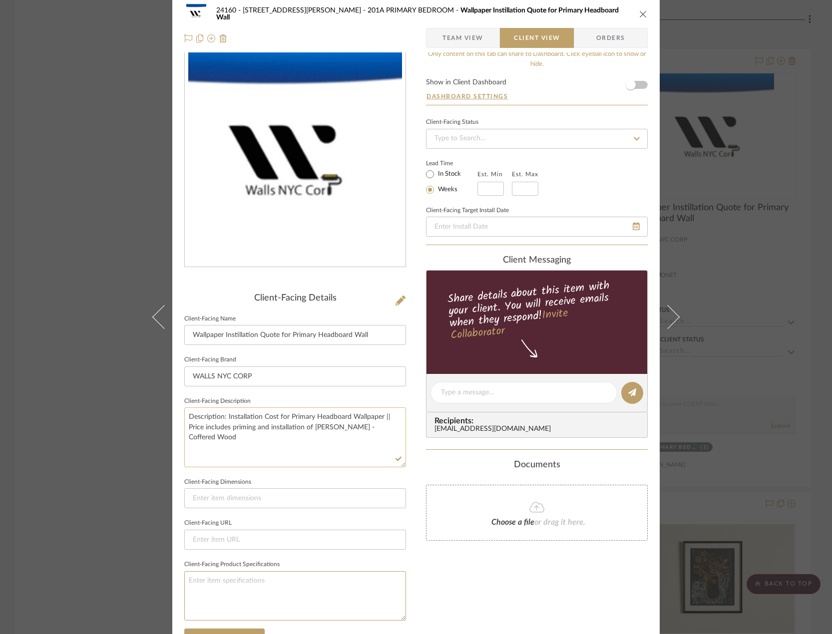
scroll to position [0, 0]
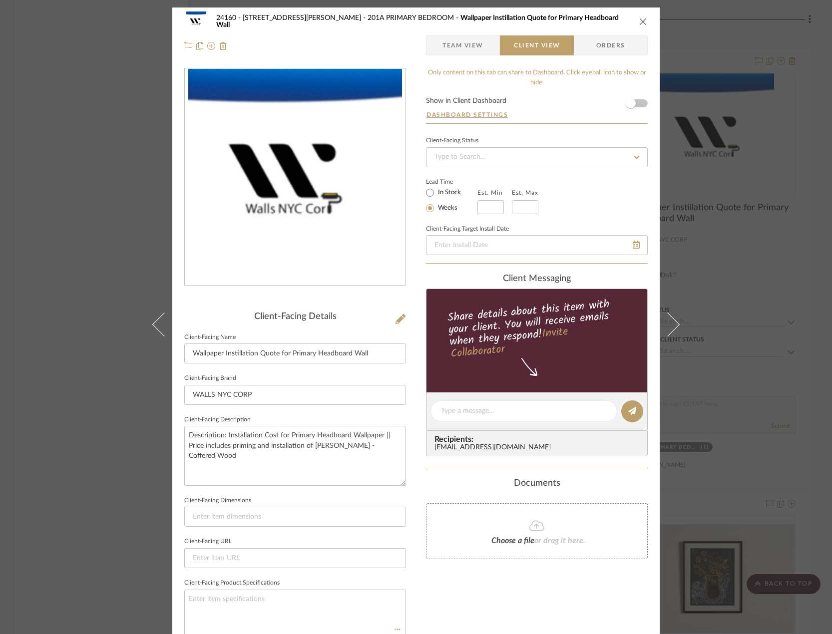
click at [436, 193] on label "In Stock" at bounding box center [448, 192] width 25 height 9
click at [434, 193] on input "In Stock" at bounding box center [430, 193] width 12 height 12
radio input "true"
click at [467, 53] on span "Team View" at bounding box center [463, 45] width 41 height 20
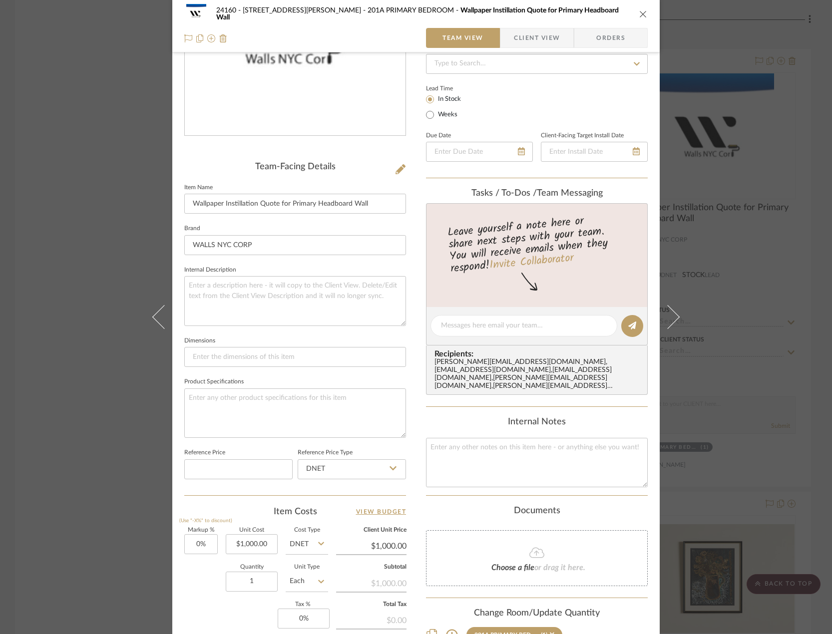
scroll to position [294, 0]
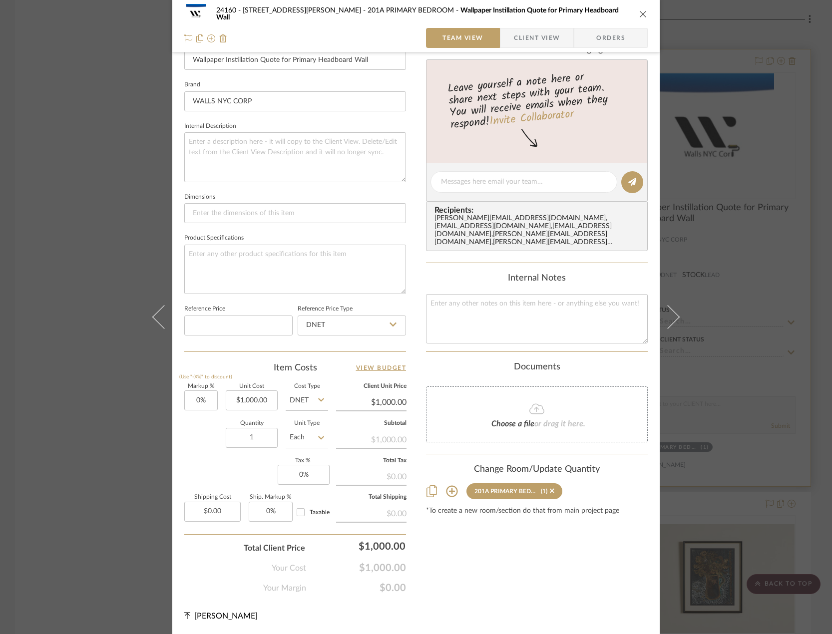
drag, startPoint x: 809, startPoint y: 157, endPoint x: 774, endPoint y: 304, distance: 150.5
click at [809, 157] on div "24160 - 214 E 18th Street - Satow Elliot 201A PRIMARY BEDROOM Wallpaper Instill…" at bounding box center [416, 317] width 832 height 634
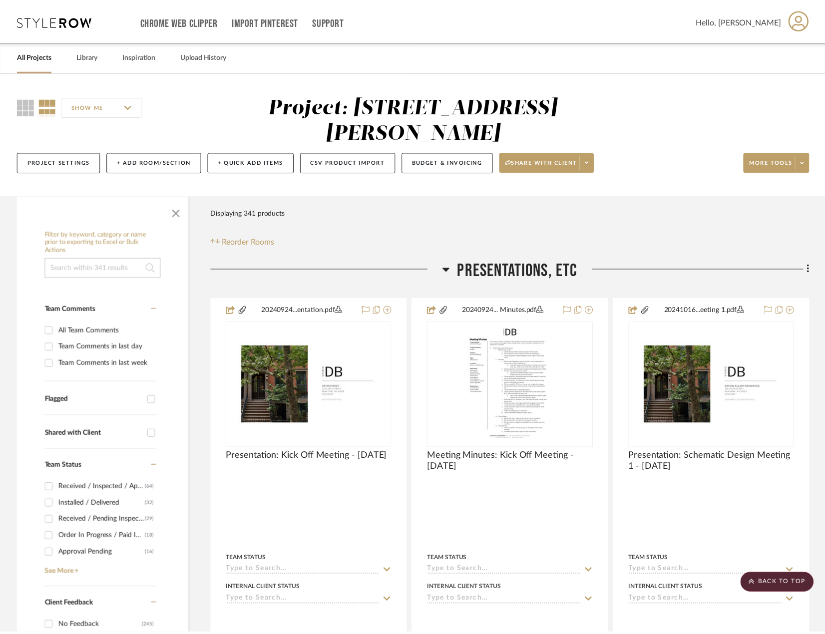
scroll to position [19649, 0]
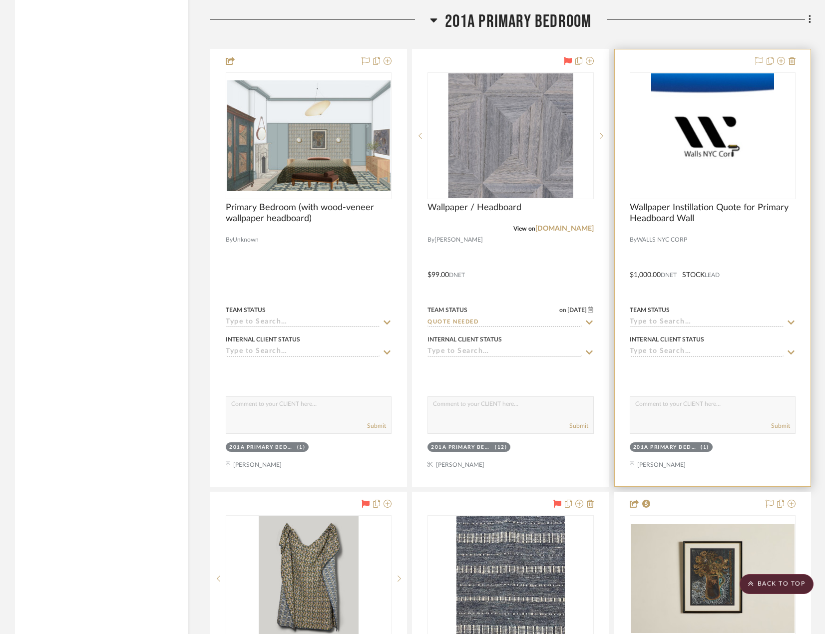
click at [749, 318] on input at bounding box center [707, 322] width 154 height 9
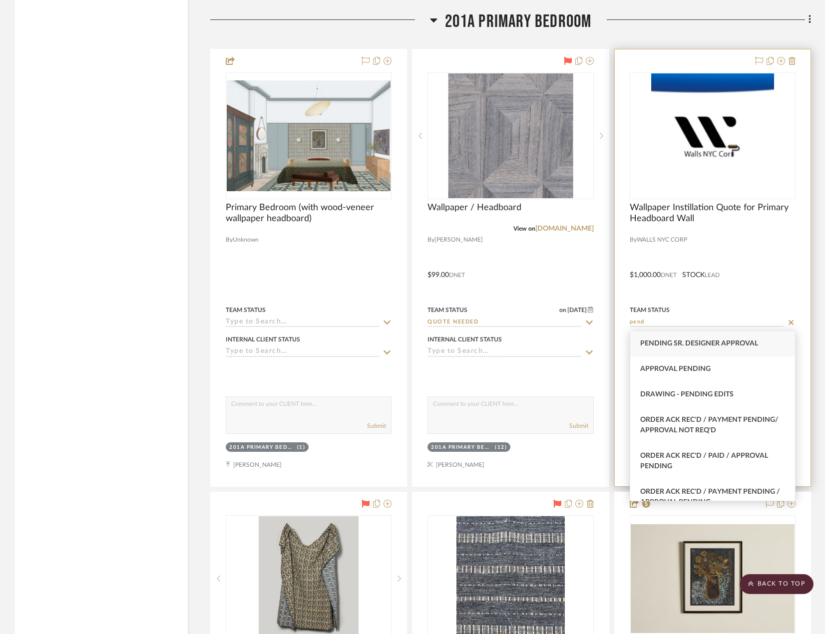
type input "Pending Sr. Designer Approval"
type input "[DATE]"
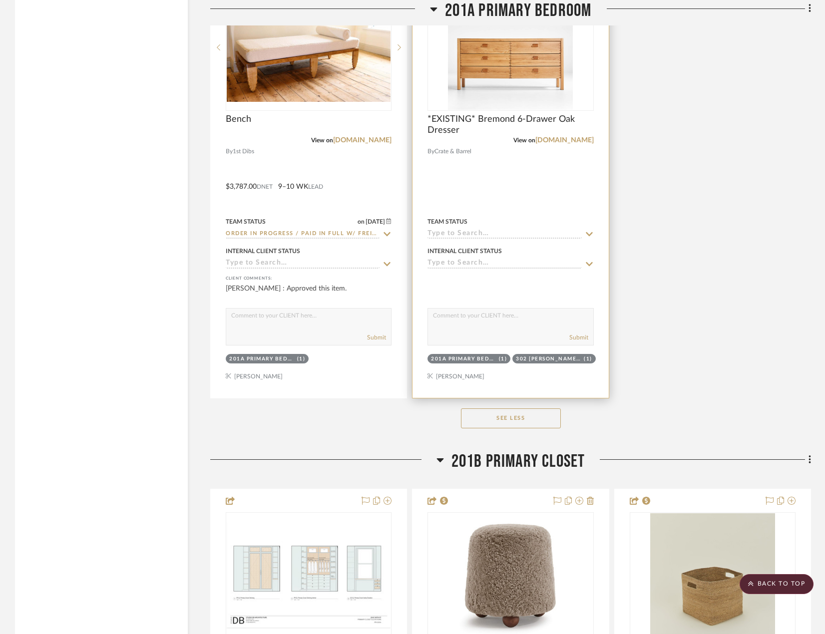
scroll to position [22397, 0]
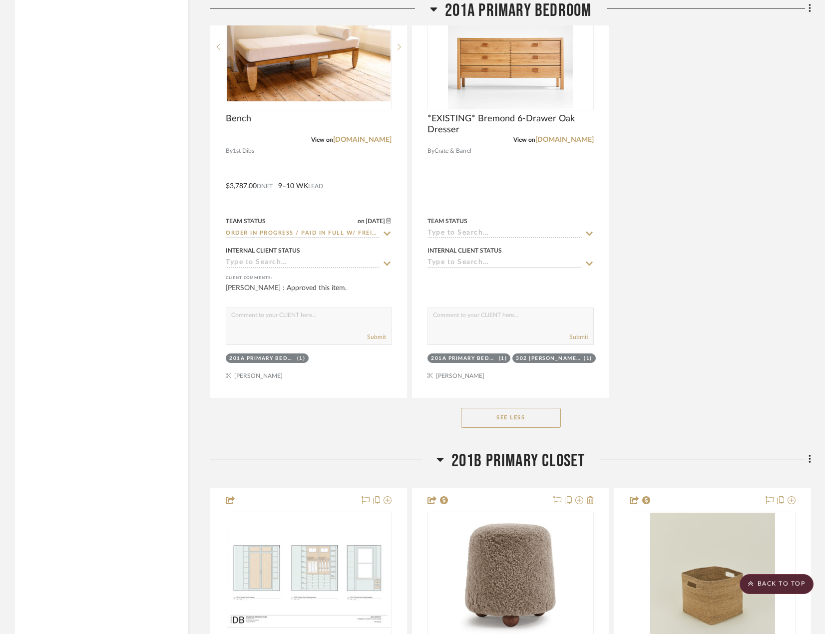
click at [504, 413] on button "See Less" at bounding box center [511, 418] width 100 height 20
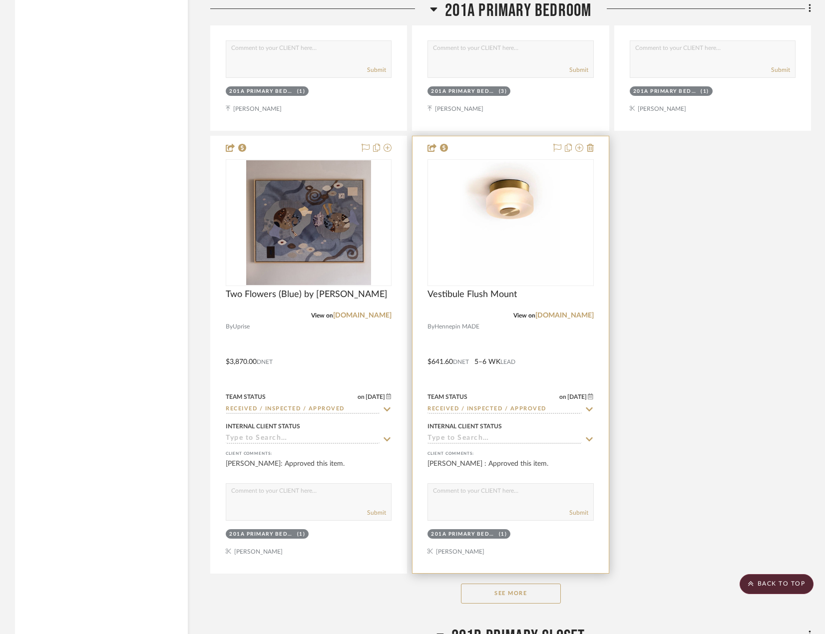
scroll to position [20698, 0]
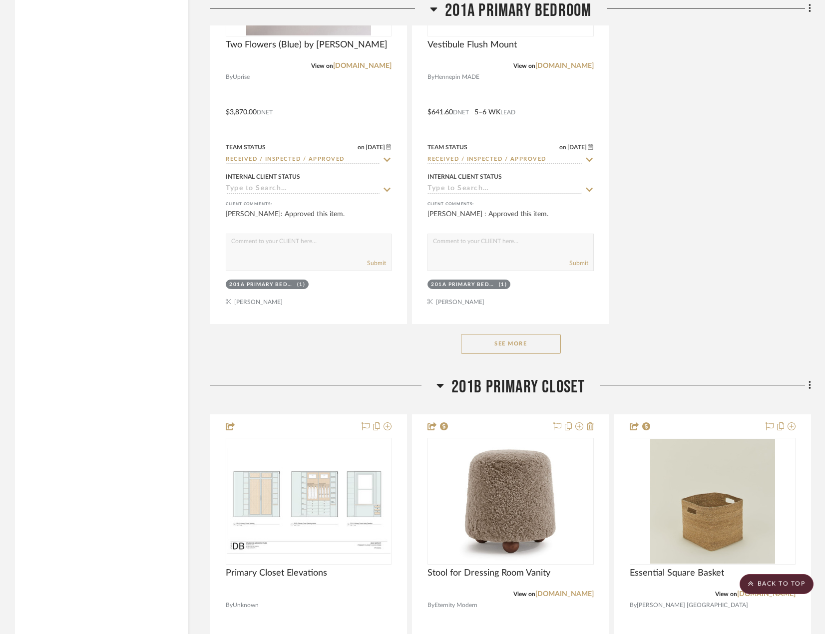
click at [514, 348] on button "See More" at bounding box center [511, 344] width 100 height 20
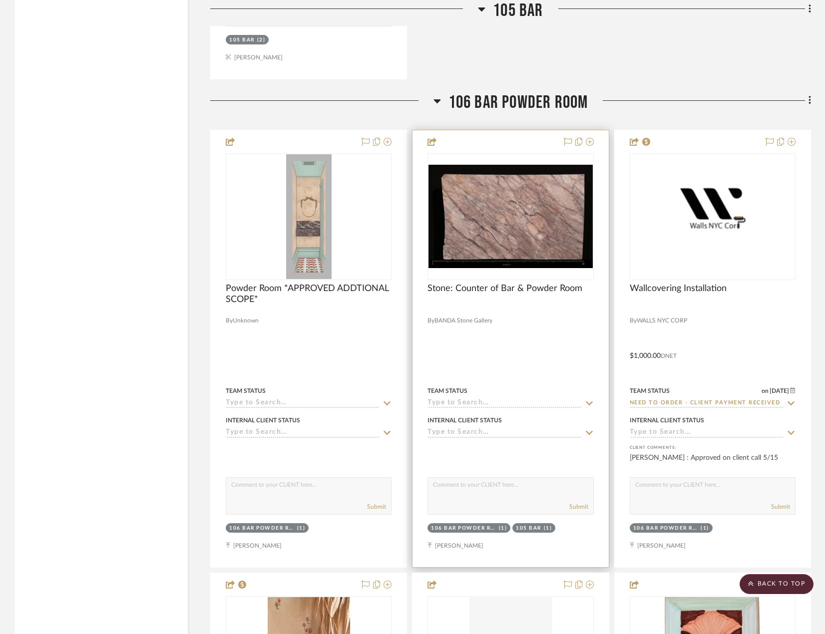
scroll to position [18550, 0]
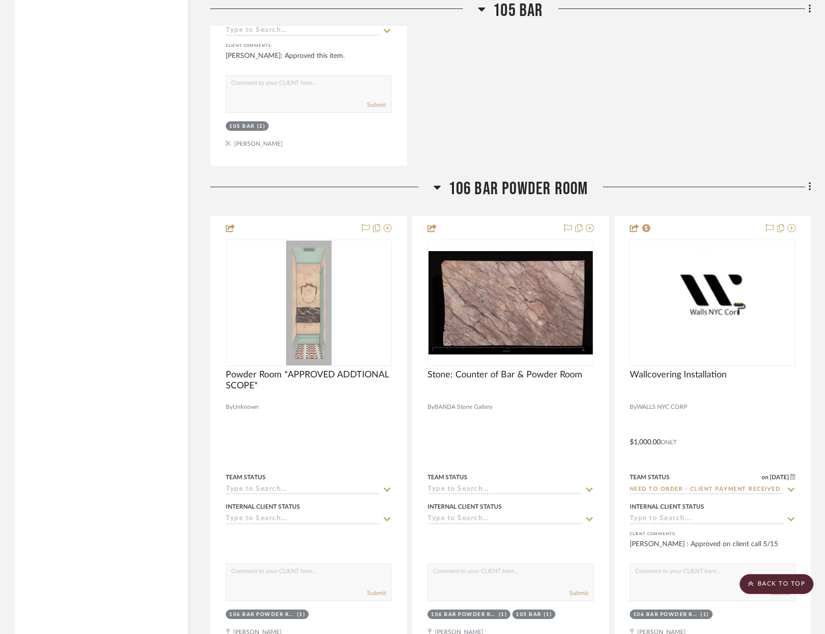
drag, startPoint x: 497, startPoint y: 99, endPoint x: 558, endPoint y: 53, distance: 76.7
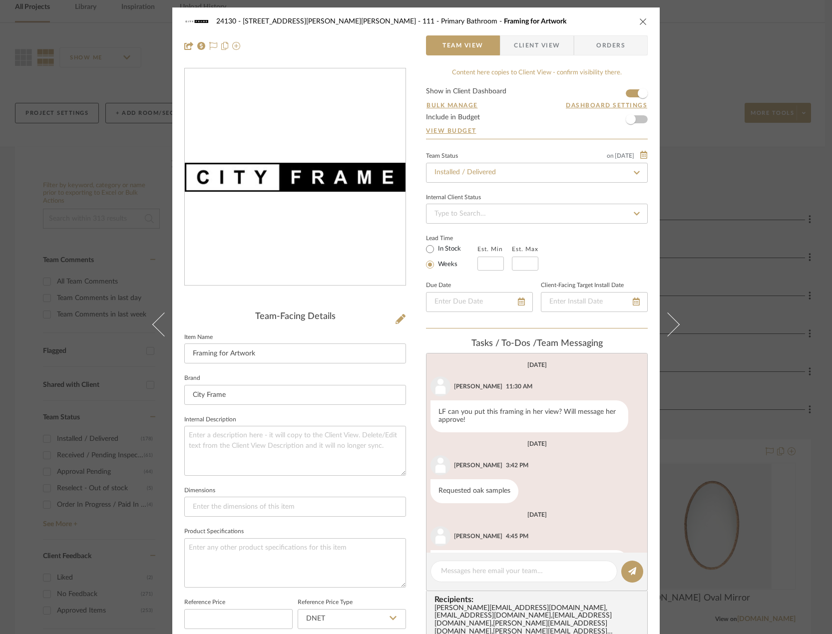
drag, startPoint x: 763, startPoint y: 137, endPoint x: 628, endPoint y: 349, distance: 251.0
click at [763, 139] on div "24130 - 100 Mine Hill Rd - Costigan 111 - Primary Bathroom Framing for Artwork …" at bounding box center [416, 317] width 832 height 634
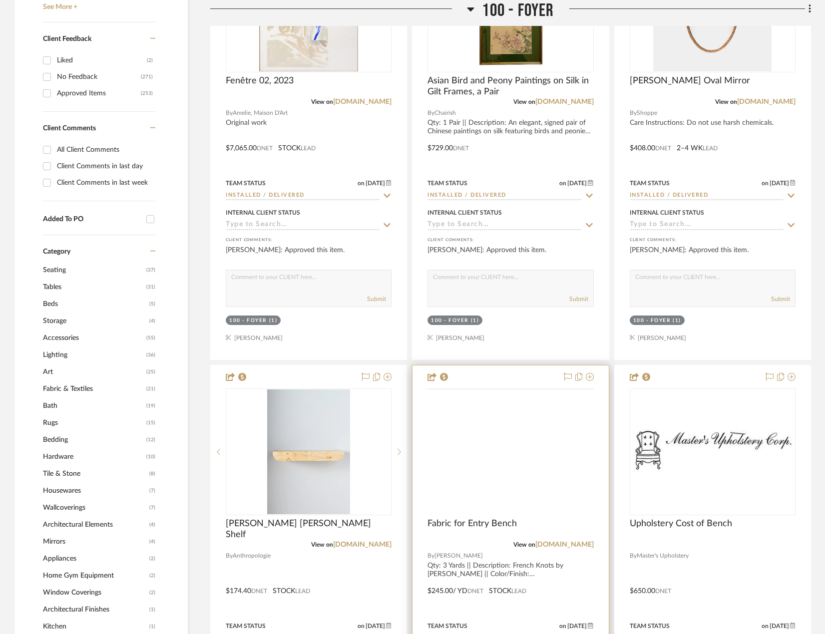
scroll to position [698, 0]
